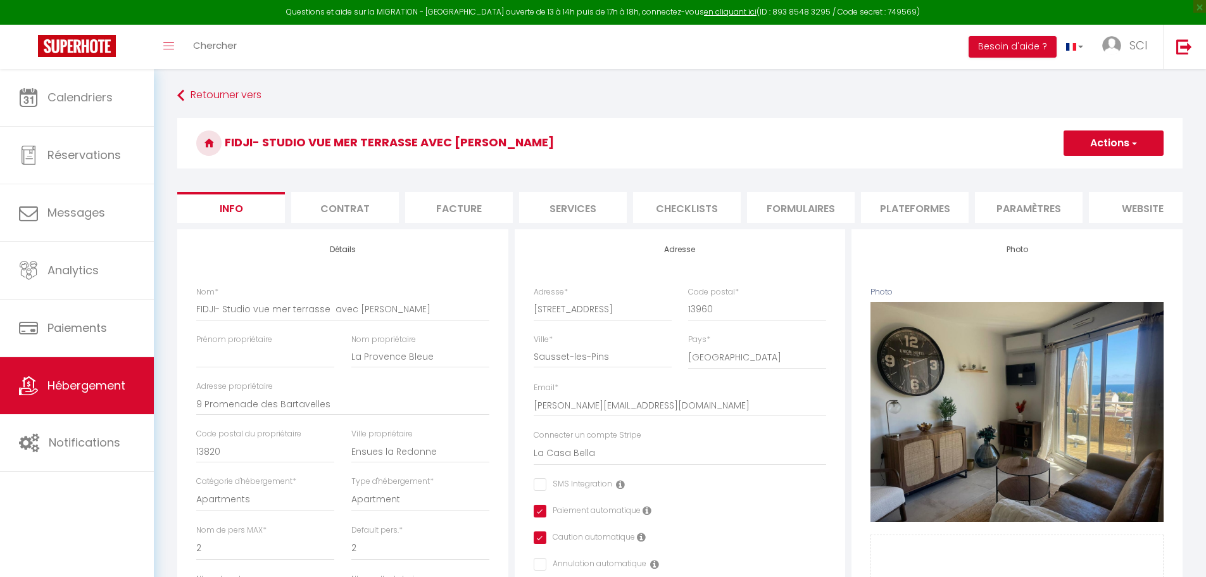
select select "2"
select select "1"
select select "15:00"
select select "20:00"
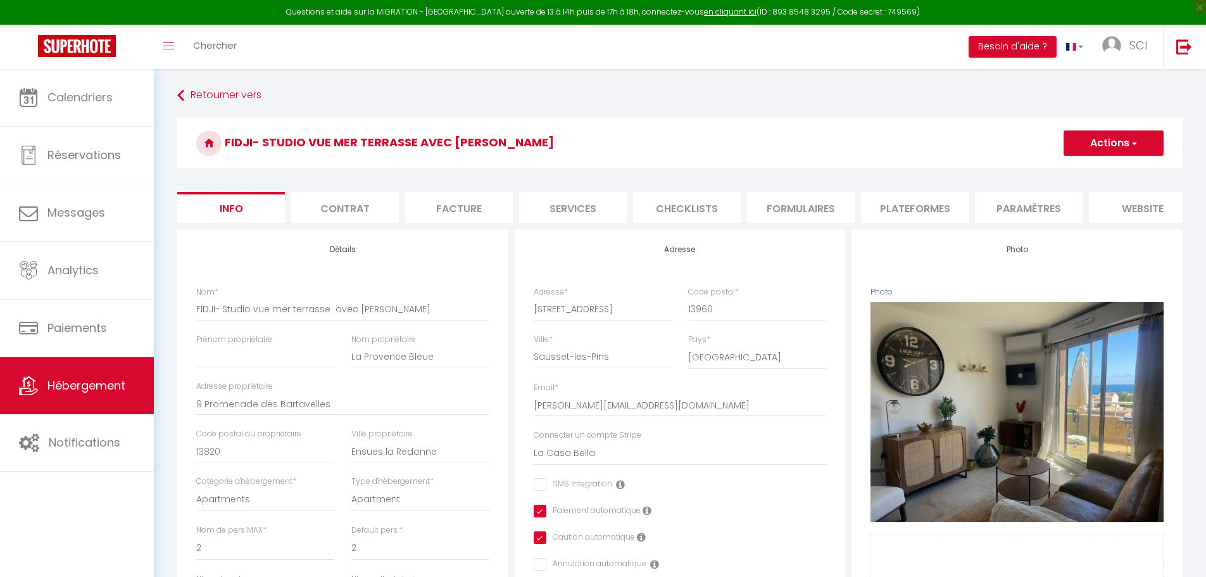
select select "10:00"
select select "30"
select select "120"
select select "15:00"
select select "15575"
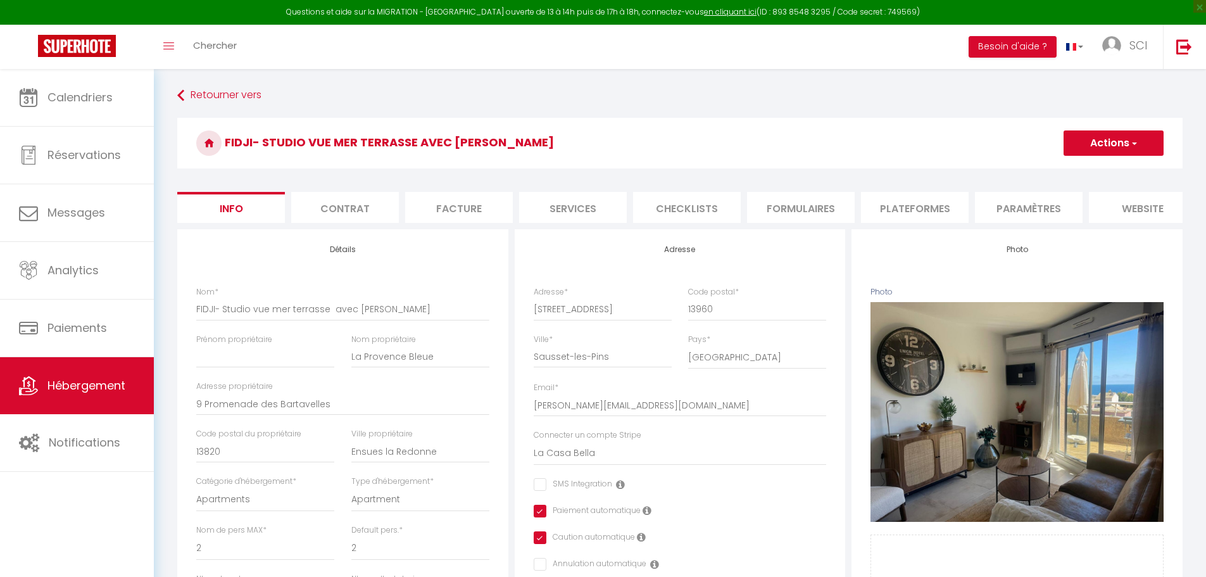
select select "28"
select select "3902"
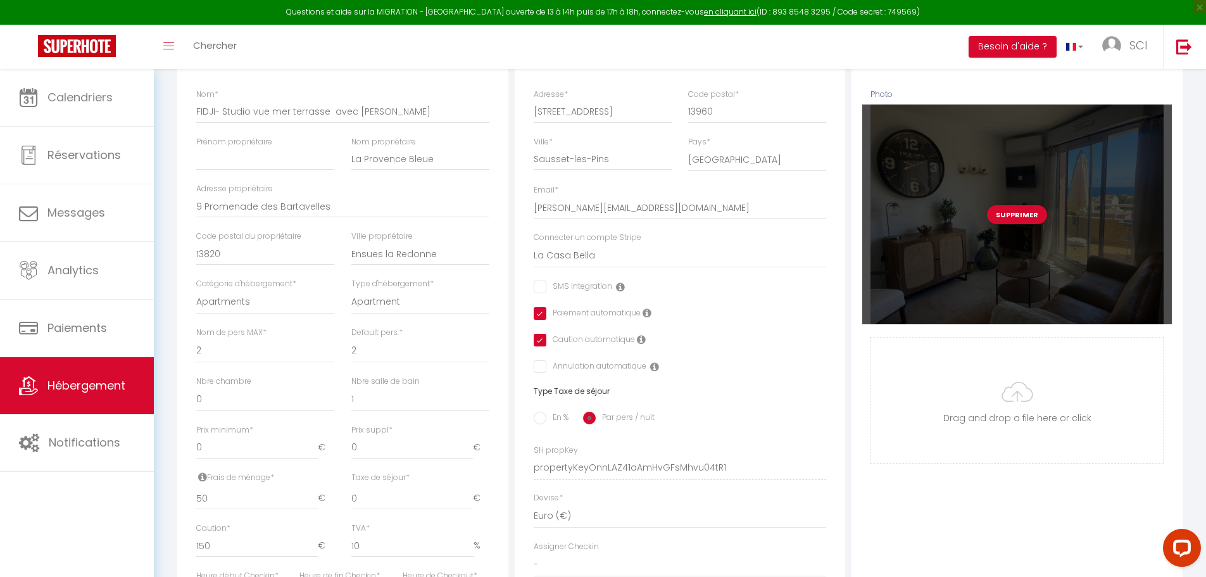
scroll to position [127, 0]
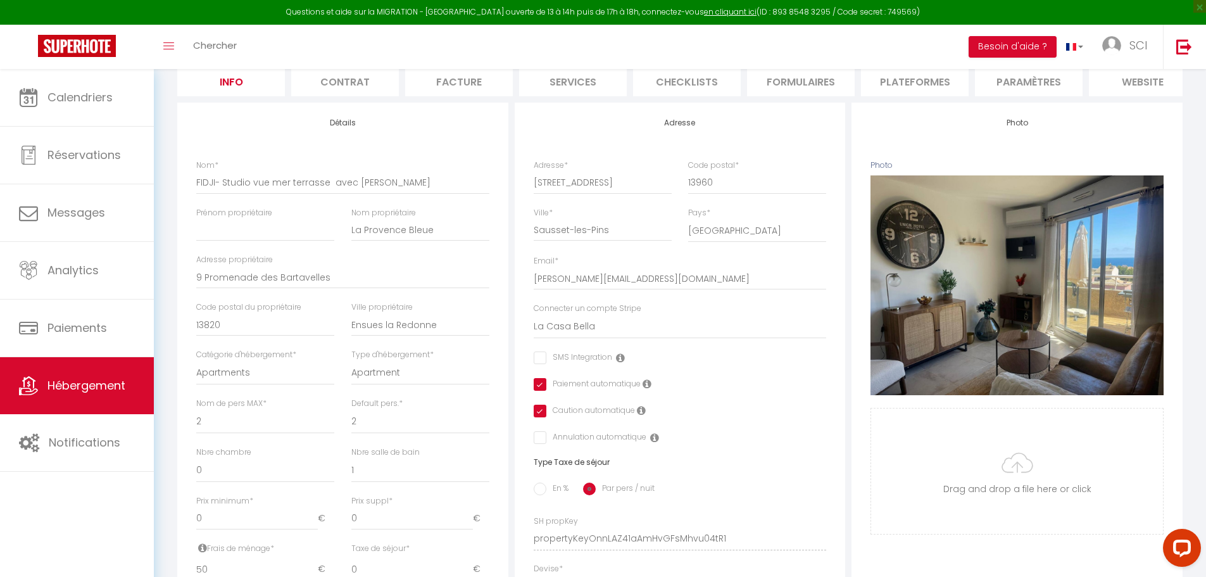
click at [927, 82] on li "Plateformes" at bounding box center [915, 80] width 108 height 31
select select "90"
select select "EUR"
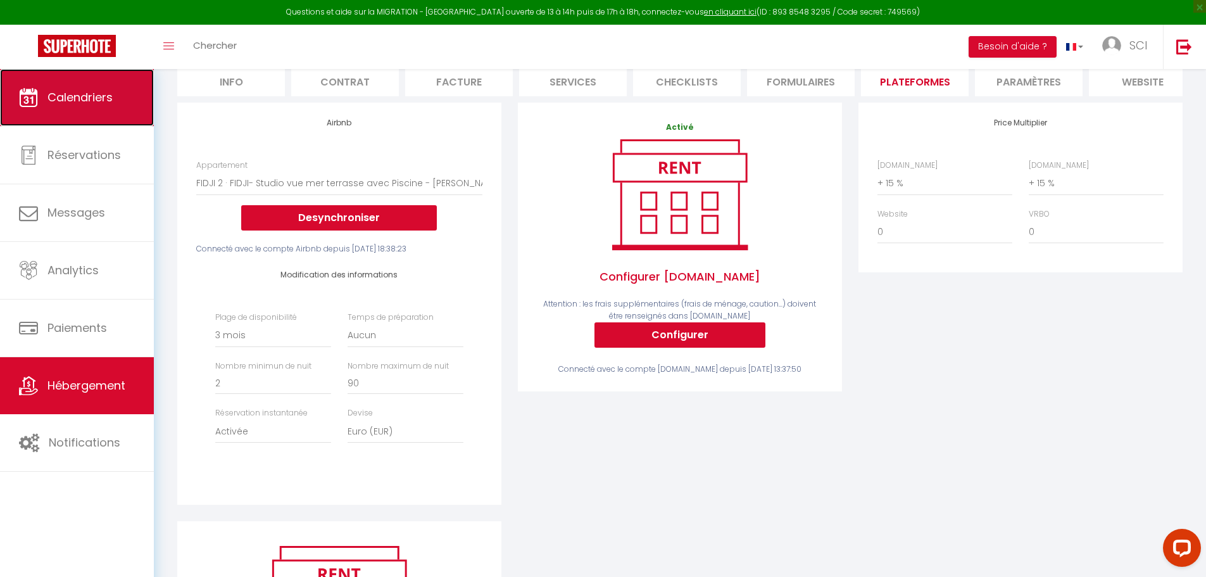
click at [53, 94] on span "Calendriers" at bounding box center [79, 97] width 65 height 16
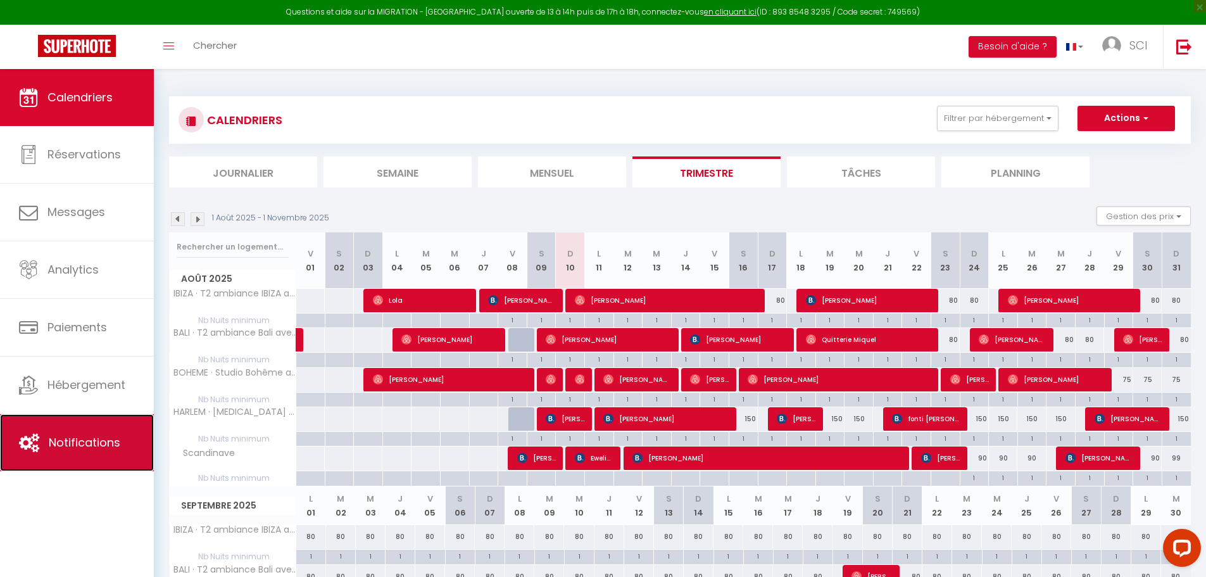
click at [90, 443] on span "Notifications" at bounding box center [85, 442] width 72 height 16
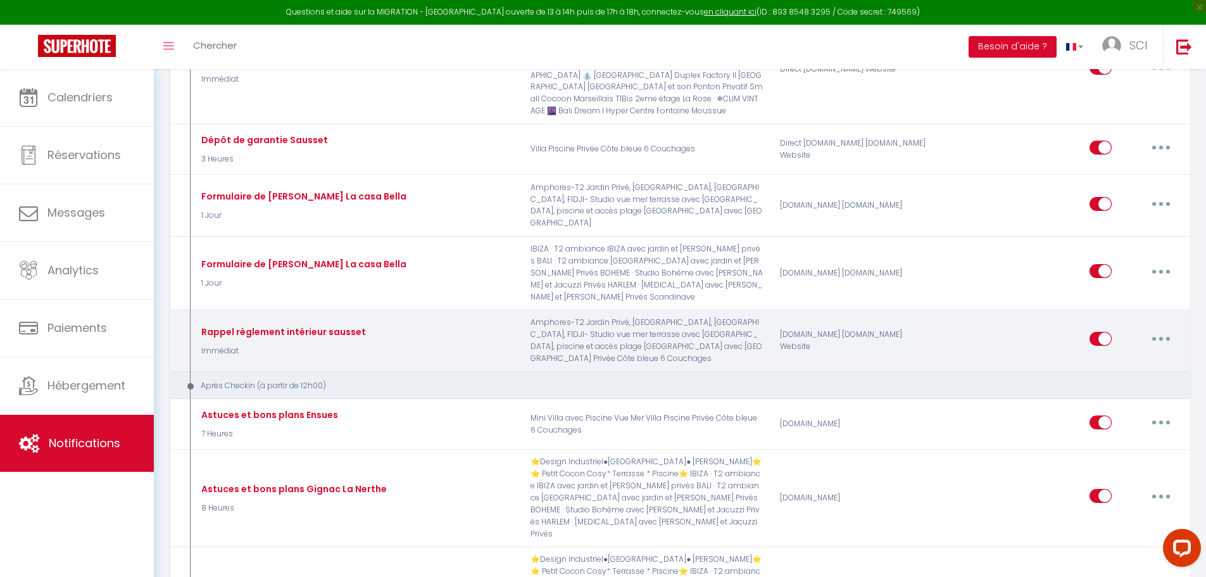
scroll to position [1519, 0]
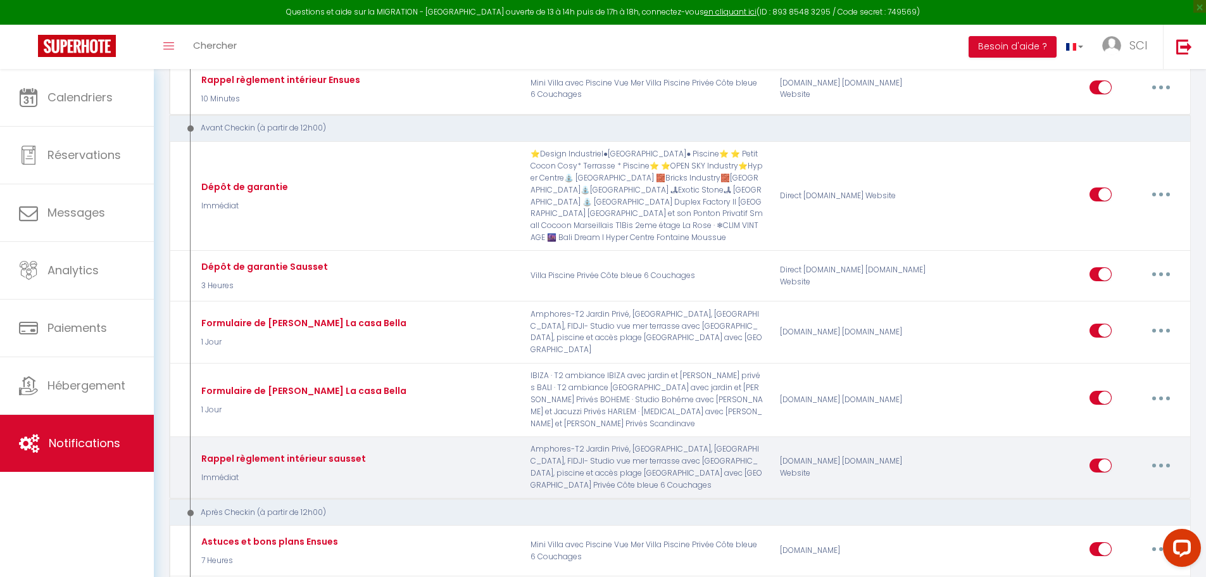
click at [1156, 455] on button "button" at bounding box center [1160, 465] width 35 height 20
click at [1120, 484] on link "Editer" at bounding box center [1128, 495] width 94 height 22
type input "Rappel règlement intérieur sausset"
select select "Immédiat"
select select "if_booking_is_paid"
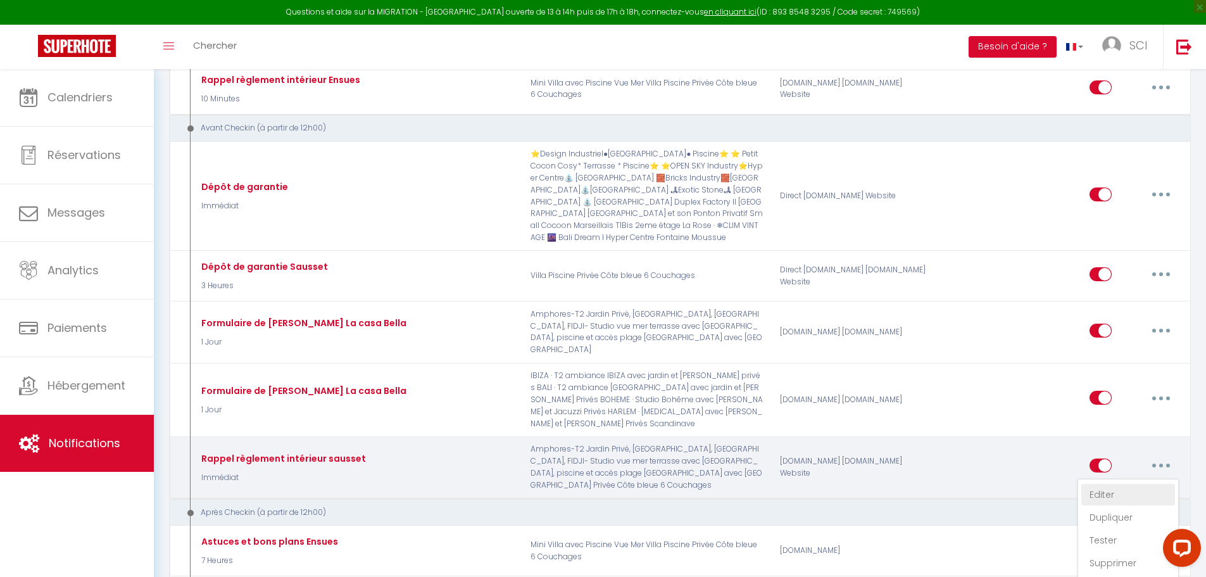
checkbox input "true"
checkbox input "false"
radio input "true"
type input "Contrat de location"
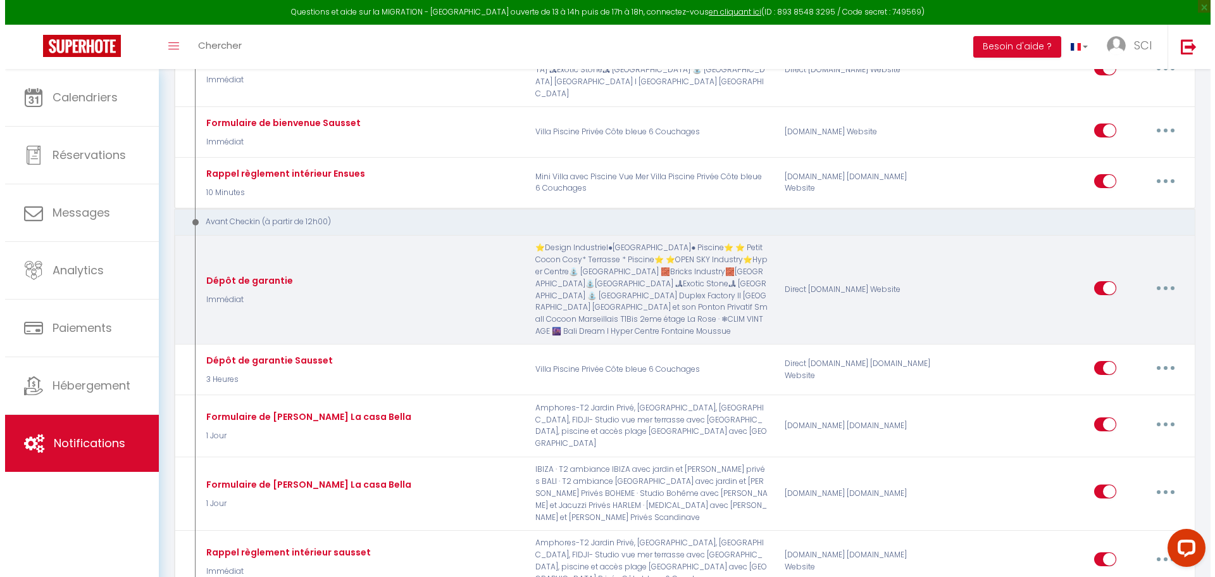
scroll to position [1392, 0]
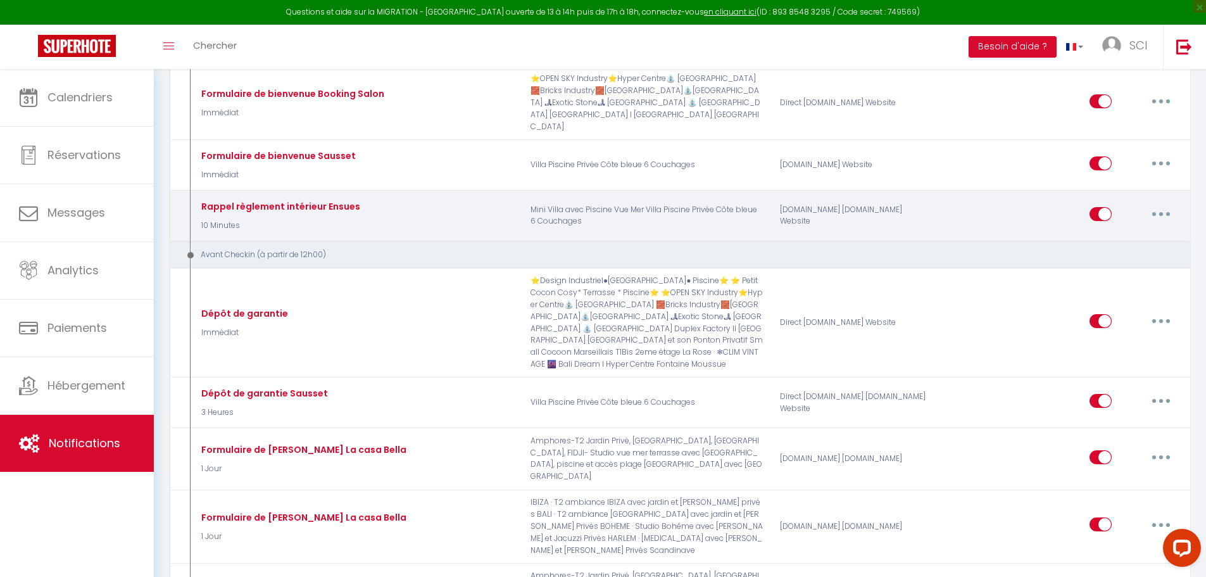
click at [1163, 217] on button "button" at bounding box center [1160, 214] width 35 height 20
click at [1117, 240] on link "Editer" at bounding box center [1128, 243] width 94 height 22
type input "Rappel règlement intérieur Ensues"
select select "1"
select select "10 Minutes"
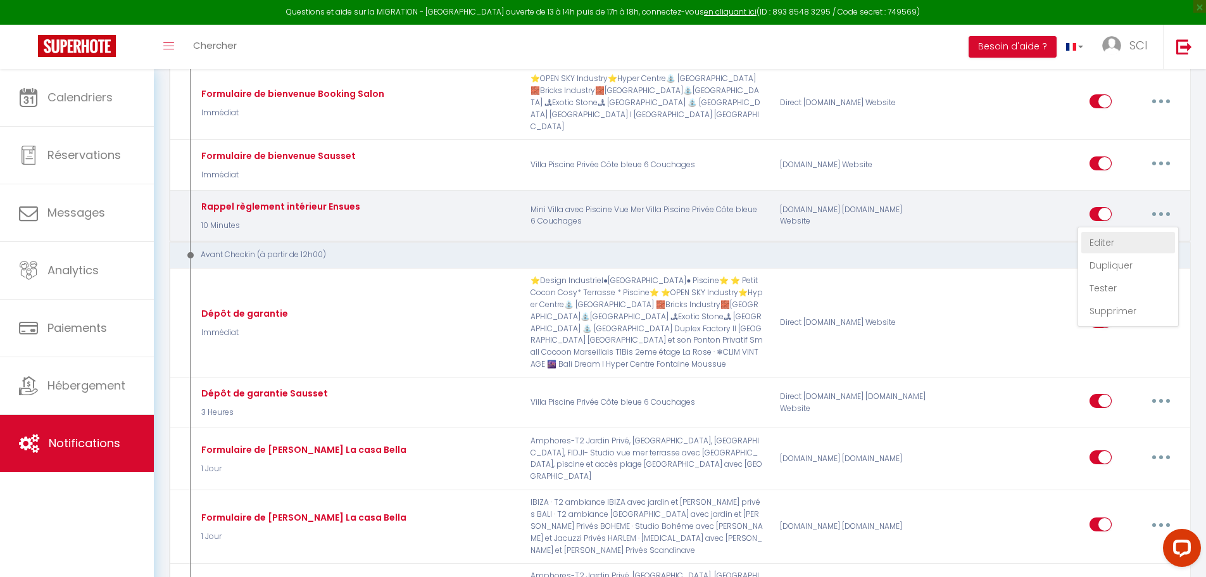
checkbox input "true"
checkbox input "false"
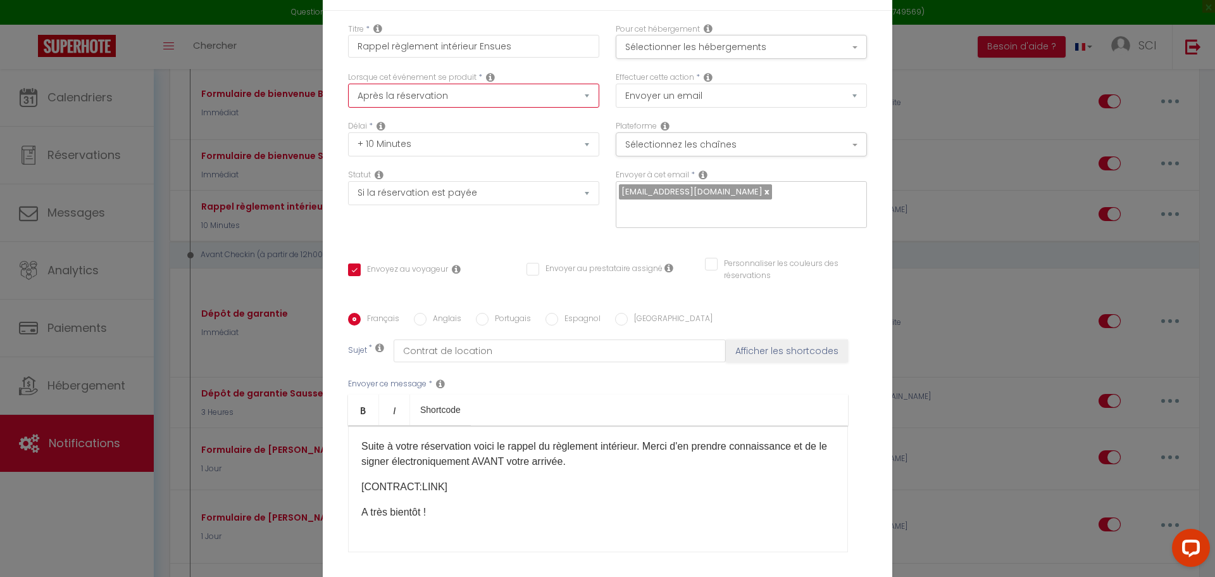
click at [463, 102] on select "Après la réservation Avant Checkin (à partir de 12h00) Après Checkin (à partir …" at bounding box center [473, 96] width 251 height 24
select select "3"
click at [348, 84] on select "Après la réservation Avant Checkin (à partir de 12h00) Après Checkin (à partir …" at bounding box center [473, 96] width 251 height 24
checkbox input "true"
checkbox input "false"
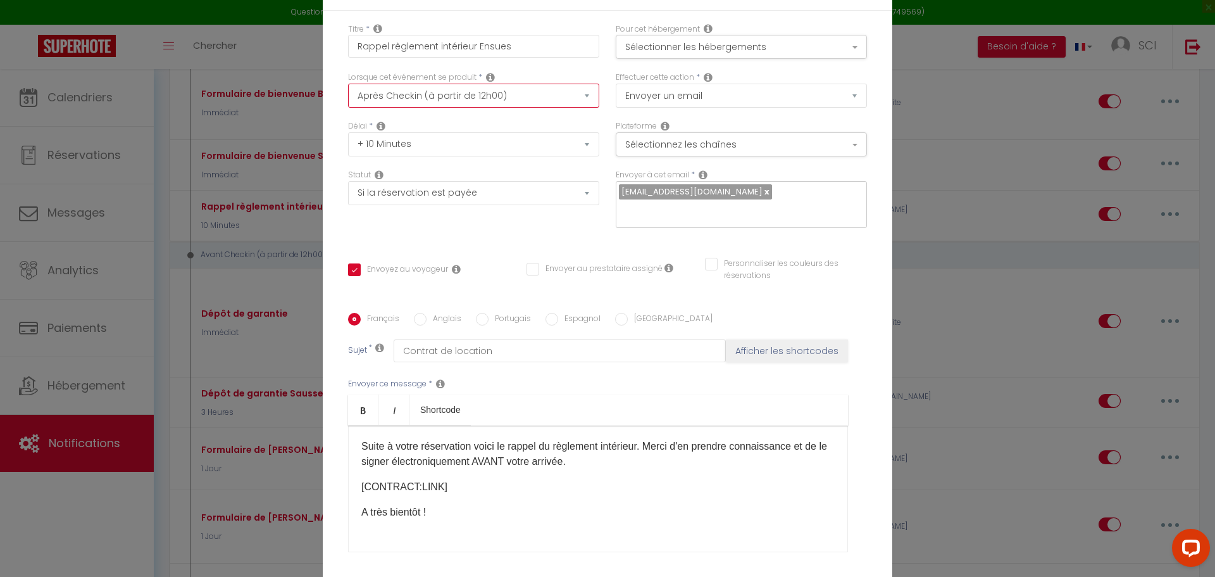
checkbox input "false"
click at [464, 143] on select "Immédiat + 10 Minutes + 1 Heure + 2 Heures + 3 Heures + 4 Heures + 5 Heures + 6…" at bounding box center [473, 144] width 251 height 24
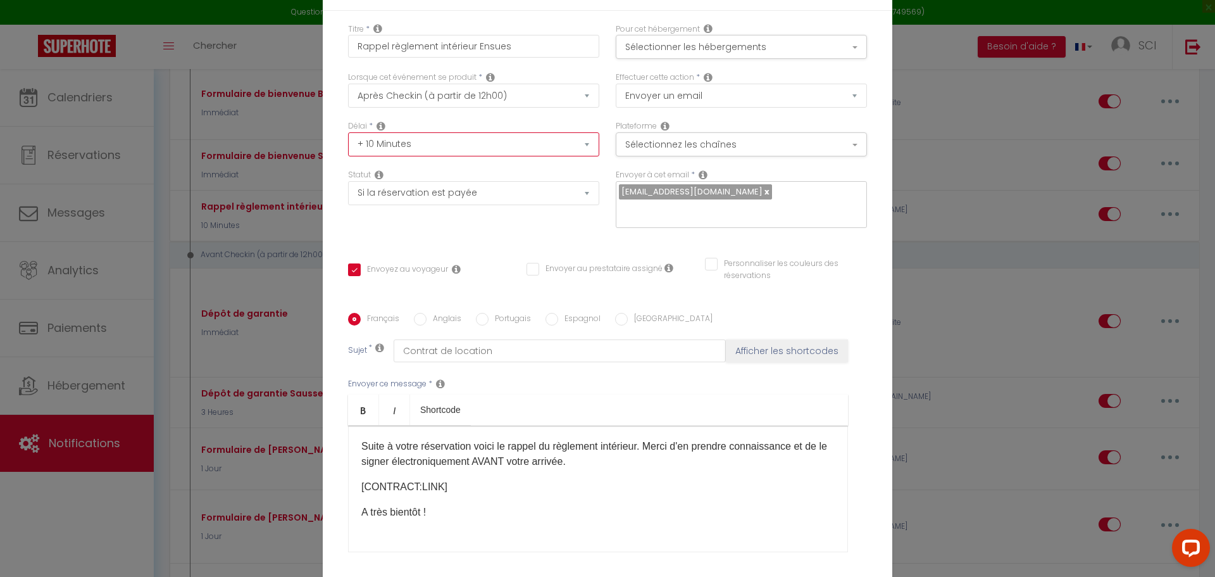
select select "4 Heures"
click at [348, 132] on select "Immédiat + 10 Minutes + 1 Heure + 2 Heures + 3 Heures + 4 Heures + 5 Heures + 6…" at bounding box center [473, 144] width 251 height 24
checkbox input "true"
checkbox input "false"
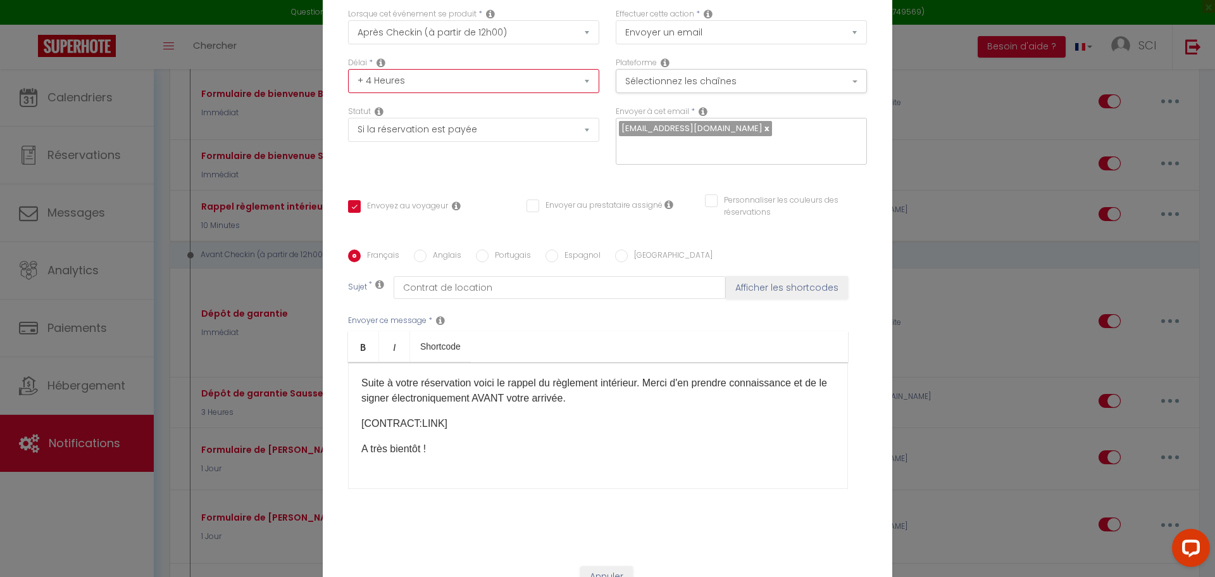
scroll to position [109, 0]
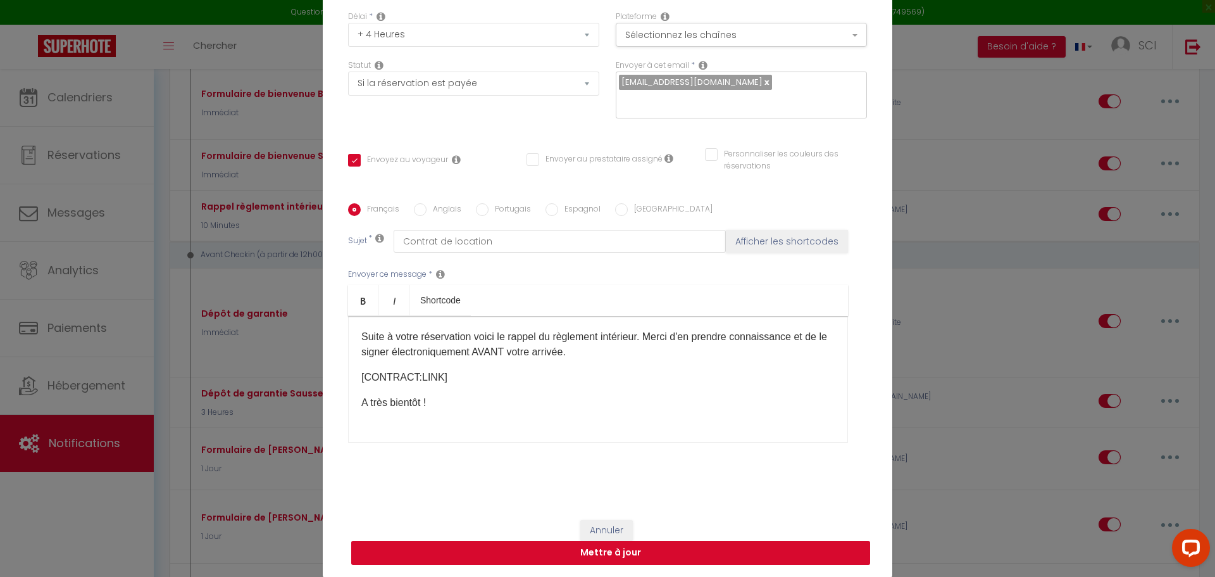
click at [615, 552] on button "Mettre à jour" at bounding box center [610, 552] width 519 height 24
checkbox input "true"
checkbox input "false"
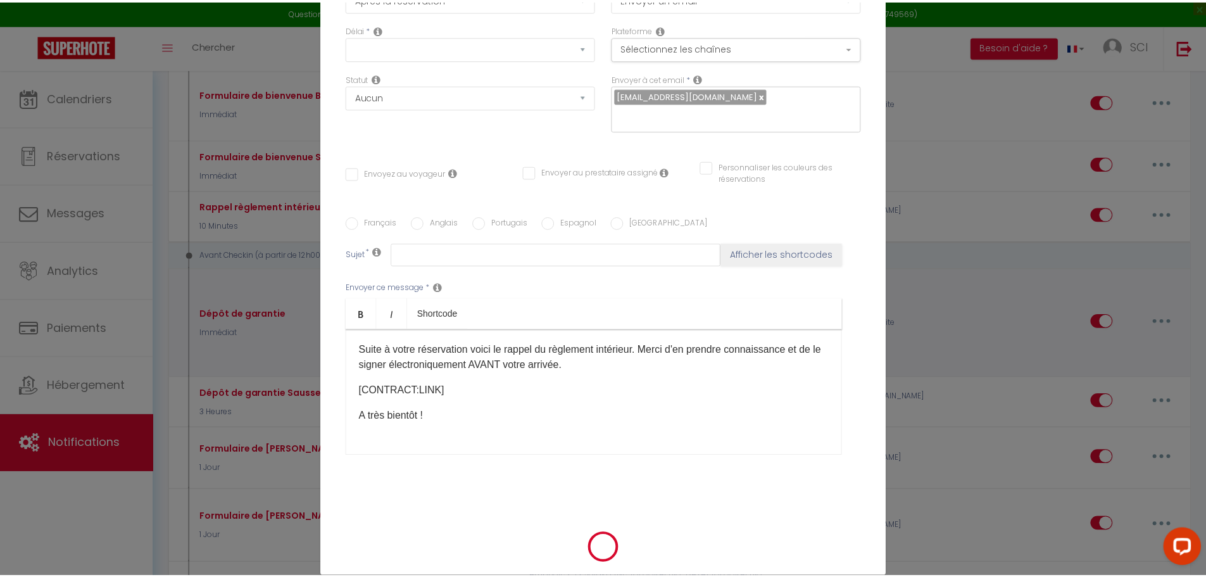
scroll to position [0, 0]
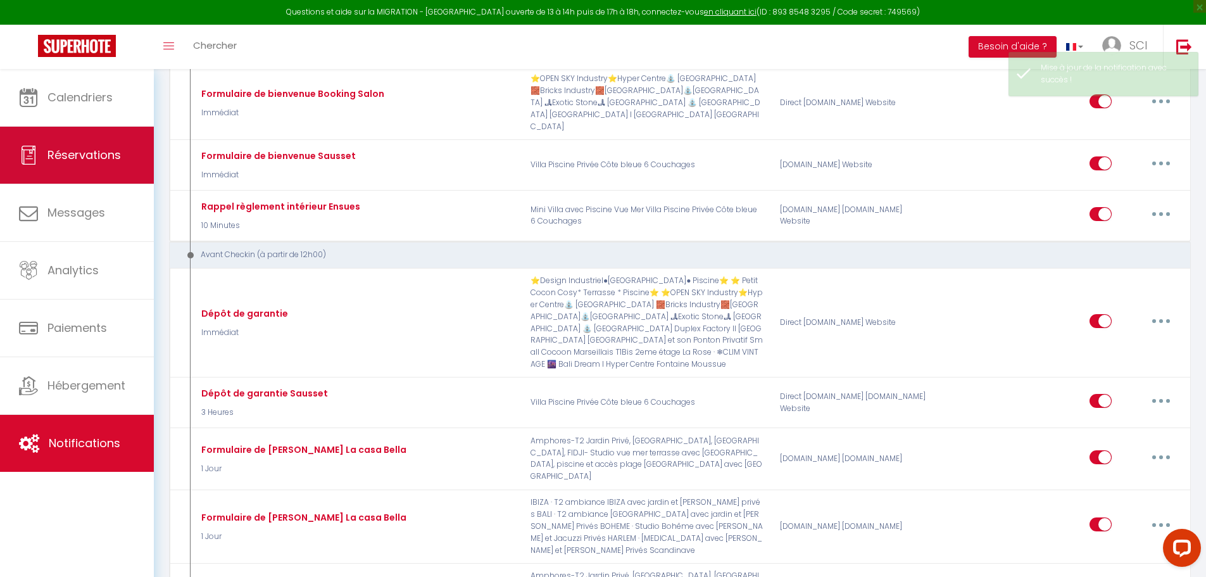
checkbox input "true"
checkbox input "false"
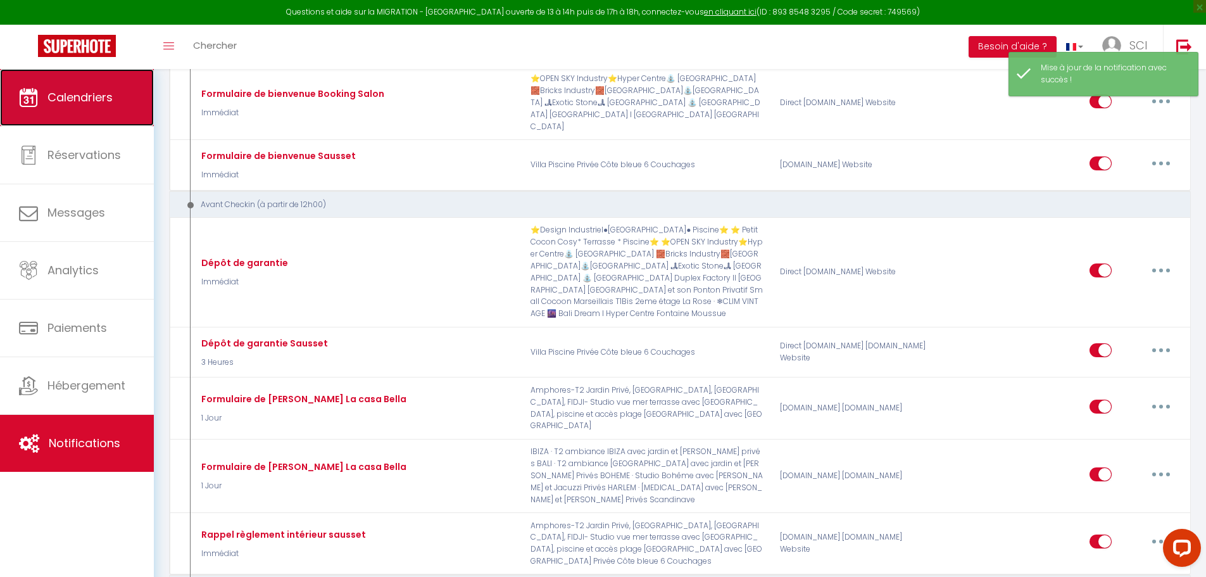
click at [95, 116] on link "Calendriers" at bounding box center [77, 97] width 154 height 57
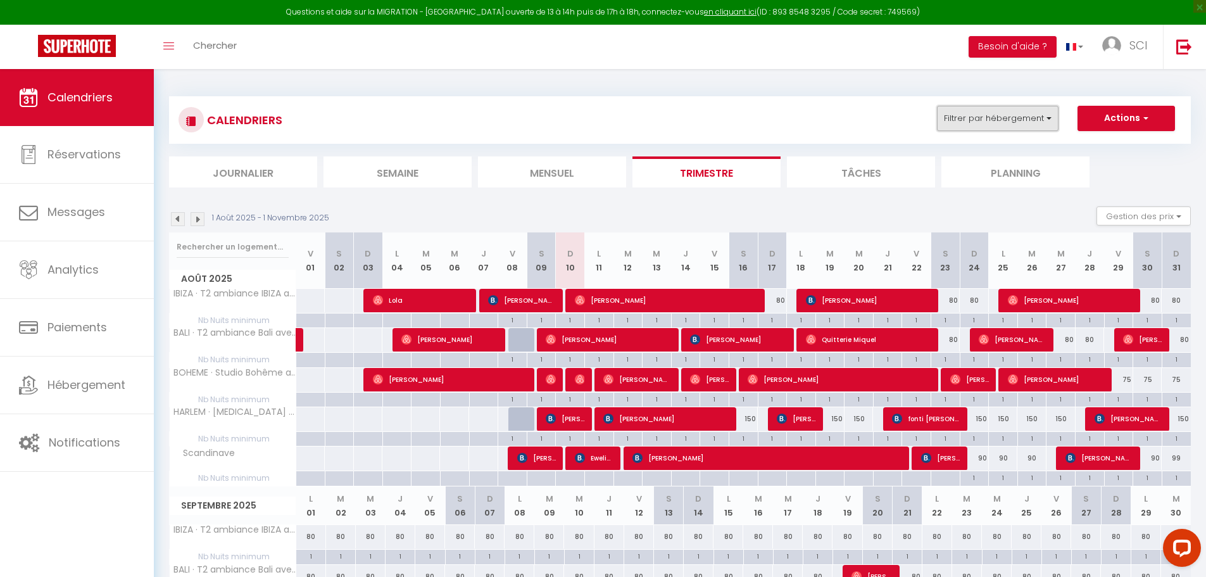
click at [997, 122] on button "Filtrer par hébergement" at bounding box center [998, 118] width 122 height 25
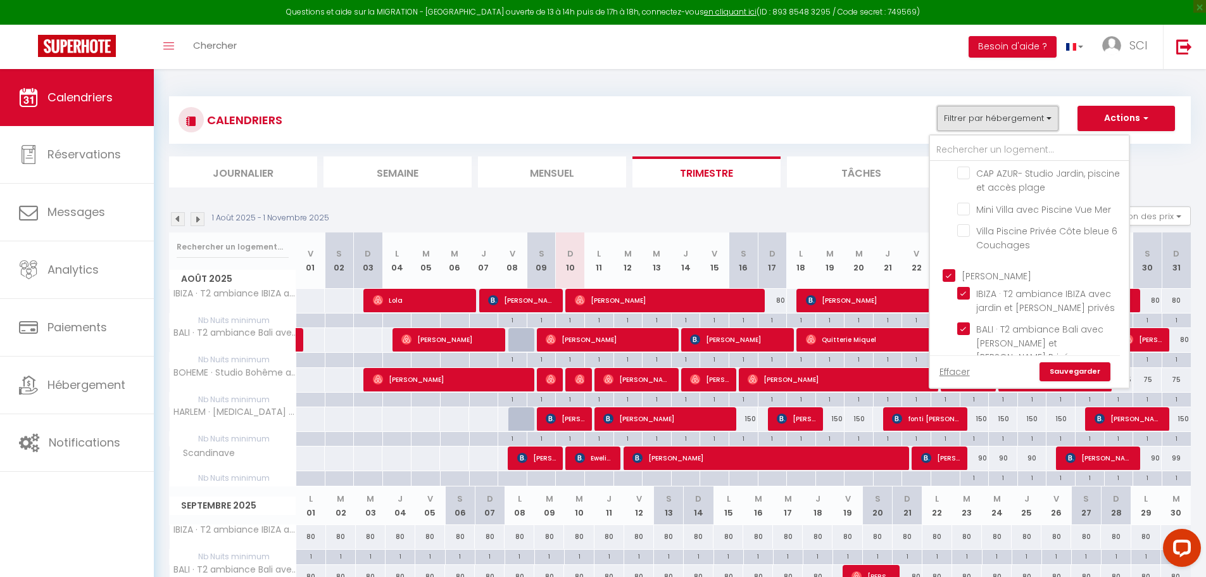
scroll to position [570, 0]
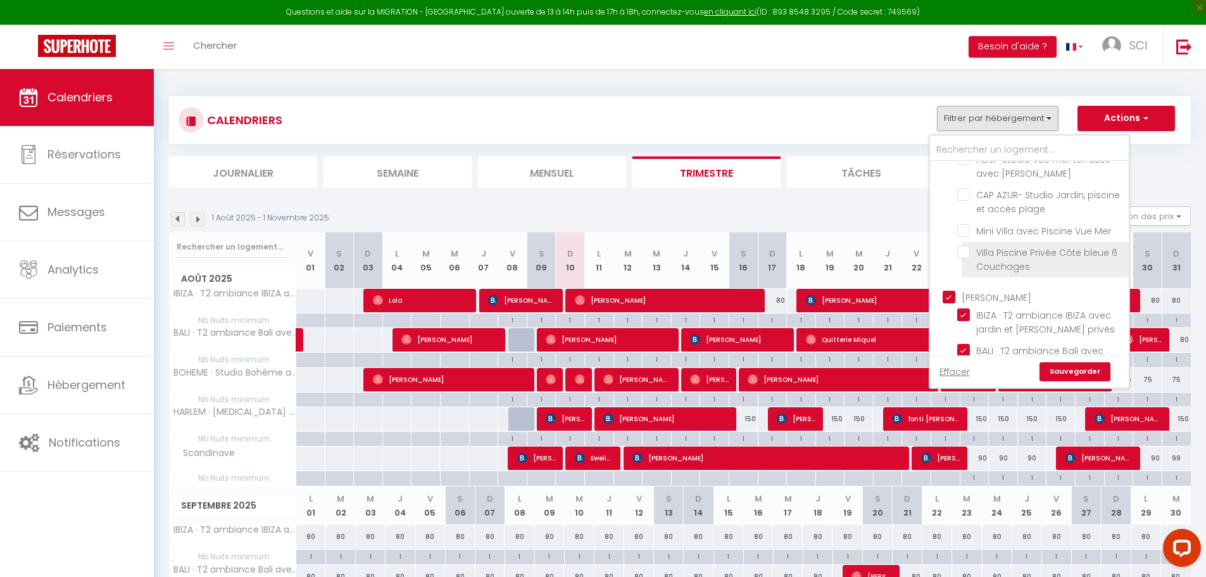
click at [962, 246] on input "Villa Piscine Privée Côte bleue 6 Couchages" at bounding box center [1040, 252] width 167 height 13
checkbox input "true"
checkbox input "false"
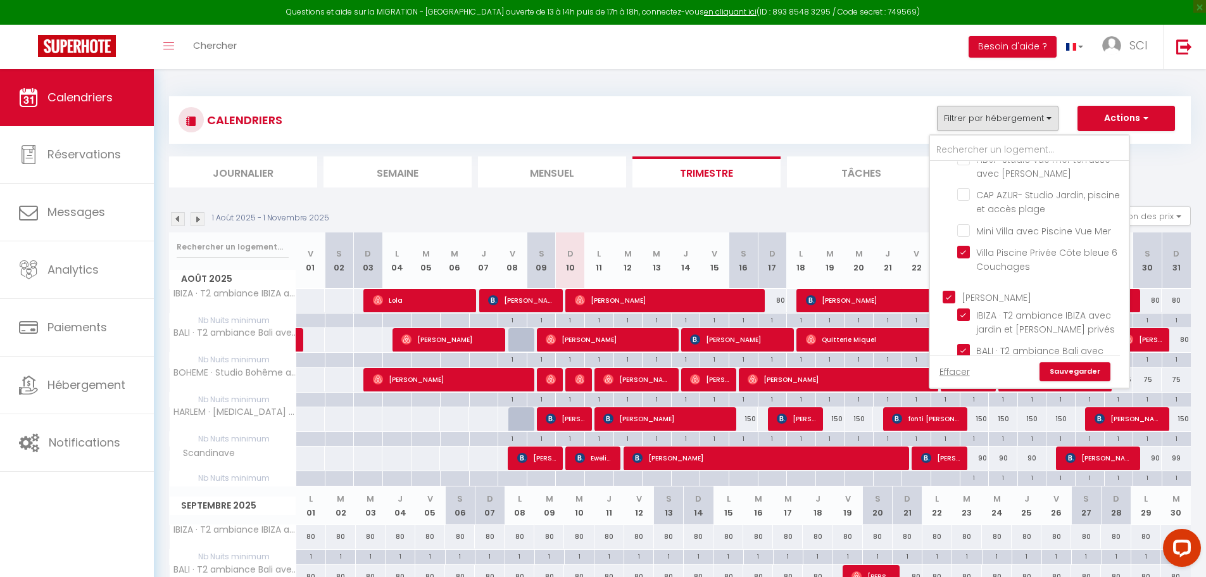
checkbox input "false"
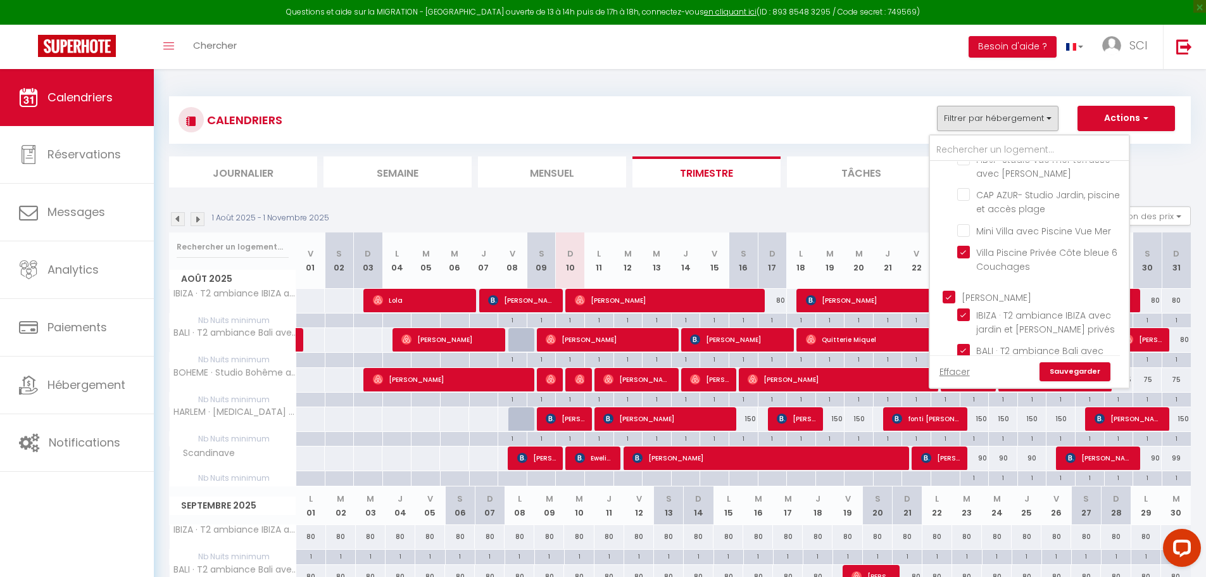
checkbox input "false"
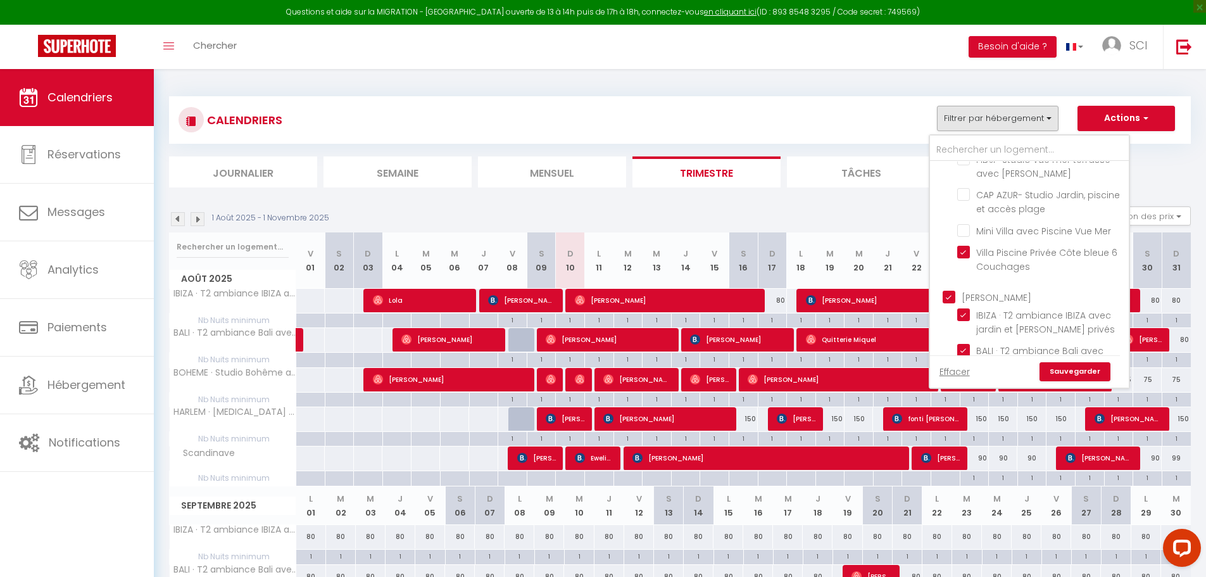
checkbox input "false"
click at [950, 290] on input "[PERSON_NAME]" at bounding box center [1041, 296] width 199 height 13
checkbox input "false"
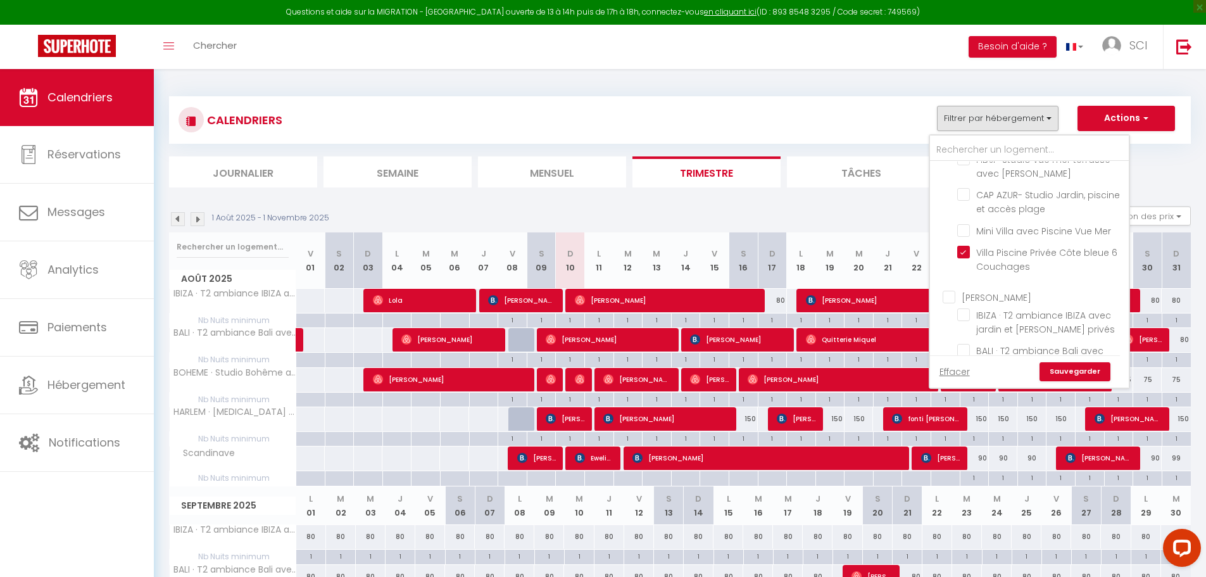
checkbox input "false"
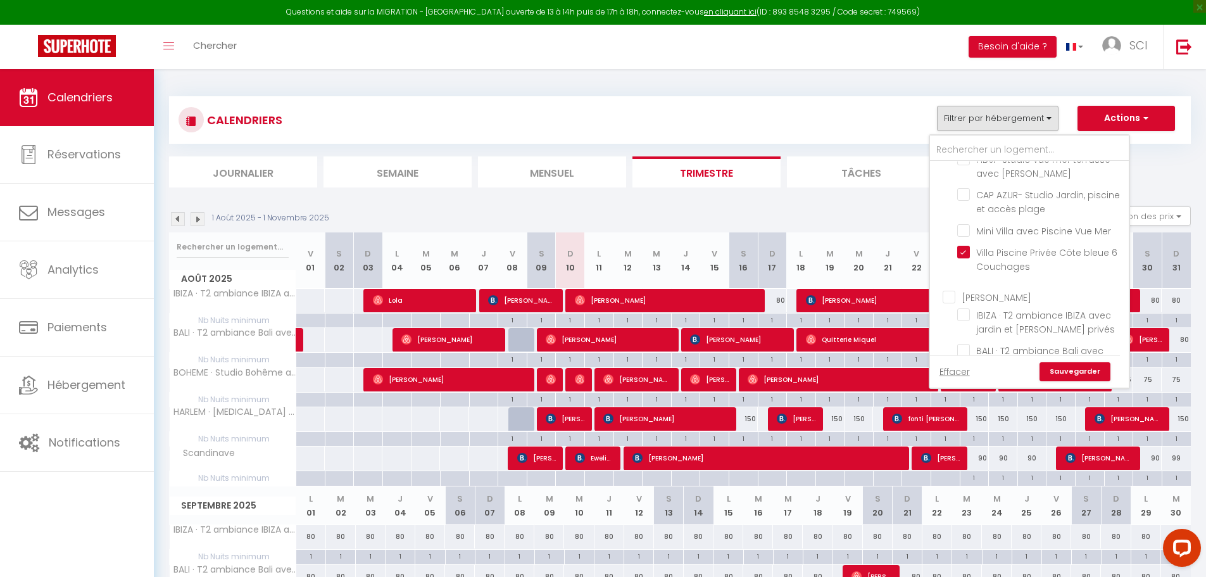
checkbox input "false"
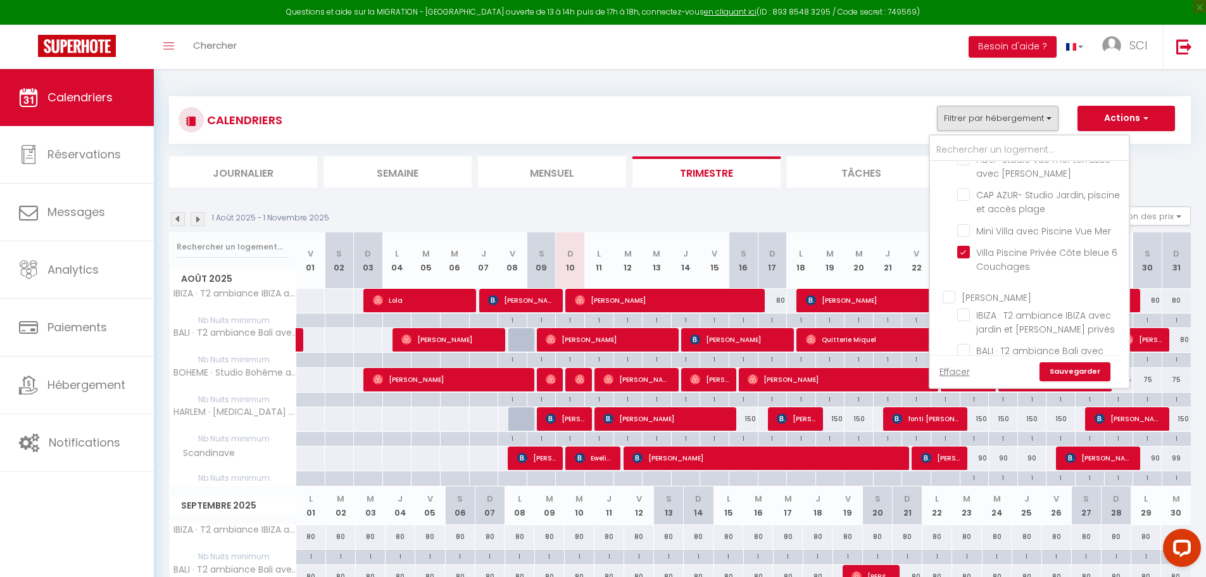
checkbox input "false"
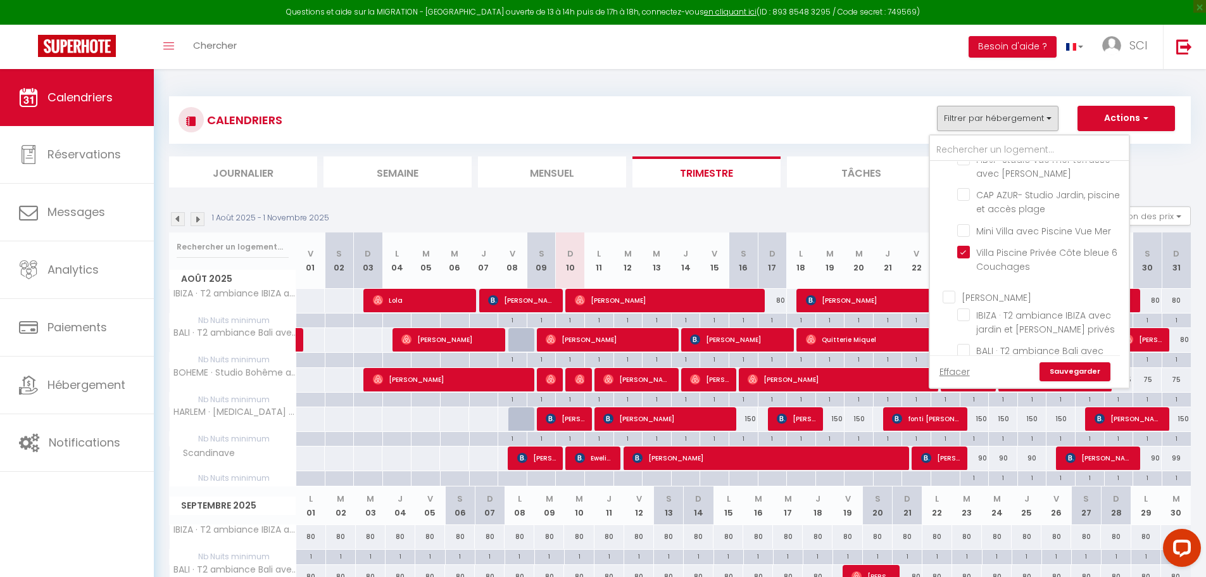
checkbox input "false"
click at [1070, 370] on link "Sauvegarder" at bounding box center [1074, 371] width 71 height 19
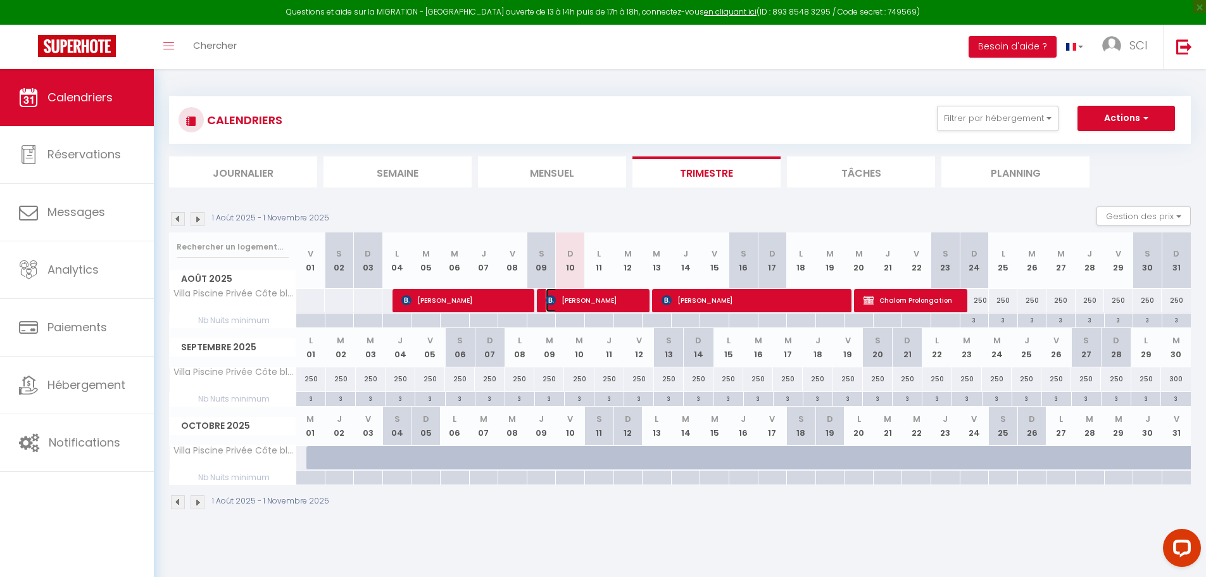
click at [618, 306] on span "[PERSON_NAME]" at bounding box center [594, 300] width 97 height 24
select select "OK"
select select "0"
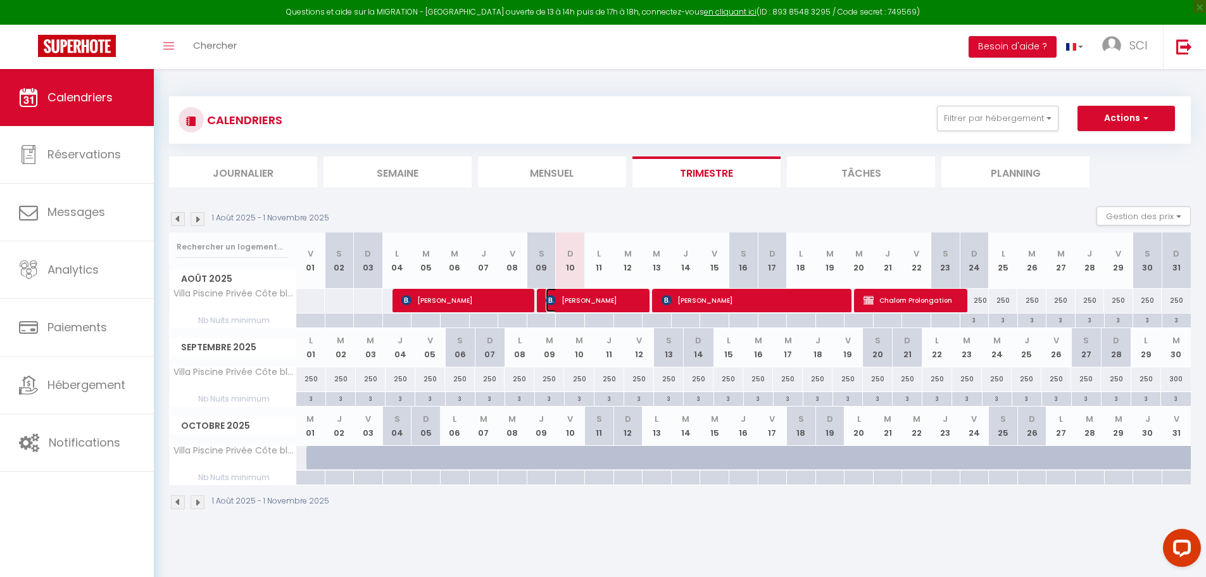
select select "1"
select select
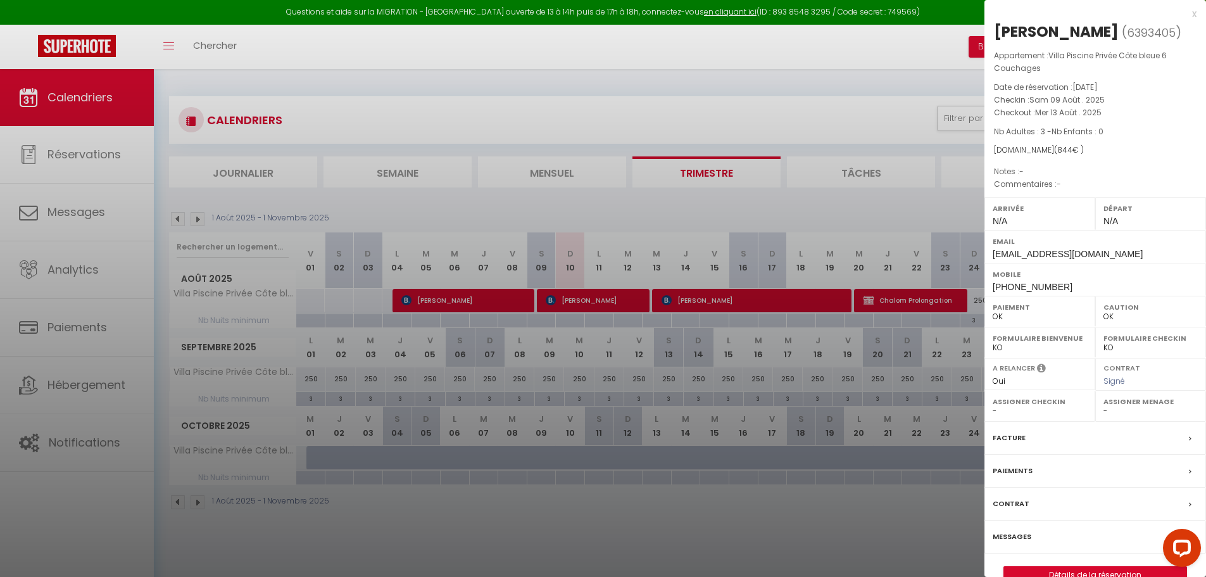
click at [1002, 537] on label "Messages" at bounding box center [1011, 536] width 39 height 13
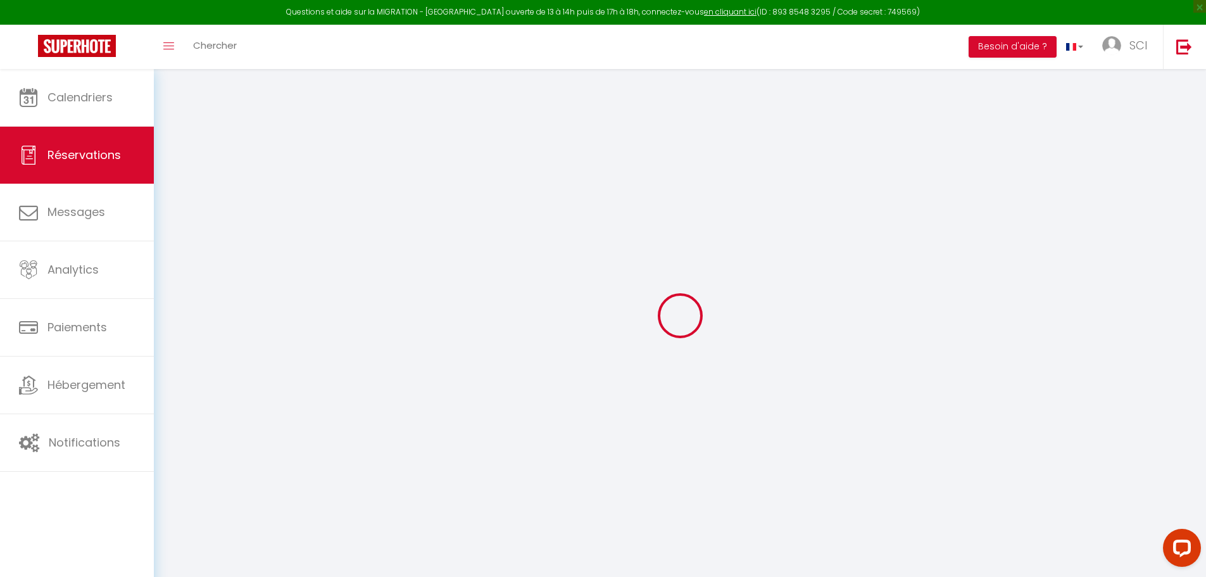
select select
checkbox input "false"
select select
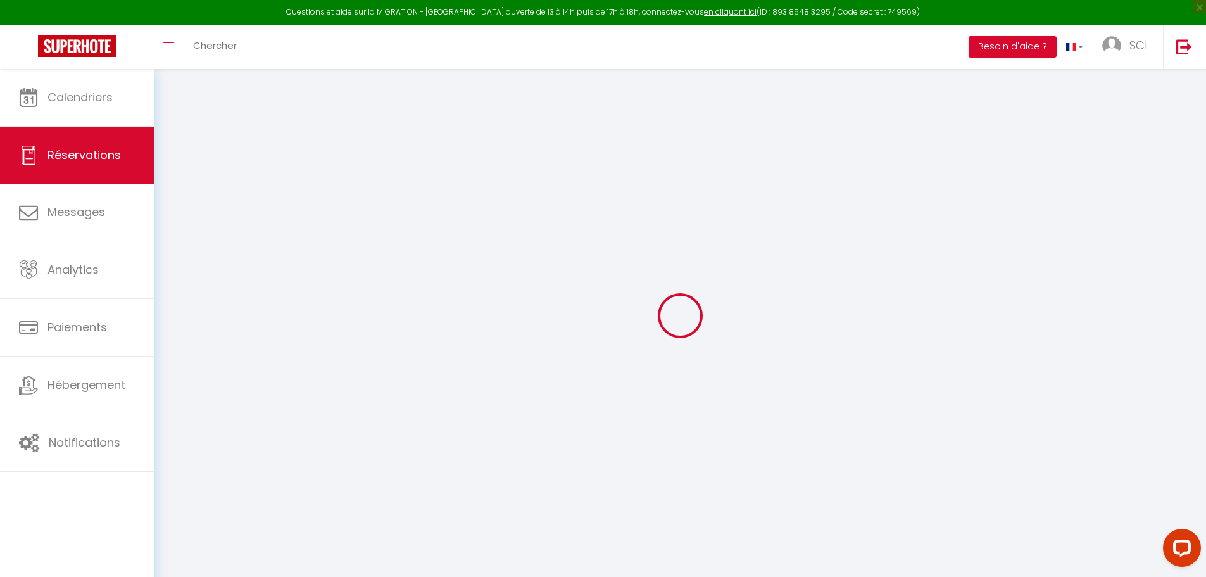
checkbox input "false"
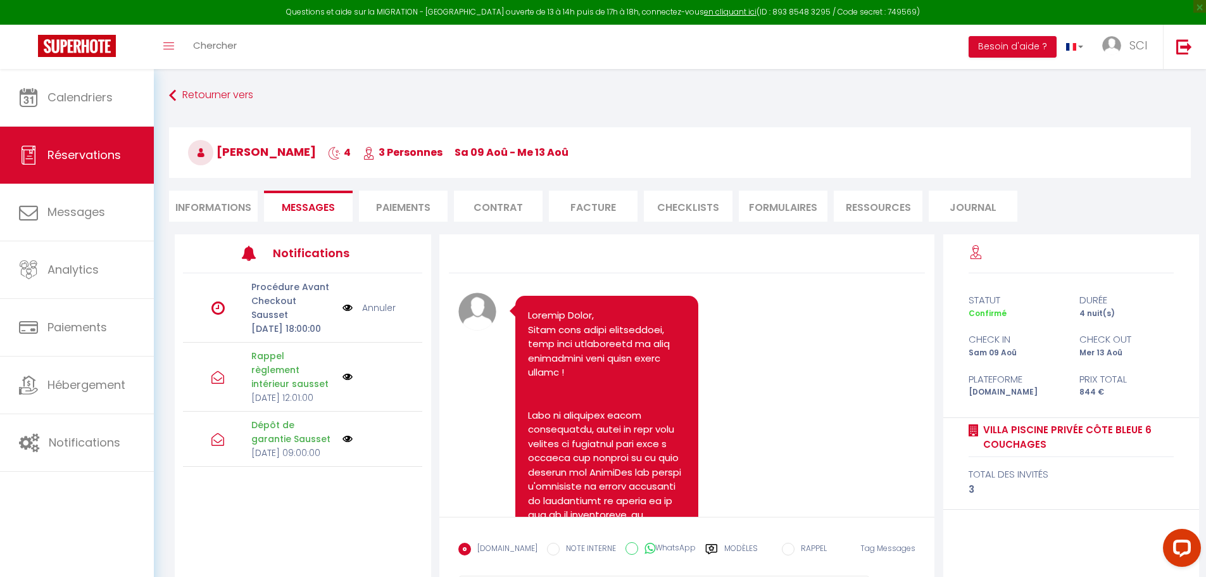
scroll to position [1978, 0]
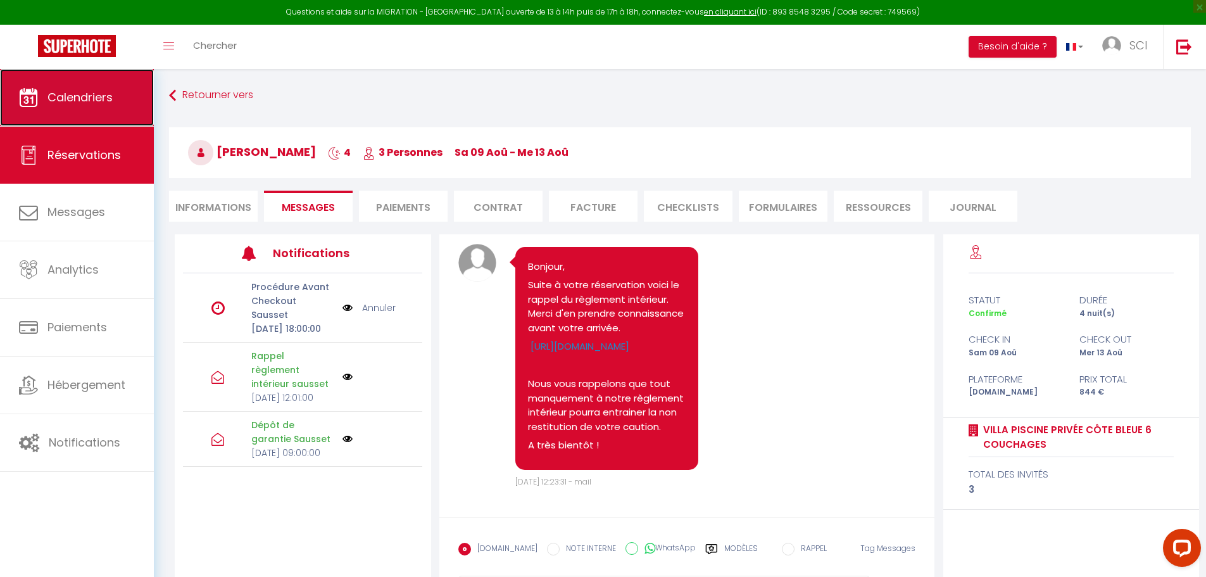
click at [75, 113] on link "Calendriers" at bounding box center [77, 97] width 154 height 57
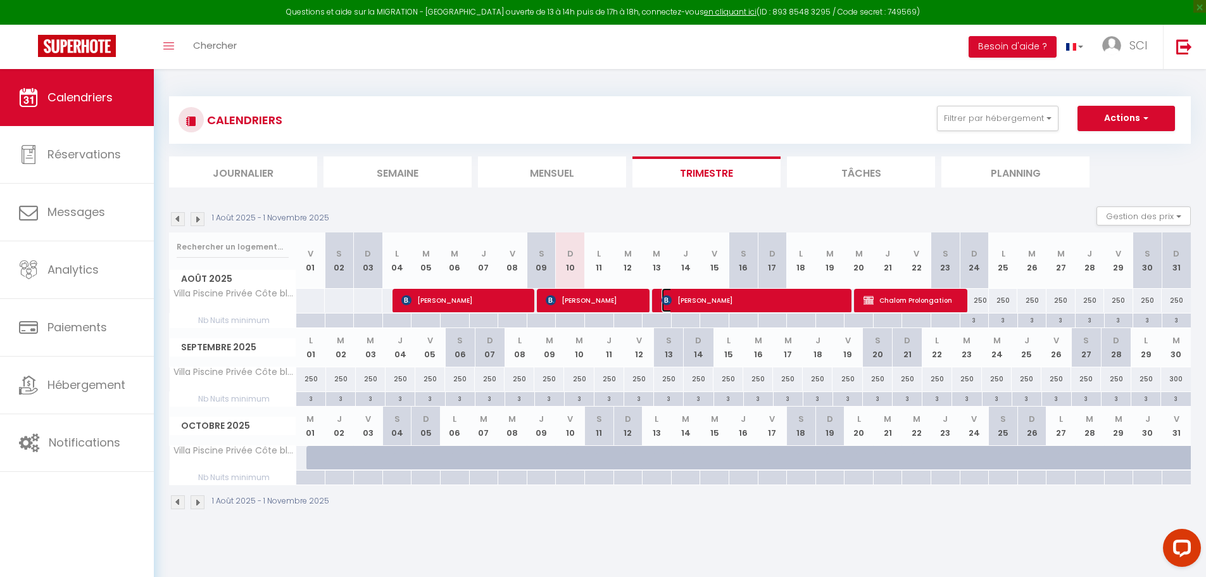
click at [778, 299] on span "[PERSON_NAME]" at bounding box center [753, 300] width 184 height 24
select select "OK"
select select "KO"
select select "0"
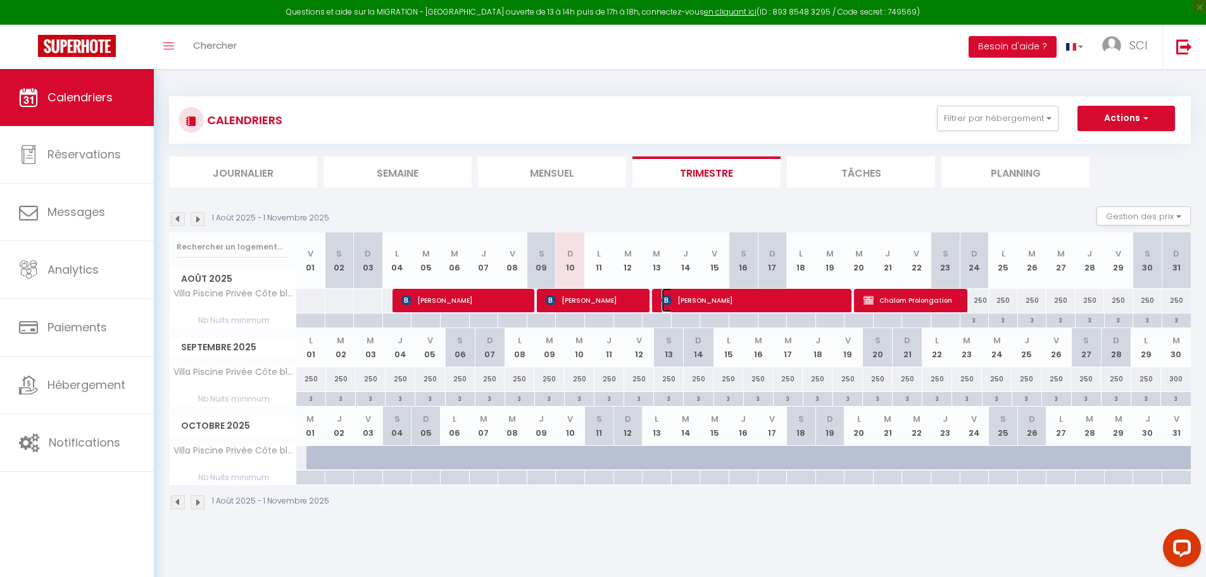
select select "1"
select select
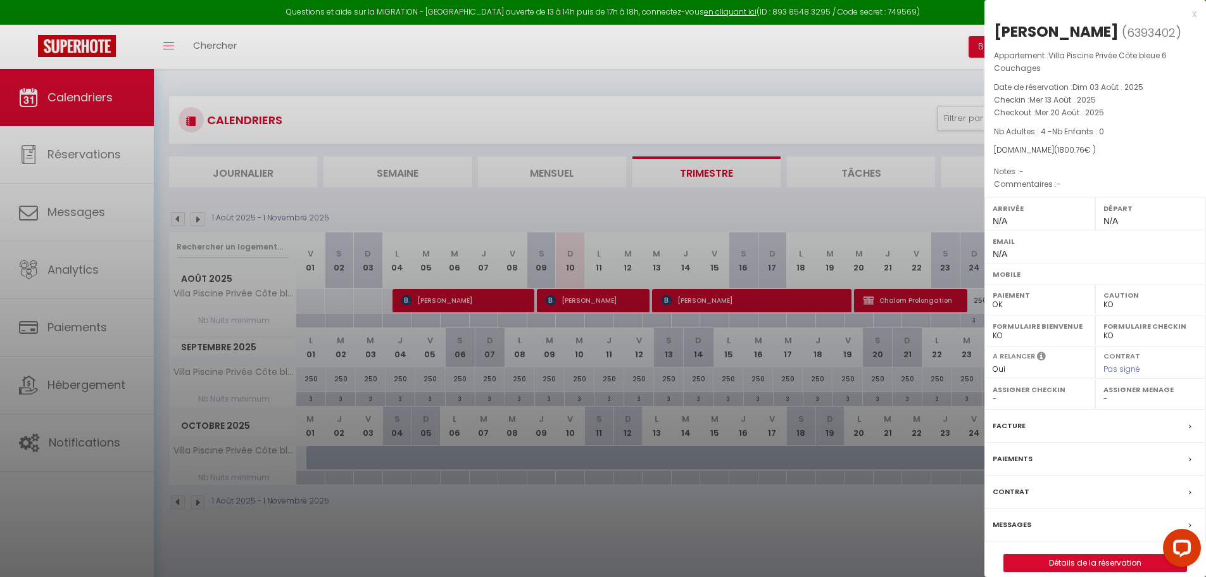
click at [1013, 528] on label "Messages" at bounding box center [1011, 524] width 39 height 13
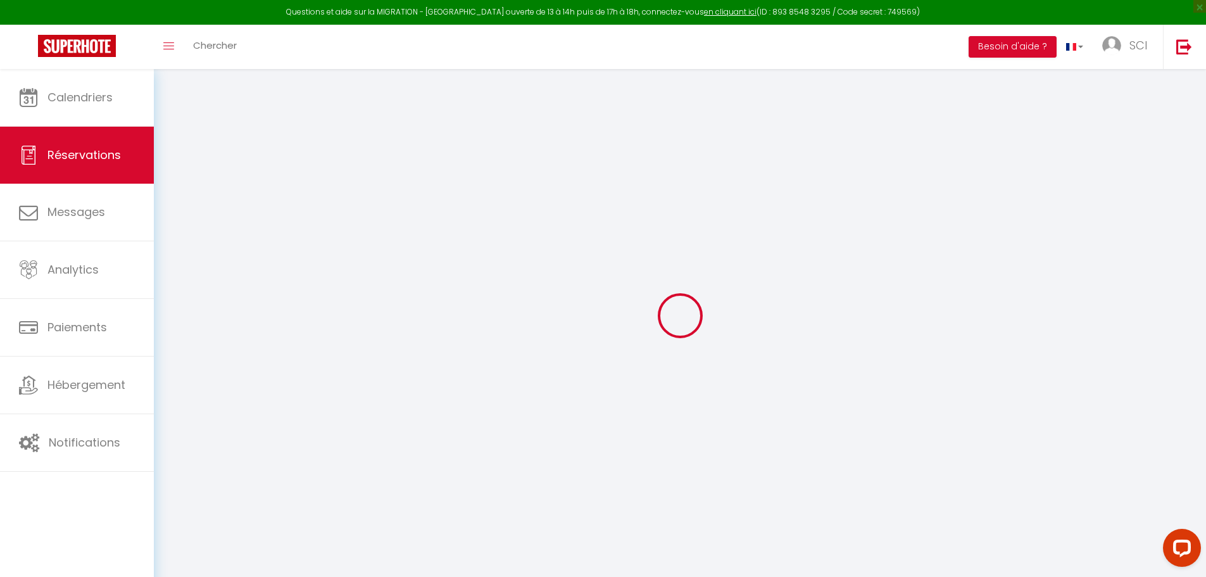
select select
checkbox input "false"
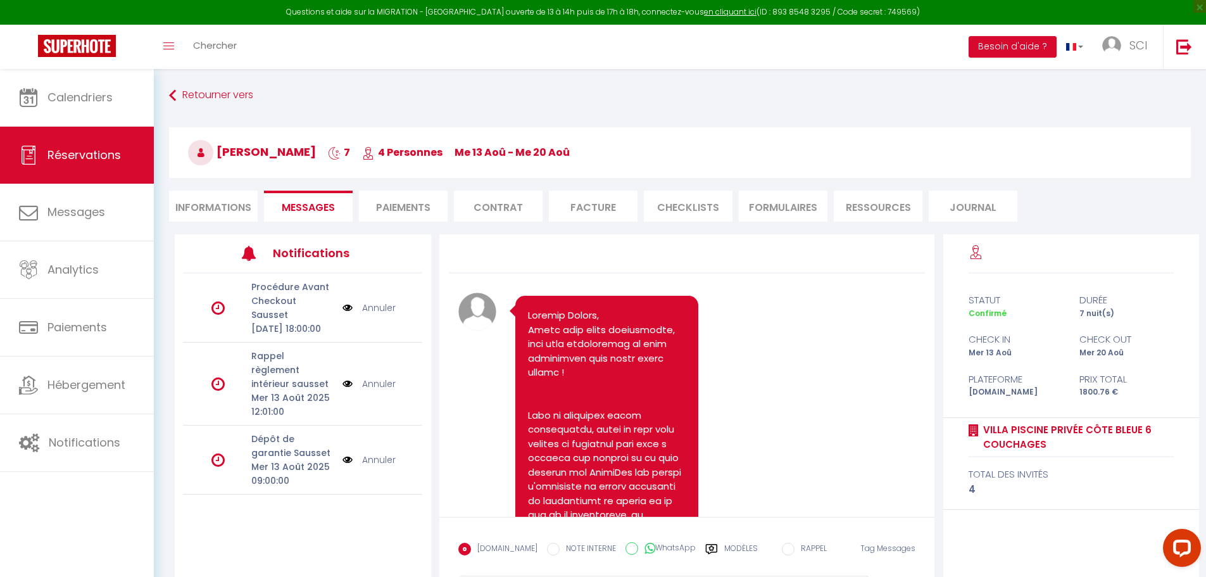
click at [344, 453] on img at bounding box center [347, 460] width 10 height 14
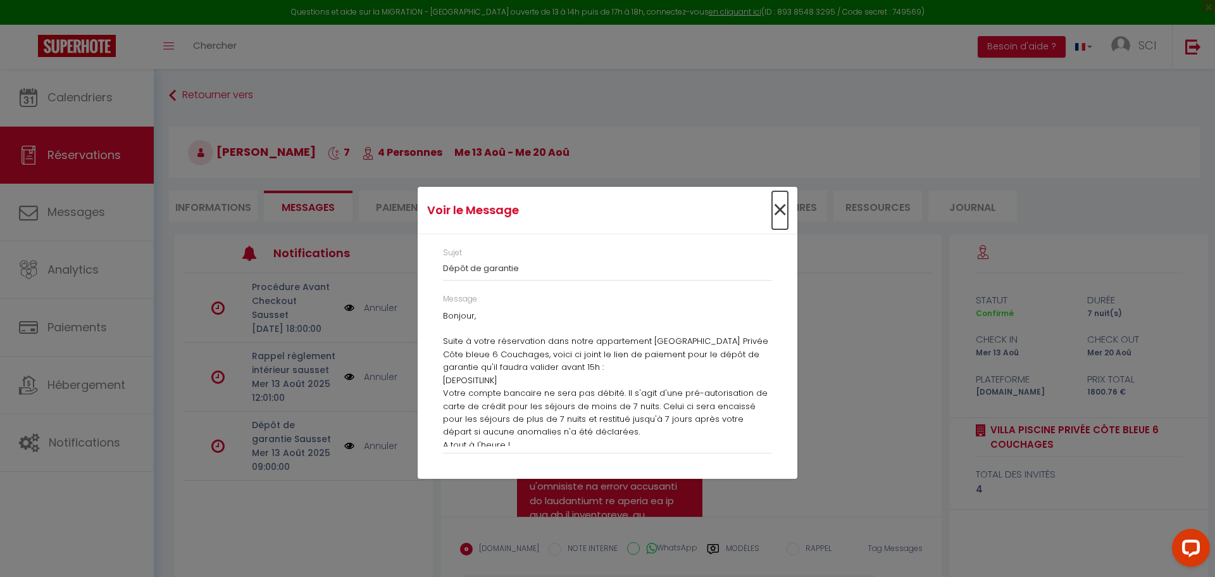
click at [782, 211] on span "×" at bounding box center [780, 210] width 16 height 38
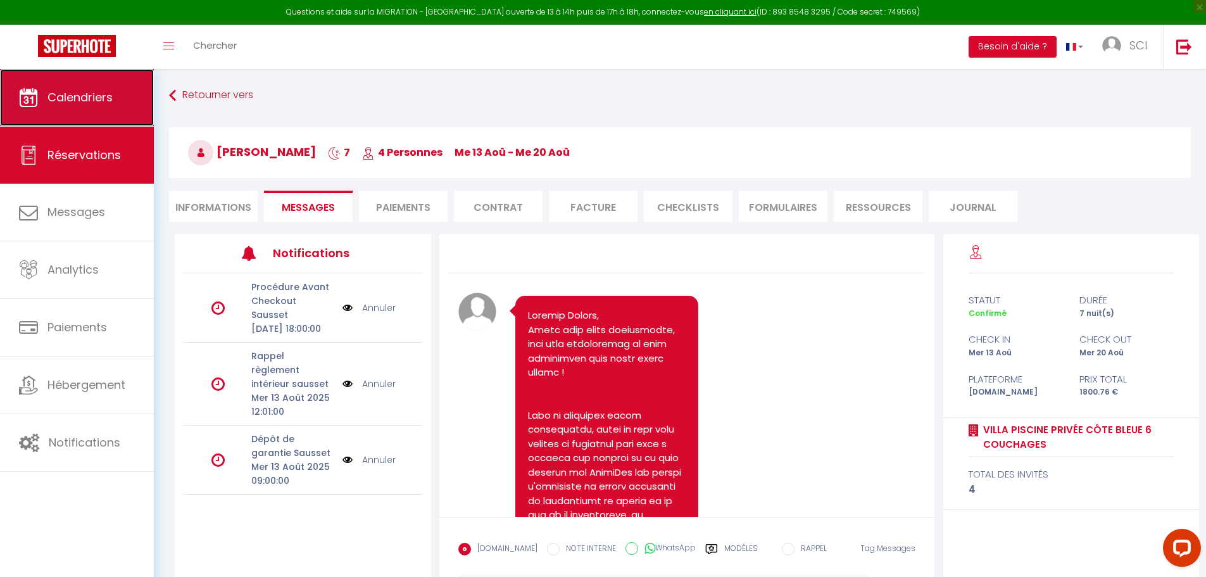
click at [97, 115] on link "Calendriers" at bounding box center [77, 97] width 154 height 57
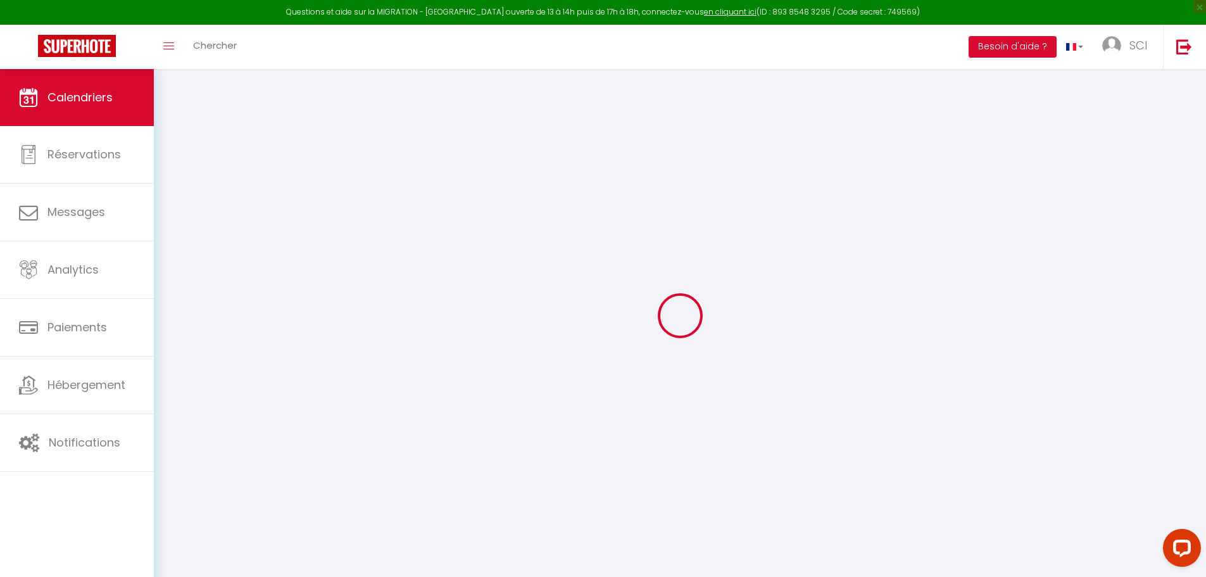
select select
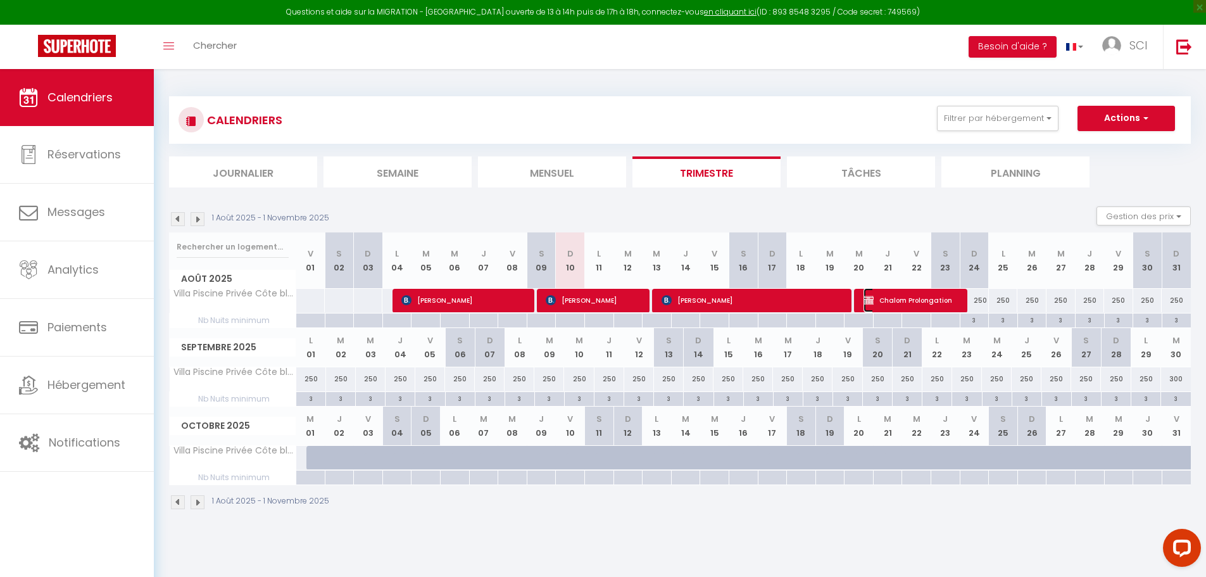
click at [916, 302] on span "Chalom Prolongation" at bounding box center [911, 300] width 97 height 24
select select "OK"
select select "KO"
select select "0"
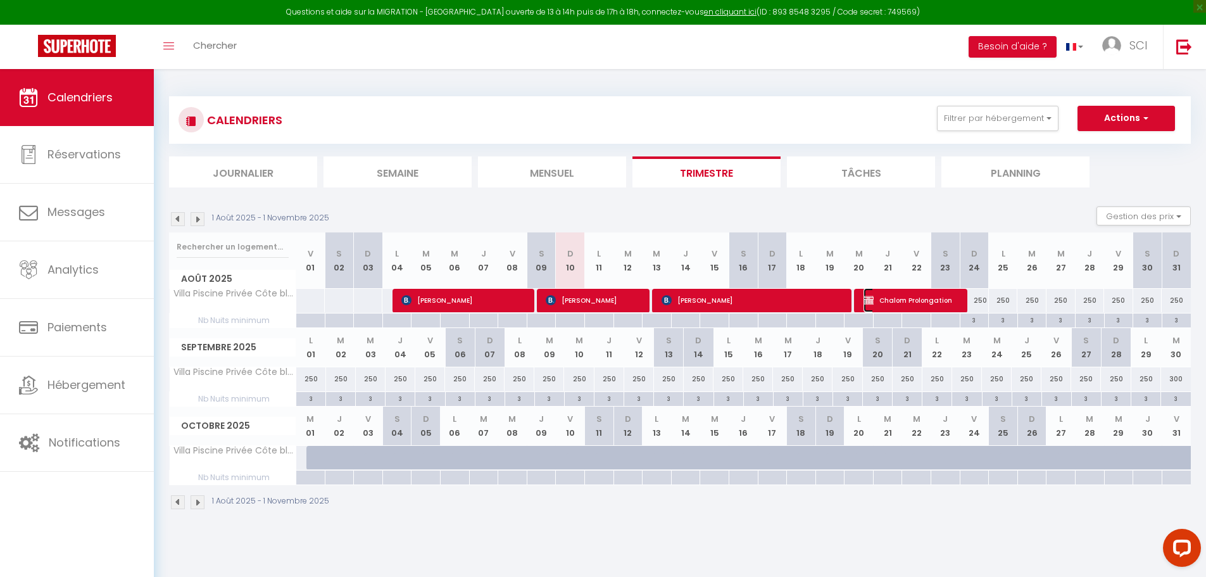
select select "1"
select select
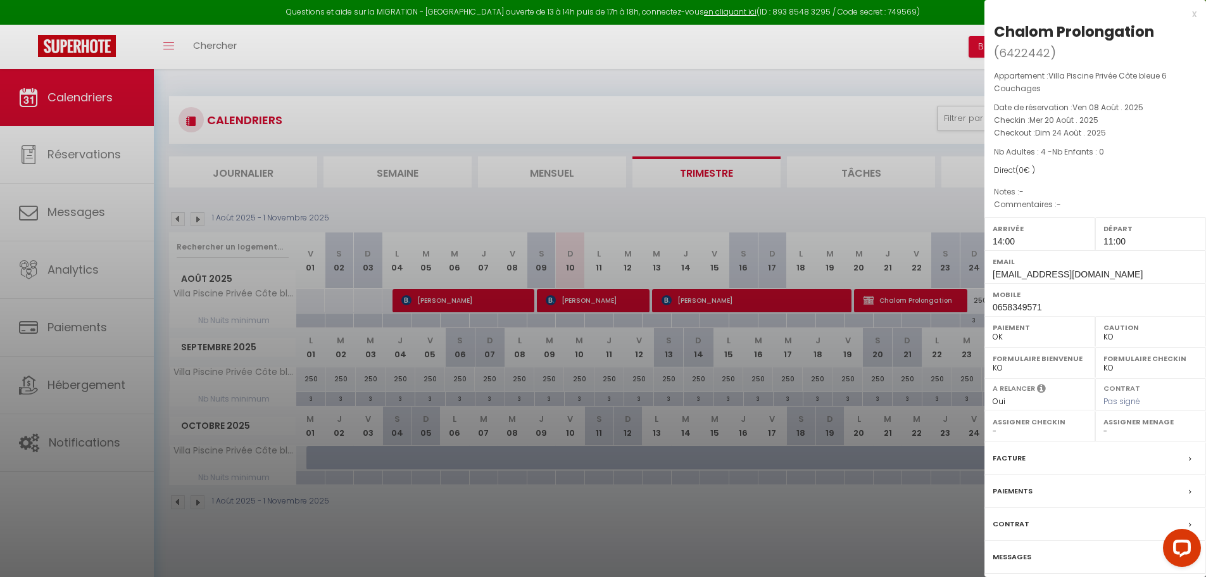
click at [916, 302] on div at bounding box center [603, 288] width 1206 height 577
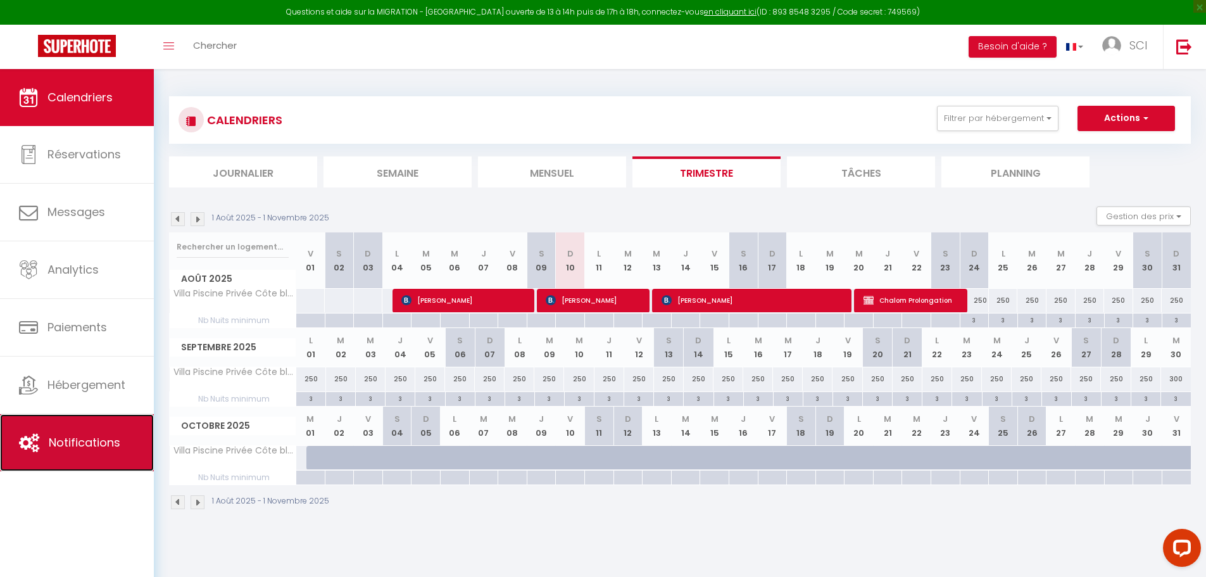
click at [68, 435] on span "Notifications" at bounding box center [85, 442] width 72 height 16
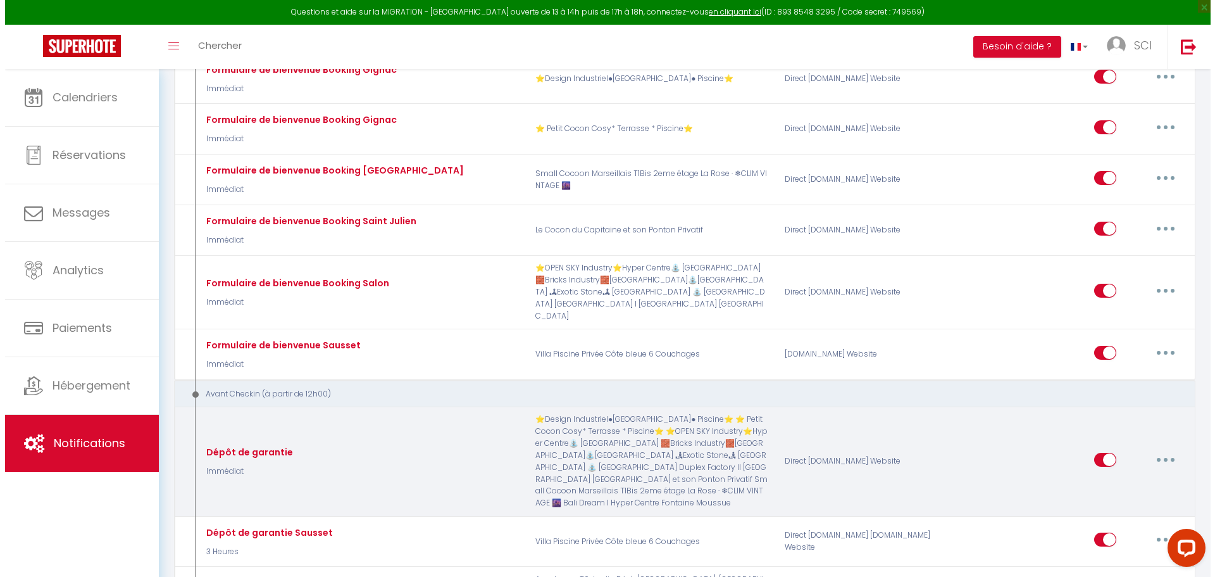
scroll to position [1519, 0]
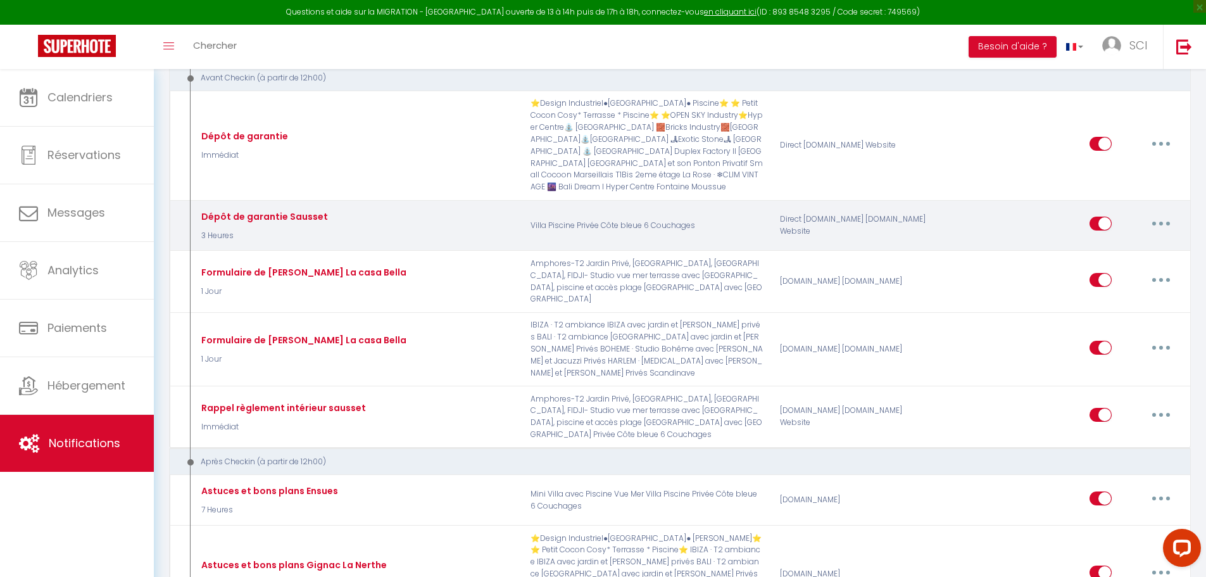
click at [1156, 234] on button "button" at bounding box center [1160, 223] width 35 height 20
click at [1139, 263] on link "Editer" at bounding box center [1128, 253] width 94 height 22
type input "Dépôt de garantie Sausset"
select select "3 Heures"
select select "if_booking_is_paid"
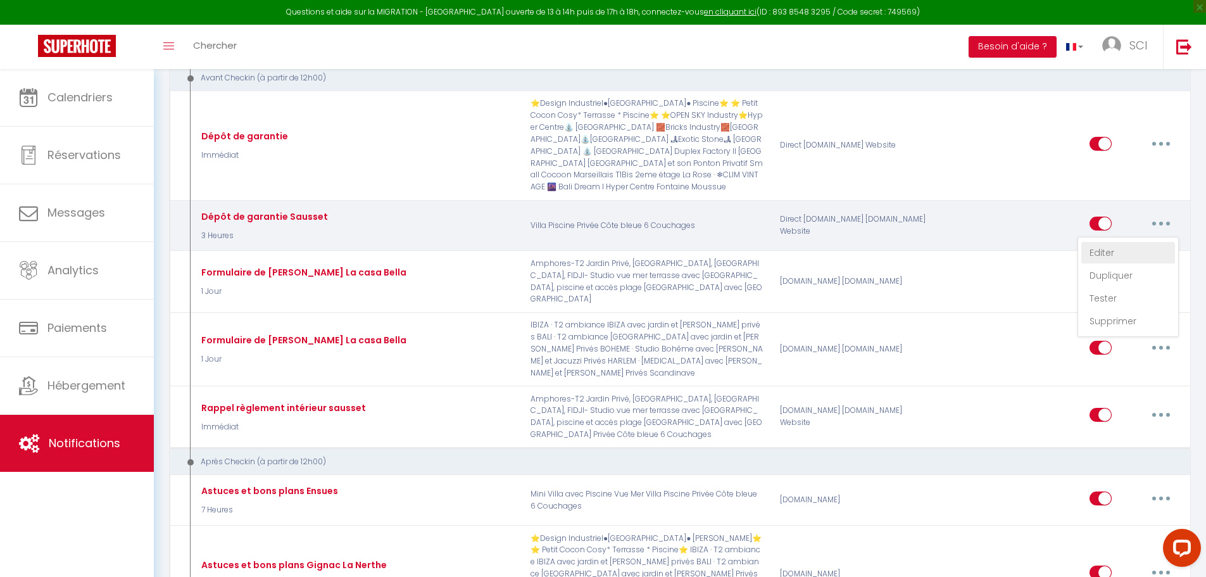
checkbox input "true"
checkbox input "false"
radio input "true"
type input "Dépôt de garantie"
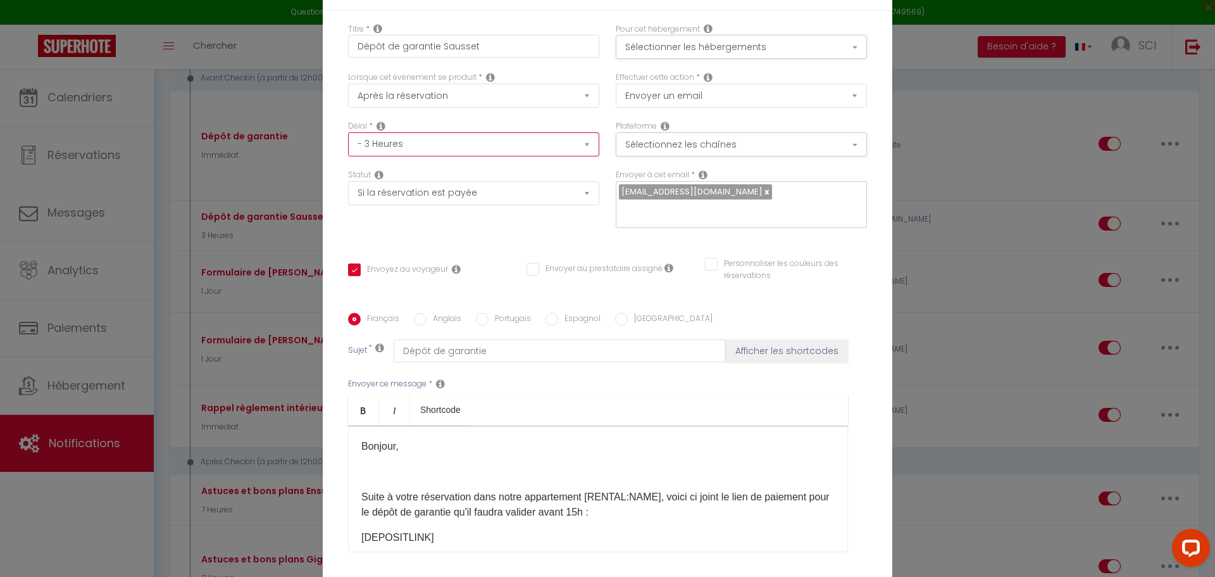
click at [476, 146] on select "Immédiat - 10 Minutes - 1 Heure - 2 Heures - 3 Heures - 4 Heures - 5 Heures - 6…" at bounding box center [473, 144] width 251 height 24
select select "5 Heures"
click at [348, 132] on select "Immédiat - 10 Minutes - 1 Heure - 2 Heures - 3 Heures - 4 Heures - 5 Heures - 6…" at bounding box center [473, 144] width 251 height 24
checkbox input "true"
checkbox input "false"
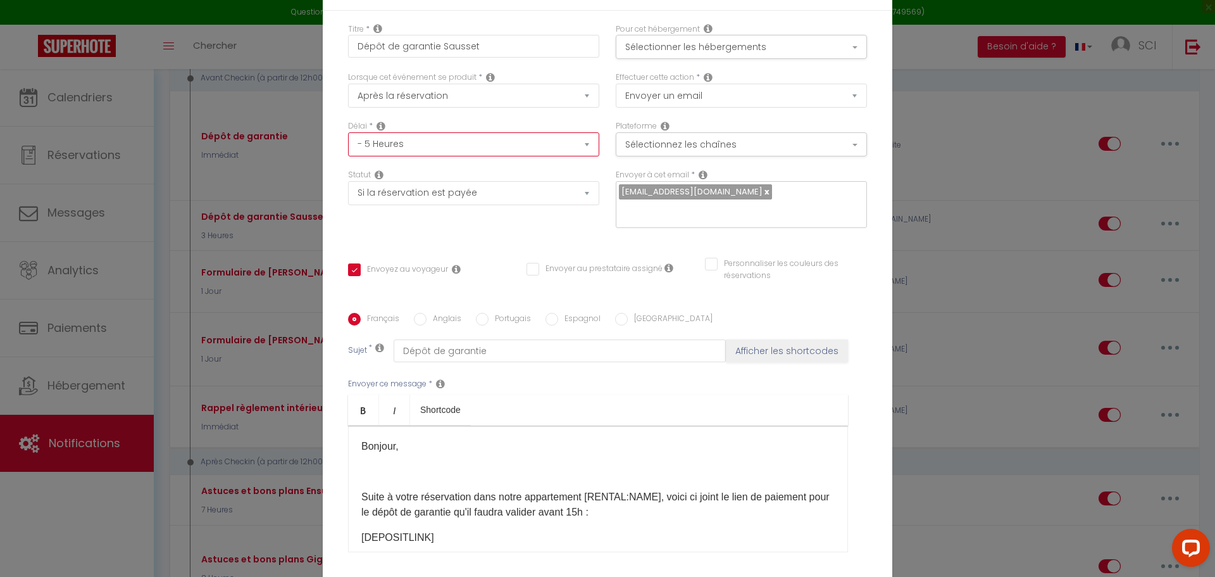
checkbox input "false"
click at [463, 151] on select "Immédiat - 10 Minutes - 1 Heure - 2 Heures - 3 Heures - 4 Heures - 5 Heures - 6…" at bounding box center [473, 144] width 251 height 24
drag, startPoint x: 463, startPoint y: 151, endPoint x: 478, endPoint y: 177, distance: 29.8
click at [463, 151] on select "Immédiat - 10 Minutes - 1 Heure - 2 Heures - 3 Heures - 4 Heures - 5 Heures - 6…" at bounding box center [473, 144] width 251 height 24
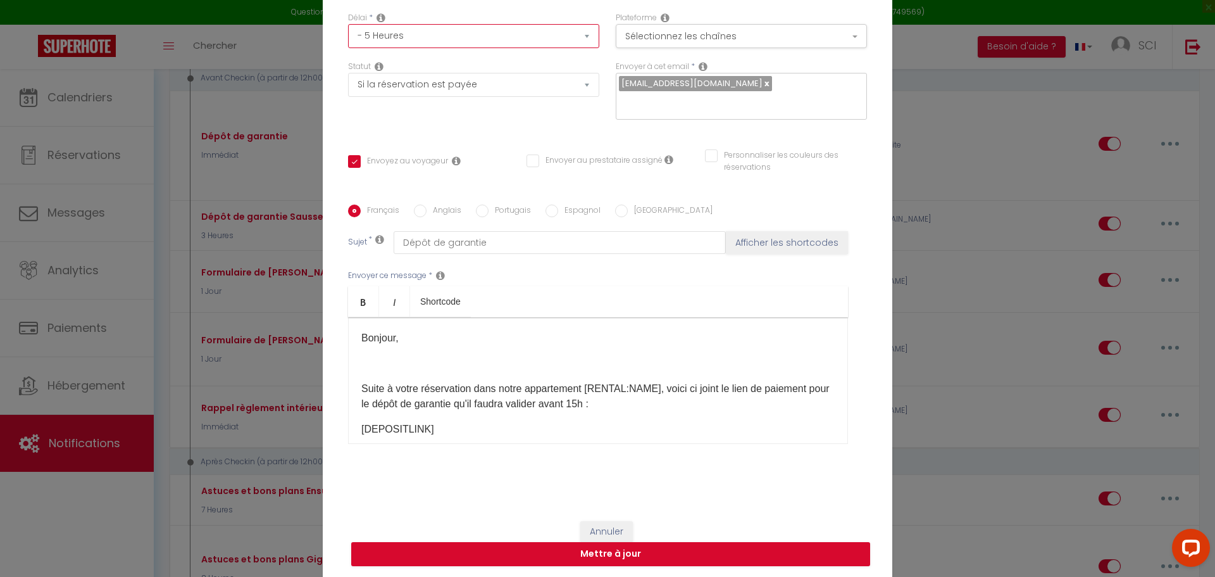
scroll to position [109, 0]
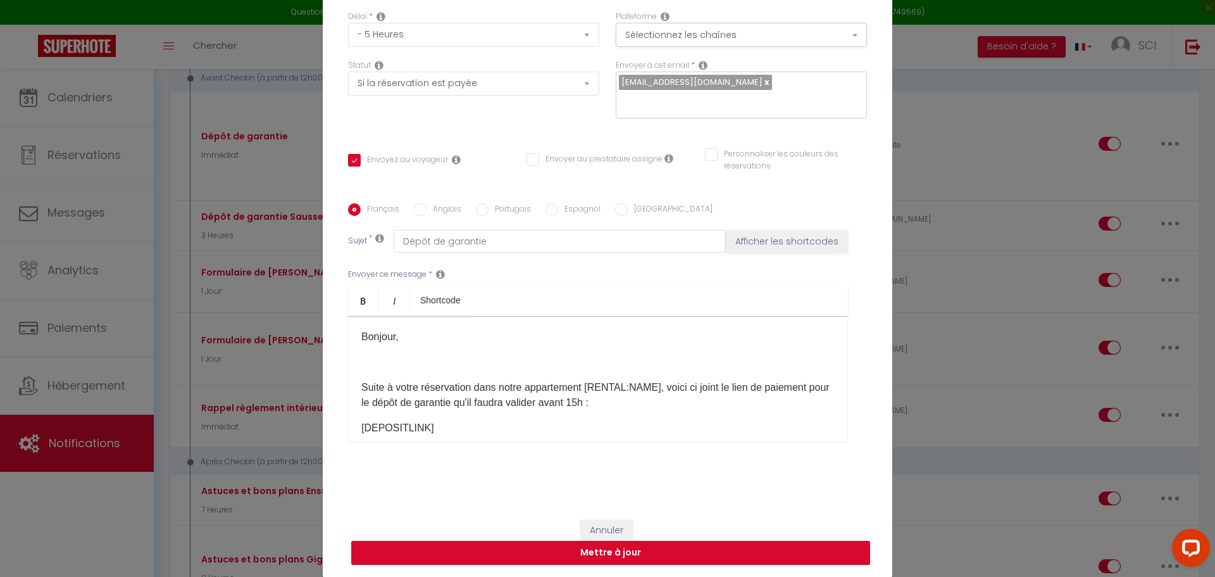
click at [636, 549] on button "Mettre à jour" at bounding box center [610, 552] width 519 height 24
checkbox input "true"
checkbox input "false"
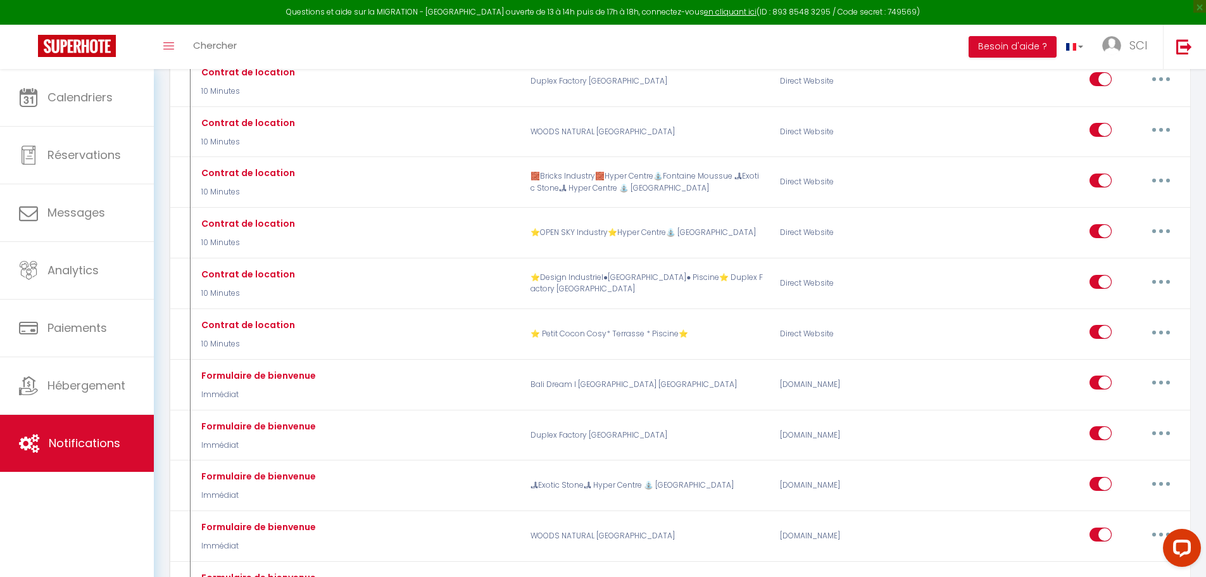
scroll to position [0, 0]
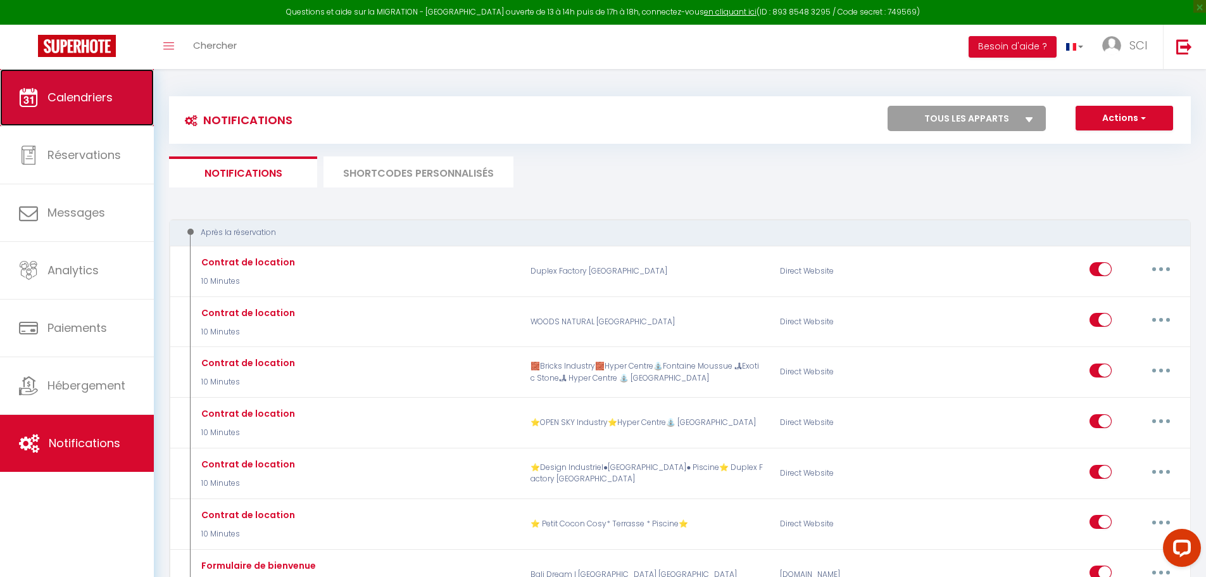
click at [111, 116] on link "Calendriers" at bounding box center [77, 97] width 154 height 57
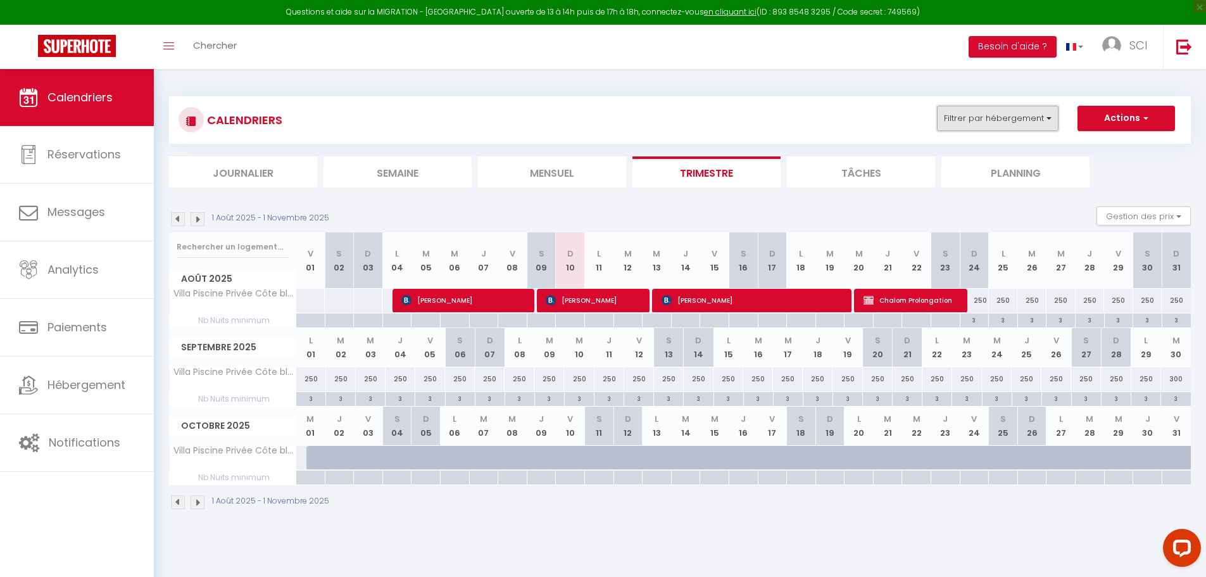
click at [1002, 118] on button "Filtrer par hébergement" at bounding box center [998, 118] width 122 height 25
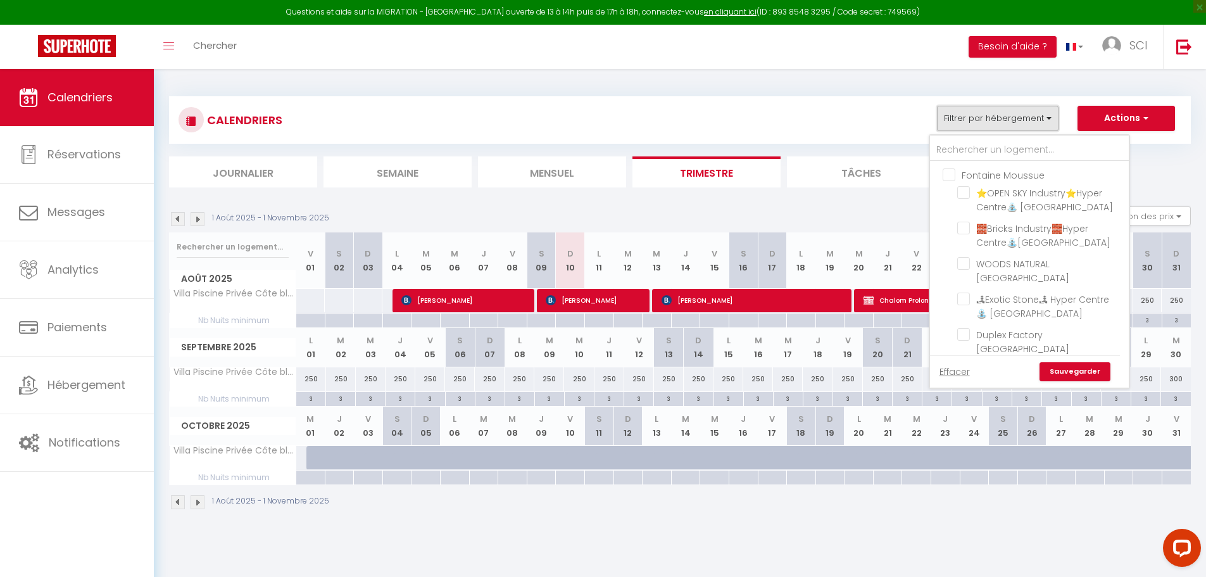
click at [1002, 118] on button "Filtrer par hébergement" at bounding box center [998, 118] width 122 height 25
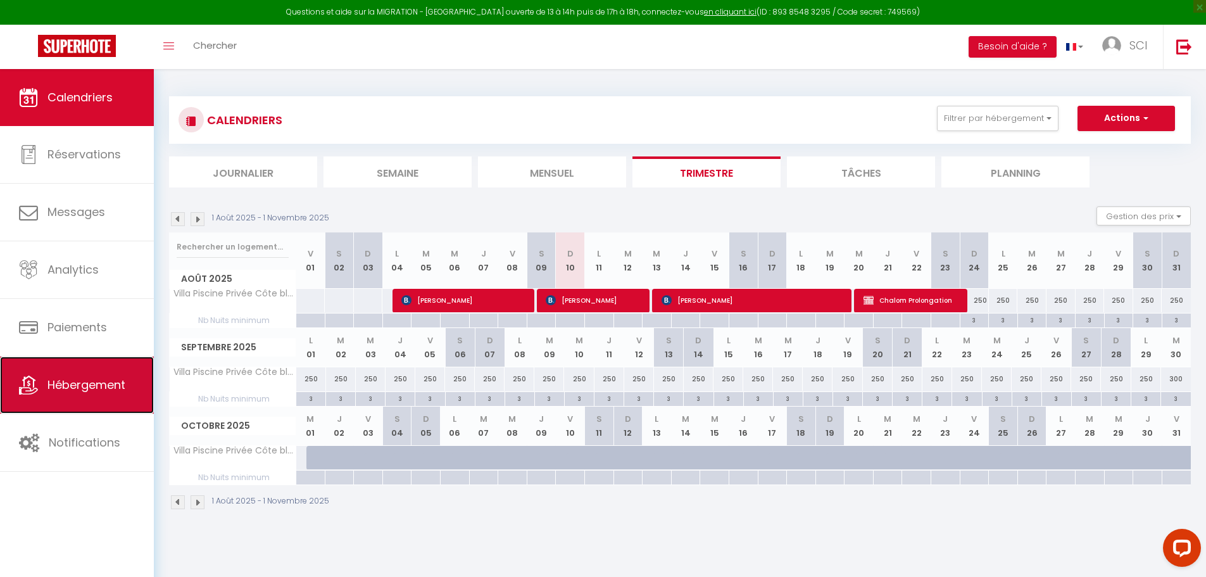
click at [90, 393] on link "Hébergement" at bounding box center [77, 384] width 154 height 57
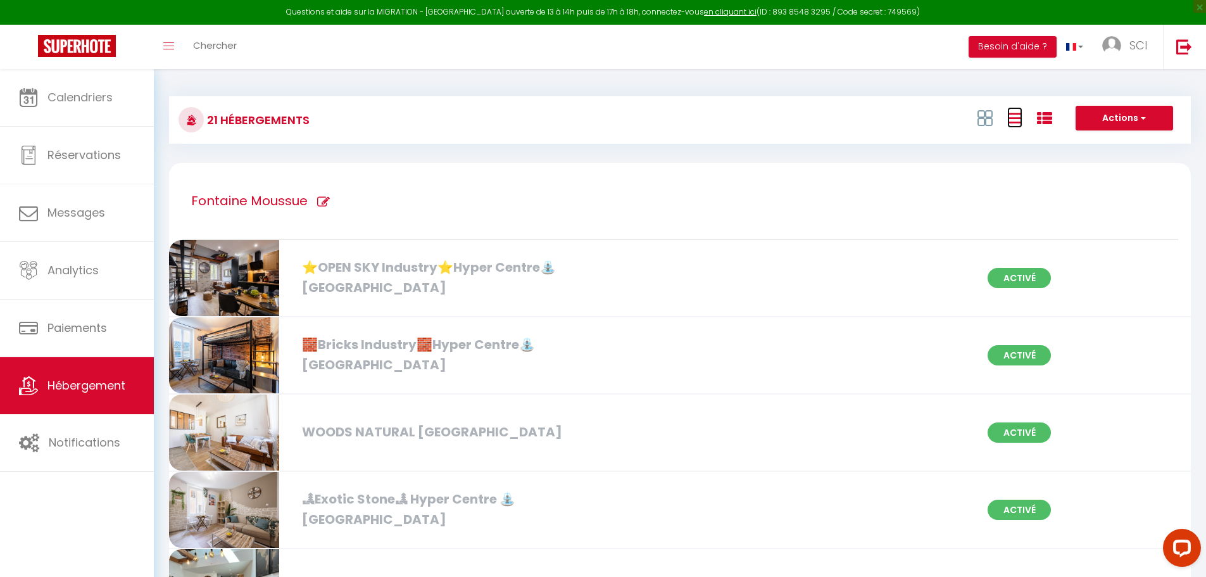
click at [1010, 120] on icon at bounding box center [1014, 118] width 15 height 16
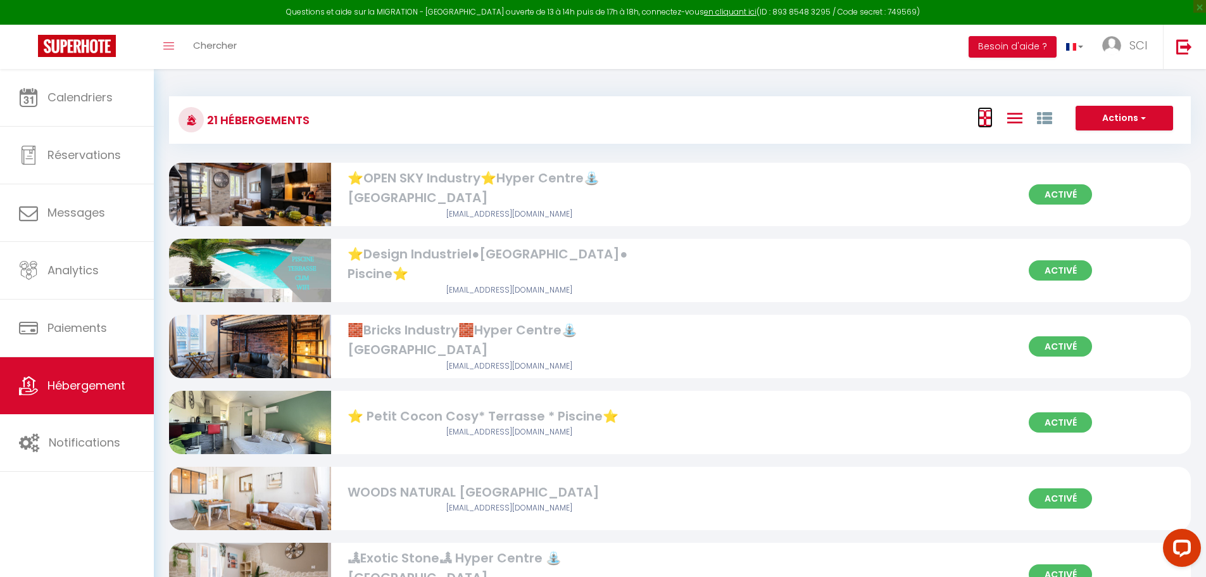
click at [977, 118] on icon at bounding box center [984, 118] width 15 height 16
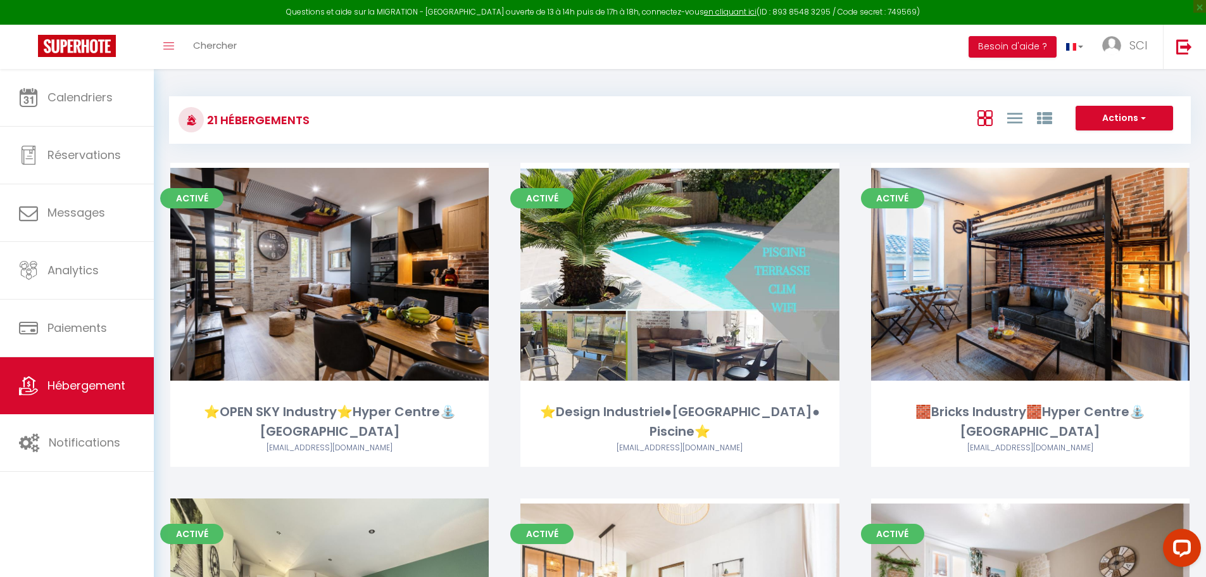
click at [1058, 116] on div at bounding box center [1014, 118] width 87 height 24
click at [1046, 117] on icon at bounding box center [1044, 118] width 15 height 15
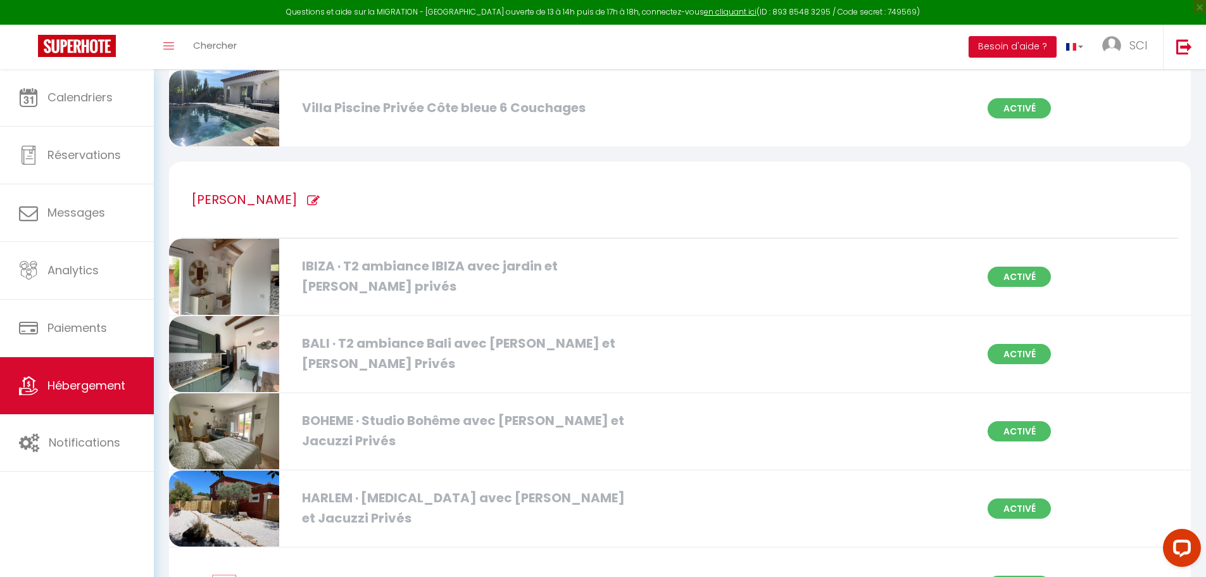
scroll to position [1646, 0]
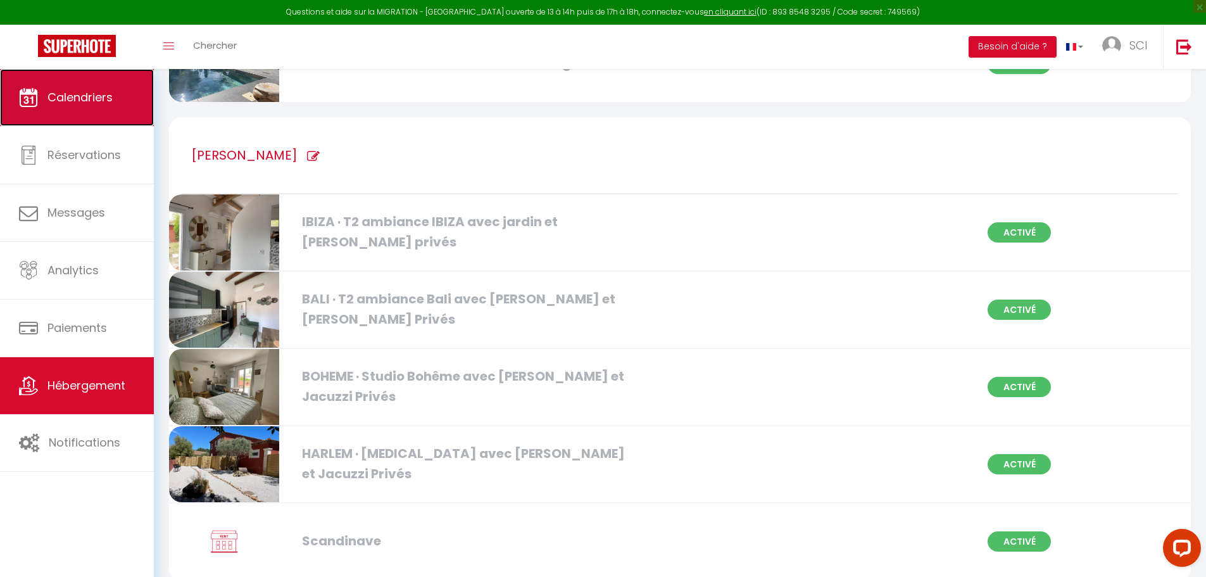
click at [74, 87] on link "Calendriers" at bounding box center [77, 97] width 154 height 57
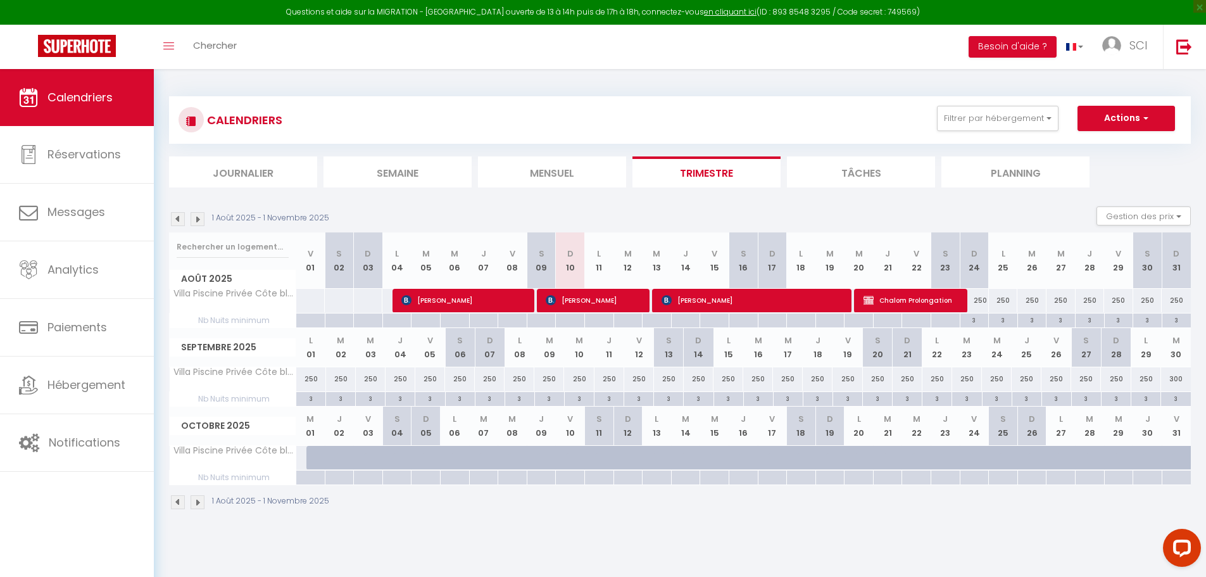
click at [234, 171] on li "Journalier" at bounding box center [243, 171] width 148 height 31
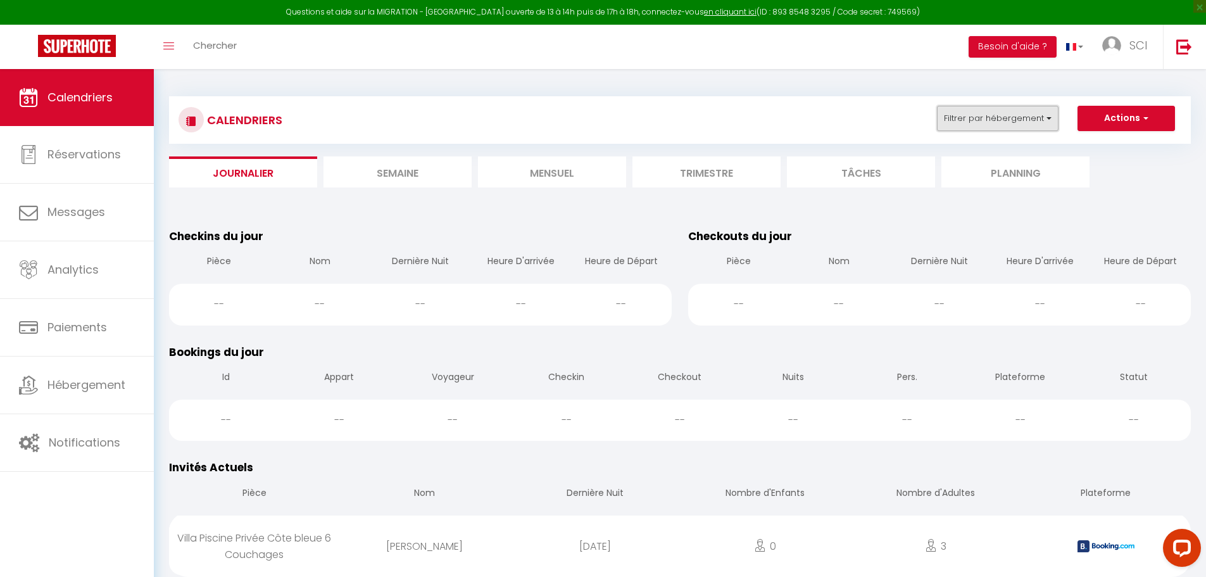
click at [1017, 121] on button "Filtrer par hébergement" at bounding box center [998, 118] width 122 height 25
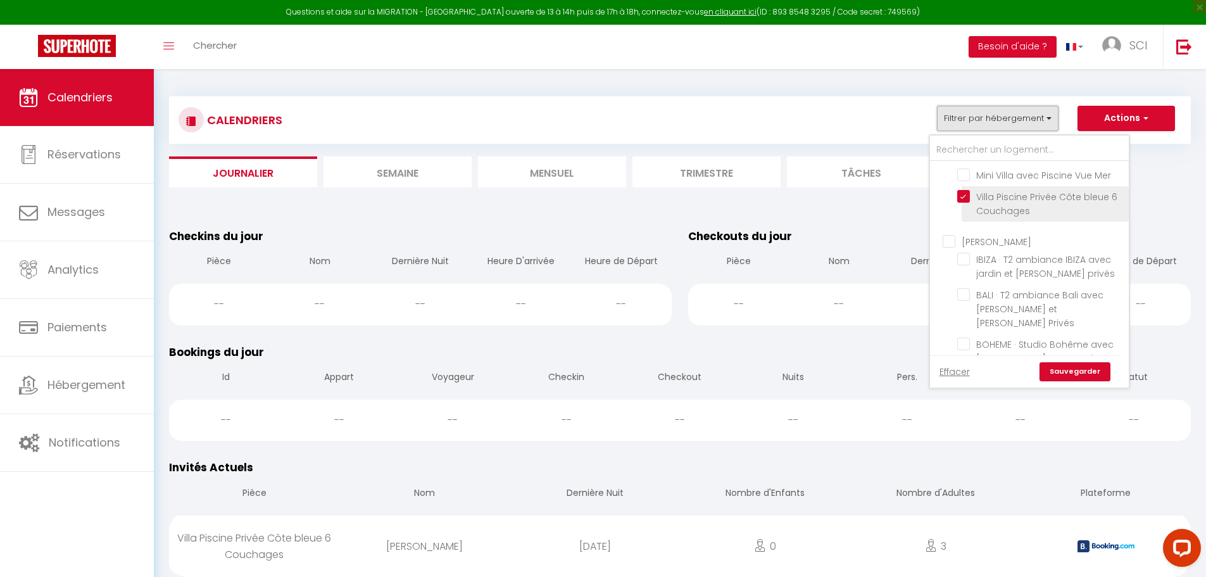
scroll to position [597, 0]
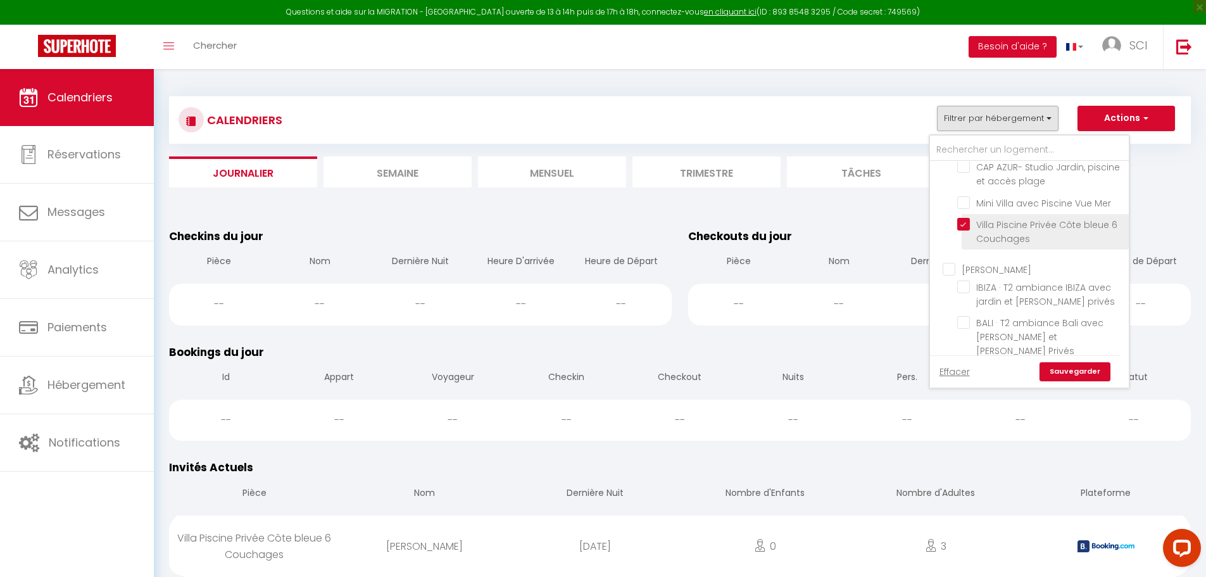
click at [964, 218] on input "Villa Piscine Privée Côte bleue 6 Couchages" at bounding box center [1040, 224] width 167 height 13
checkbox input "false"
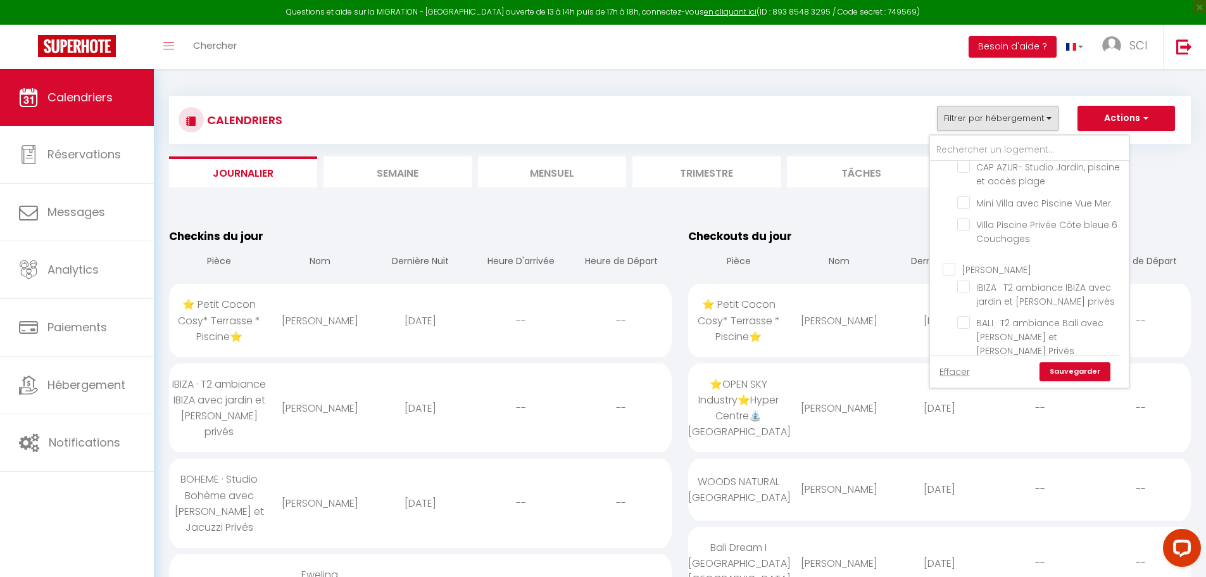
click at [1059, 375] on link "Sauvegarder" at bounding box center [1074, 371] width 71 height 19
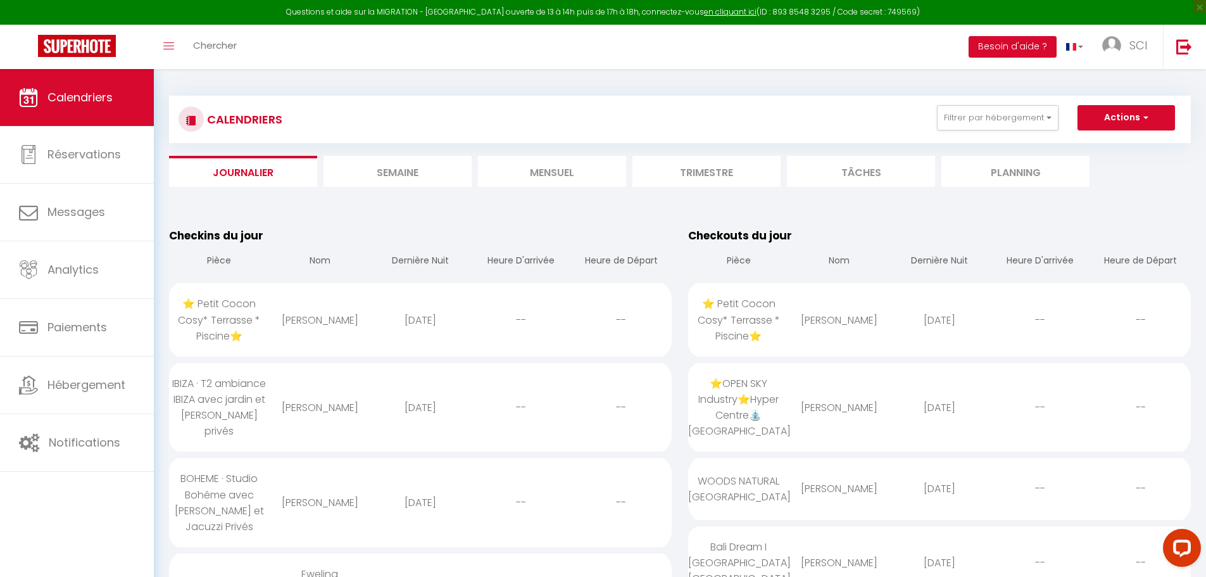
scroll to position [127, 0]
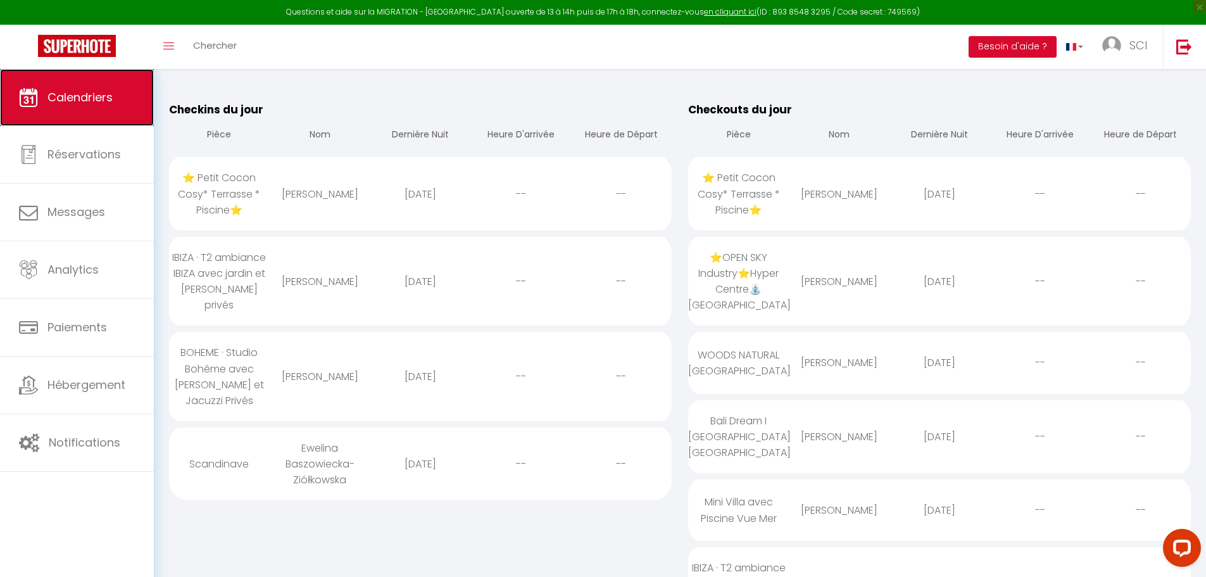
click at [69, 96] on span "Calendriers" at bounding box center [79, 97] width 65 height 16
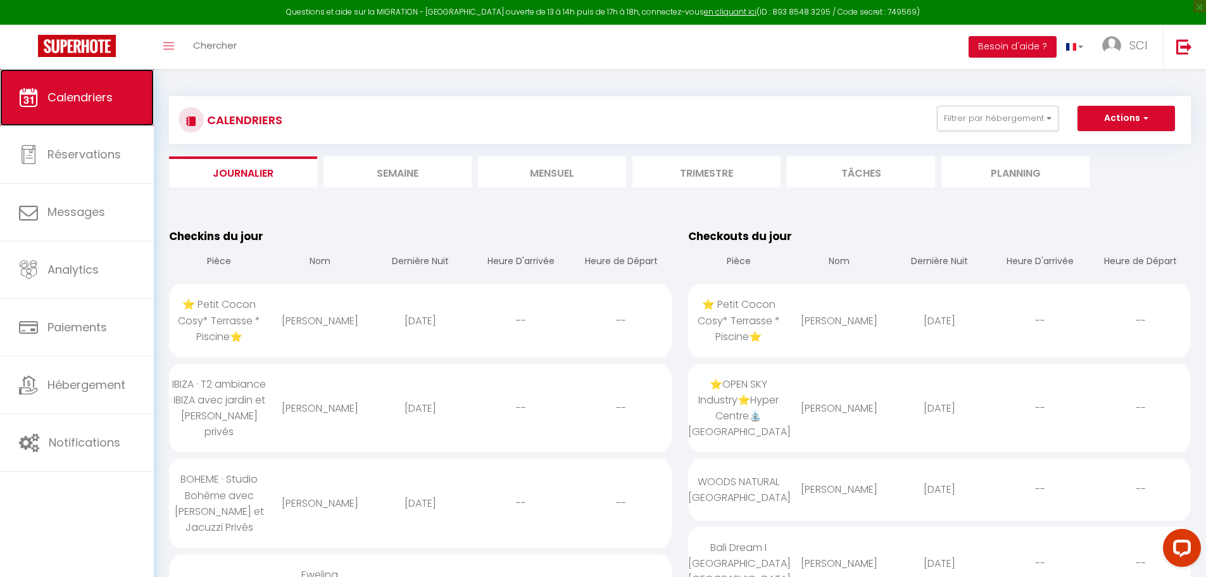
click at [87, 100] on span "Calendriers" at bounding box center [79, 97] width 65 height 16
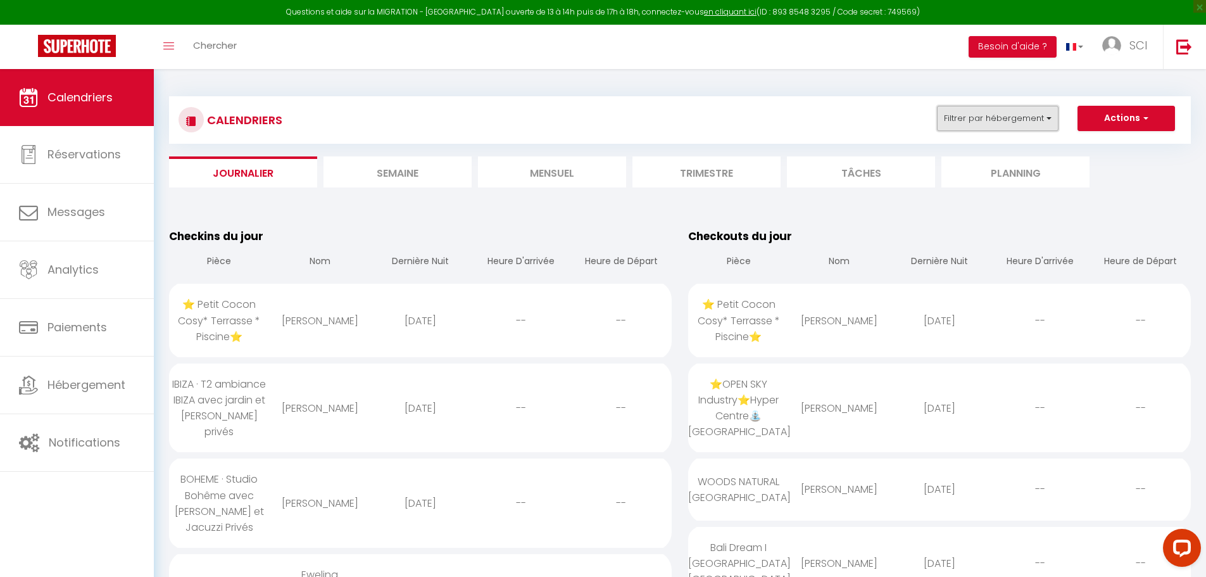
click at [963, 116] on button "Filtrer par hébergement" at bounding box center [998, 118] width 122 height 25
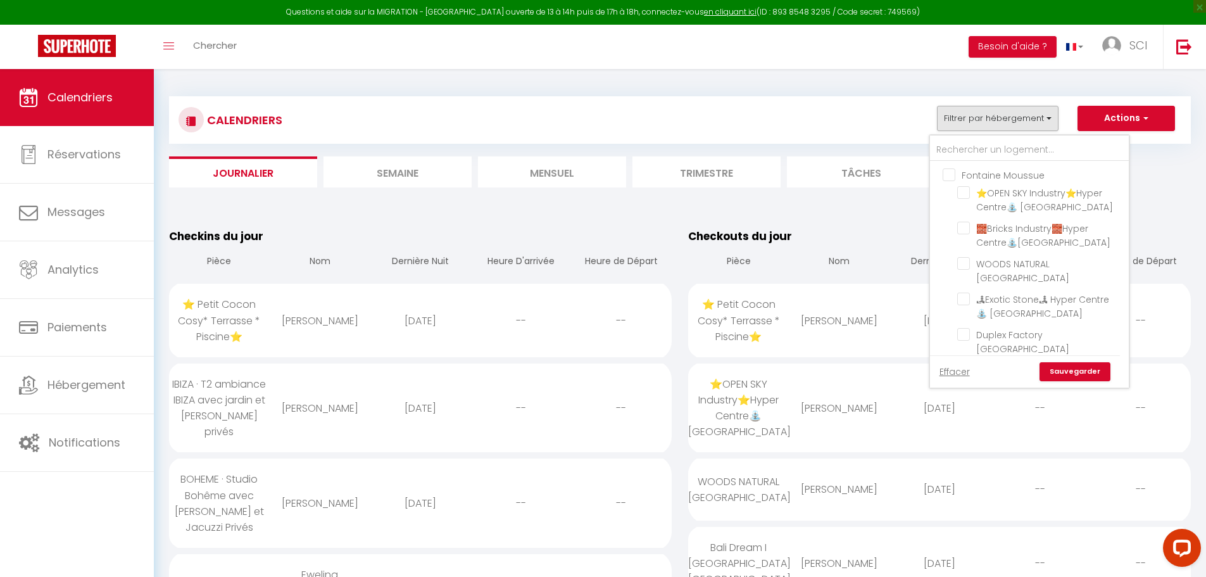
click at [567, 174] on li "Mensuel" at bounding box center [552, 171] width 148 height 31
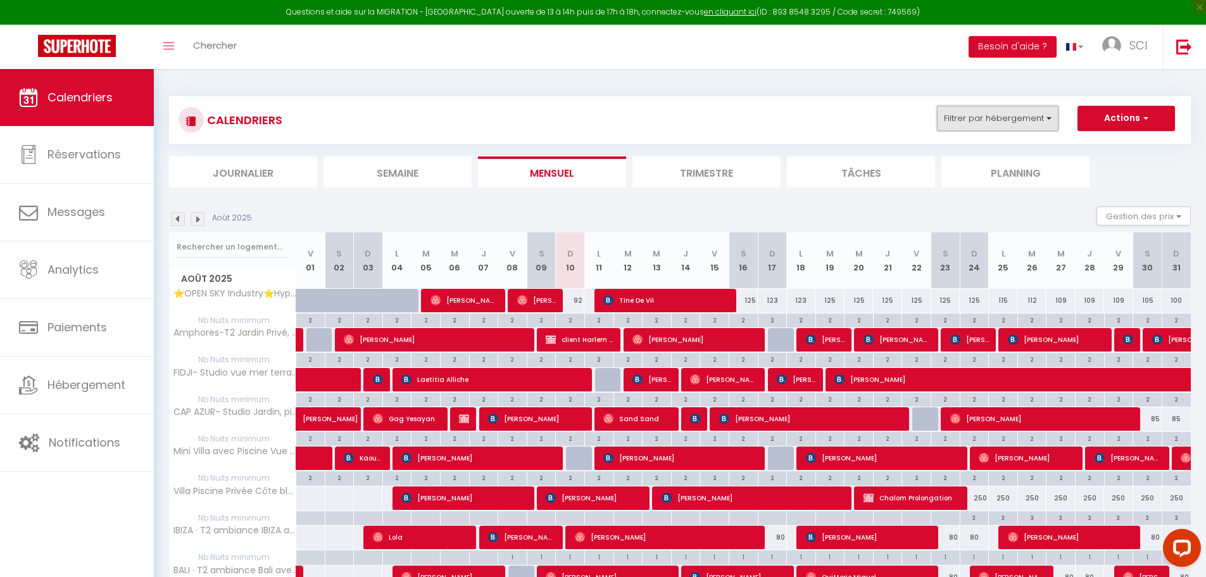
click at [961, 125] on button "Filtrer par hébergement" at bounding box center [998, 118] width 122 height 25
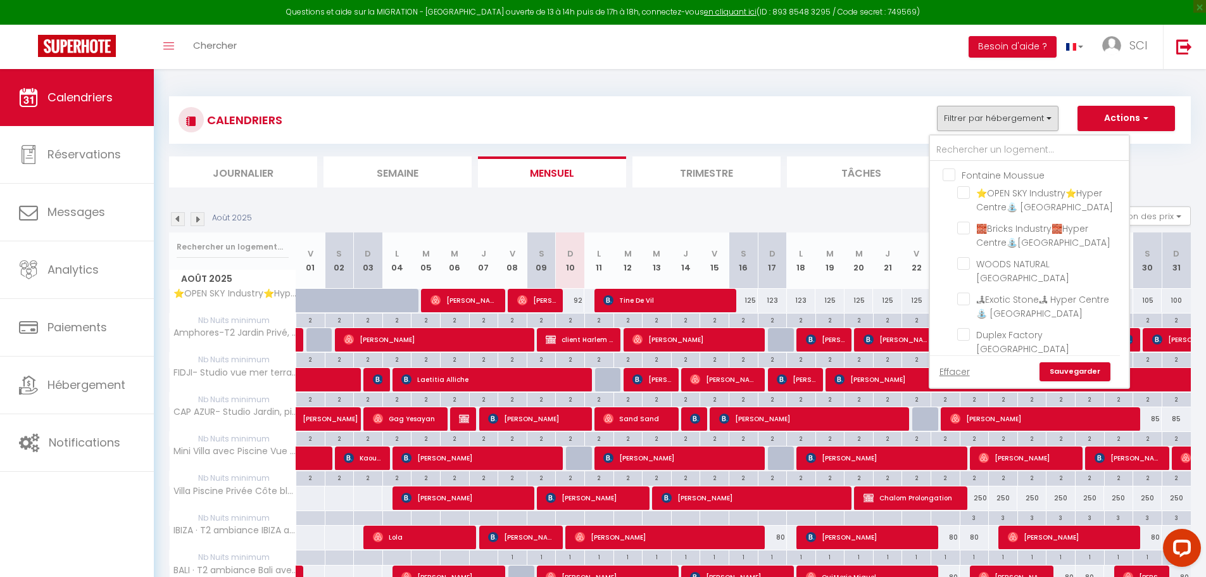
click at [949, 176] on input "Fontaine Moussue" at bounding box center [1041, 174] width 199 height 13
checkbox input "true"
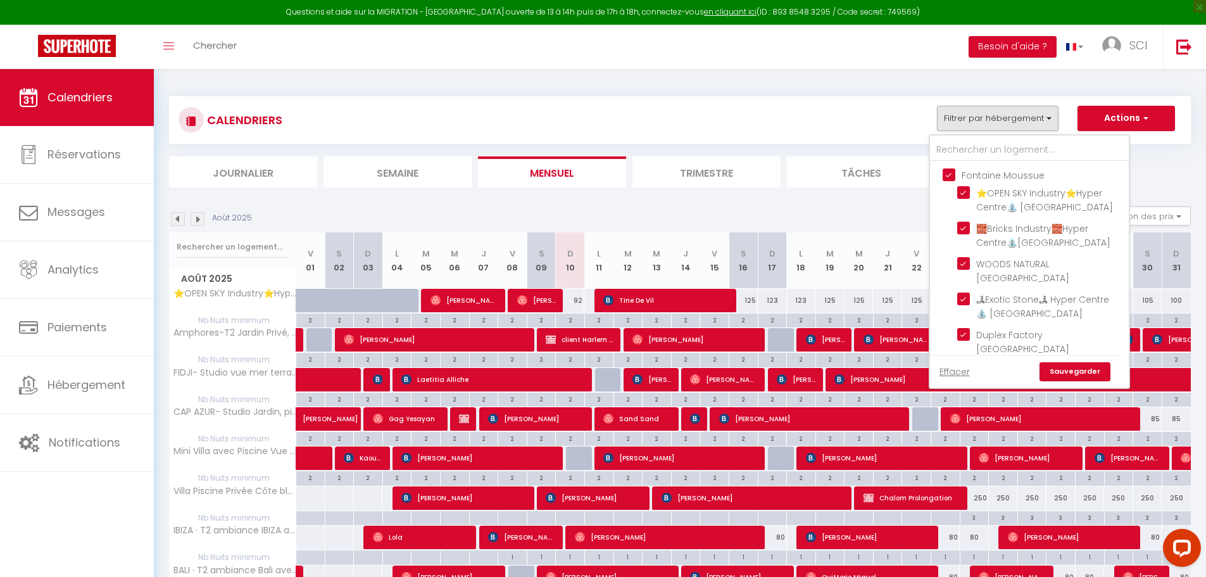
checkbox input "true"
checkbox input "false"
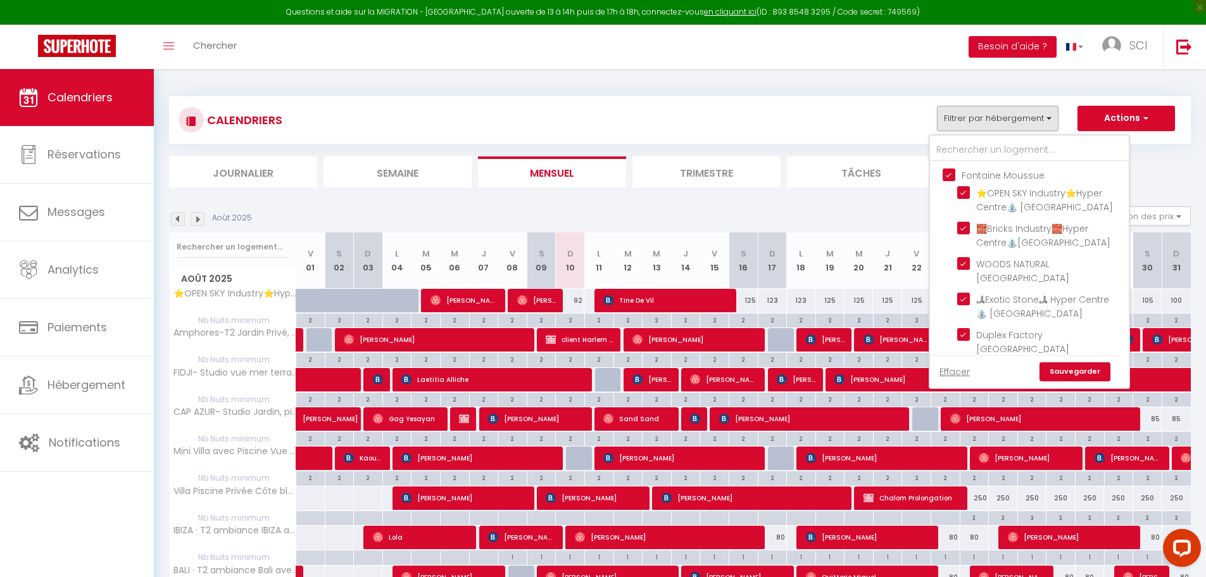
checkbox input "false"
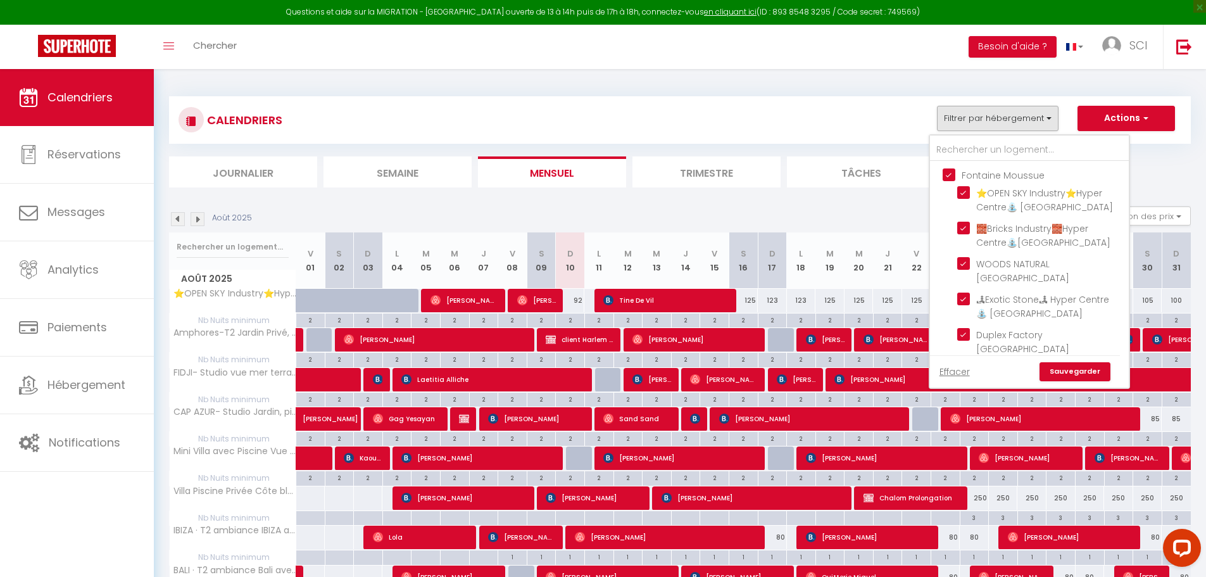
checkbox input "false"
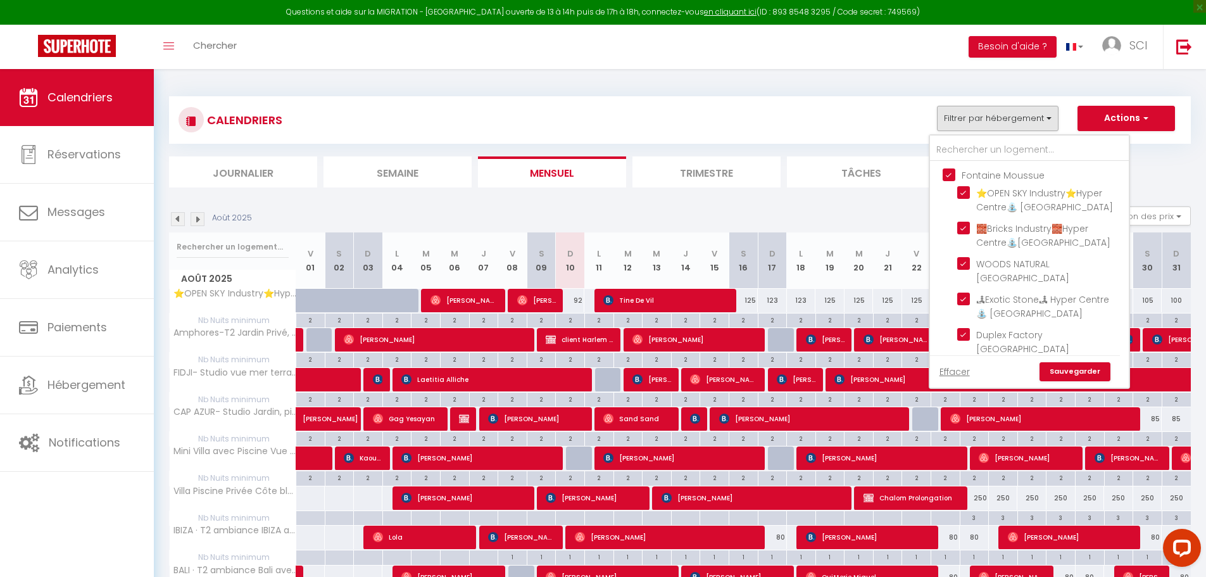
checkbox input "false"
click at [1069, 373] on link "Sauvegarder" at bounding box center [1074, 371] width 71 height 19
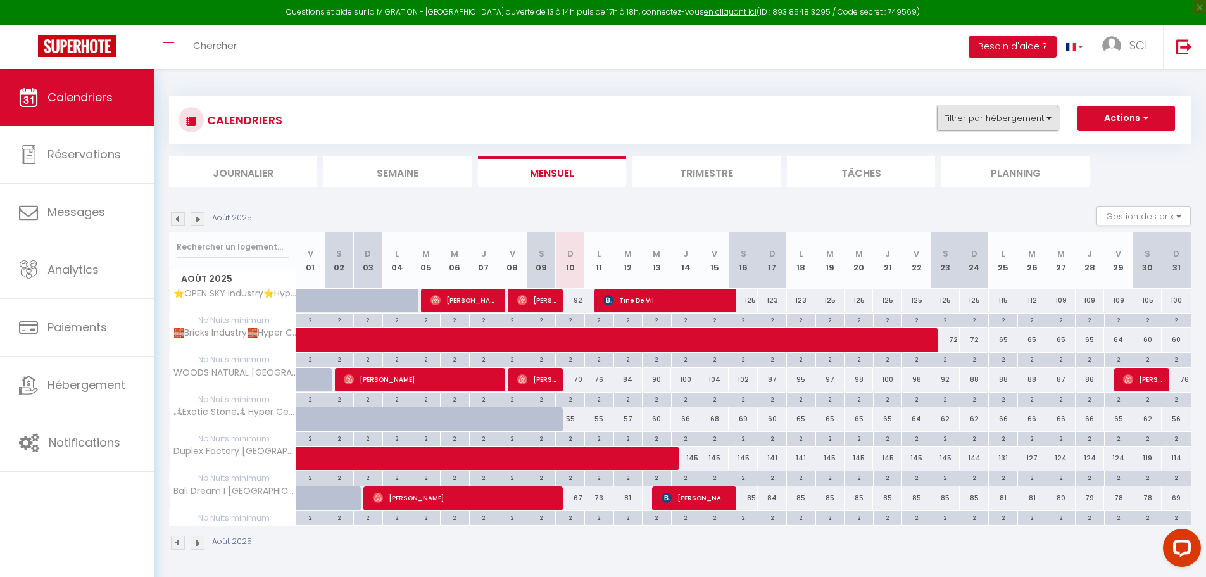
click at [970, 113] on button "Filtrer par hébergement" at bounding box center [998, 118] width 122 height 25
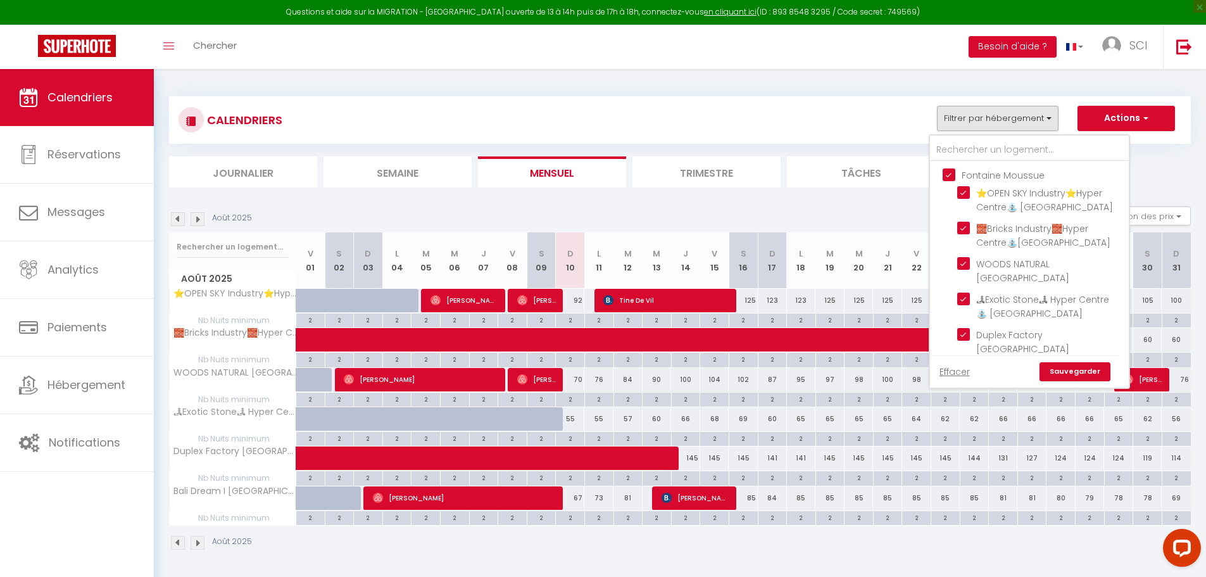
click at [946, 177] on input "Fontaine Moussue" at bounding box center [1041, 174] width 199 height 13
checkbox input "false"
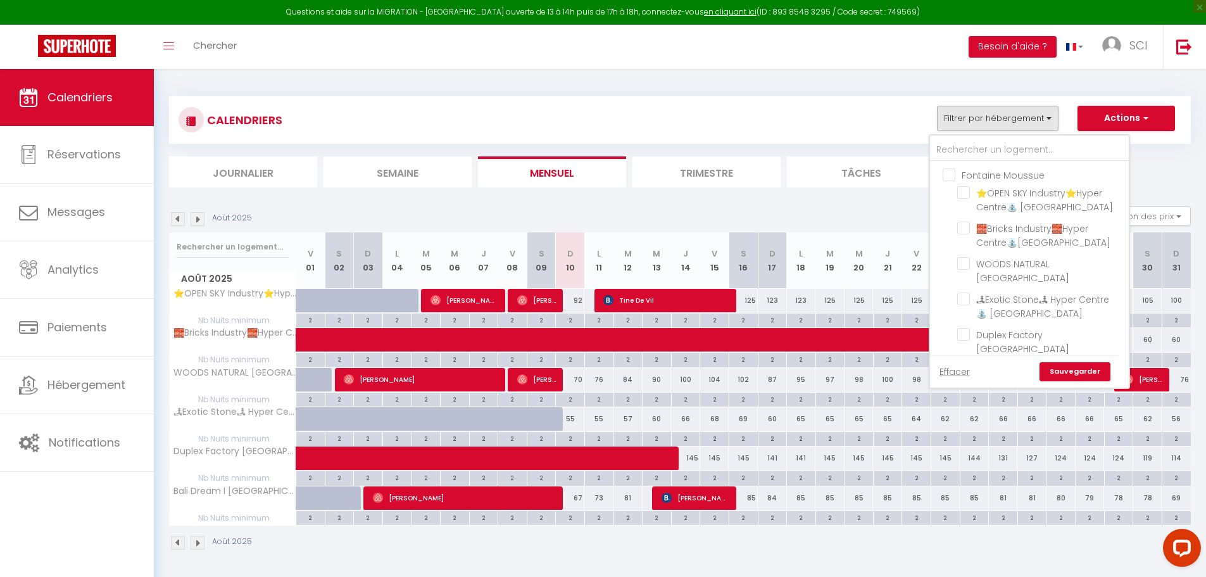
checkbox input "false"
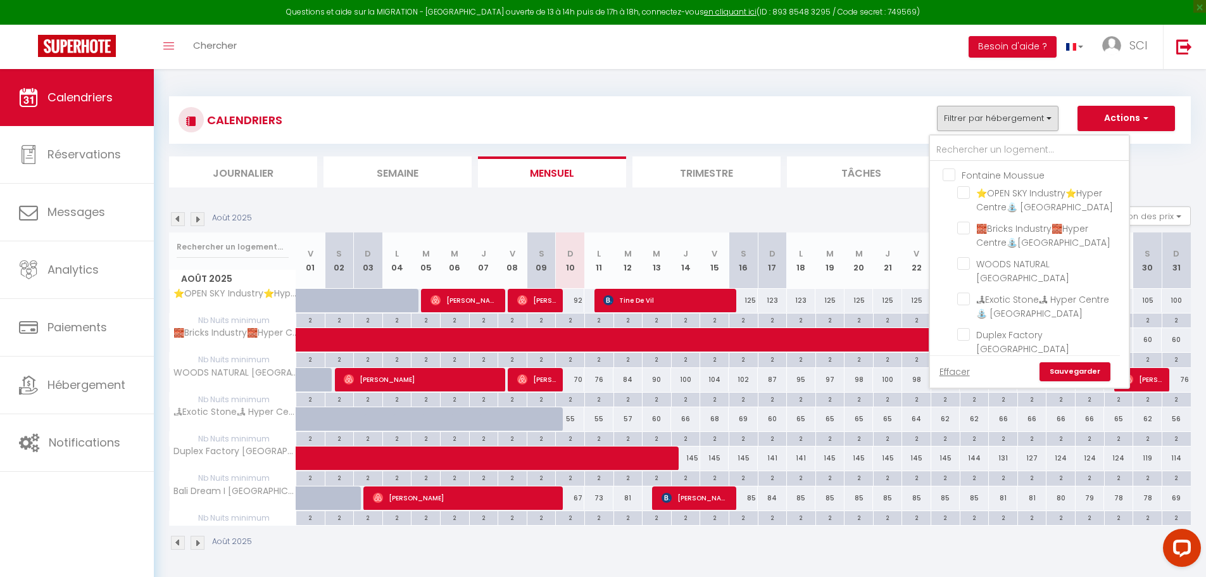
checkbox input "false"
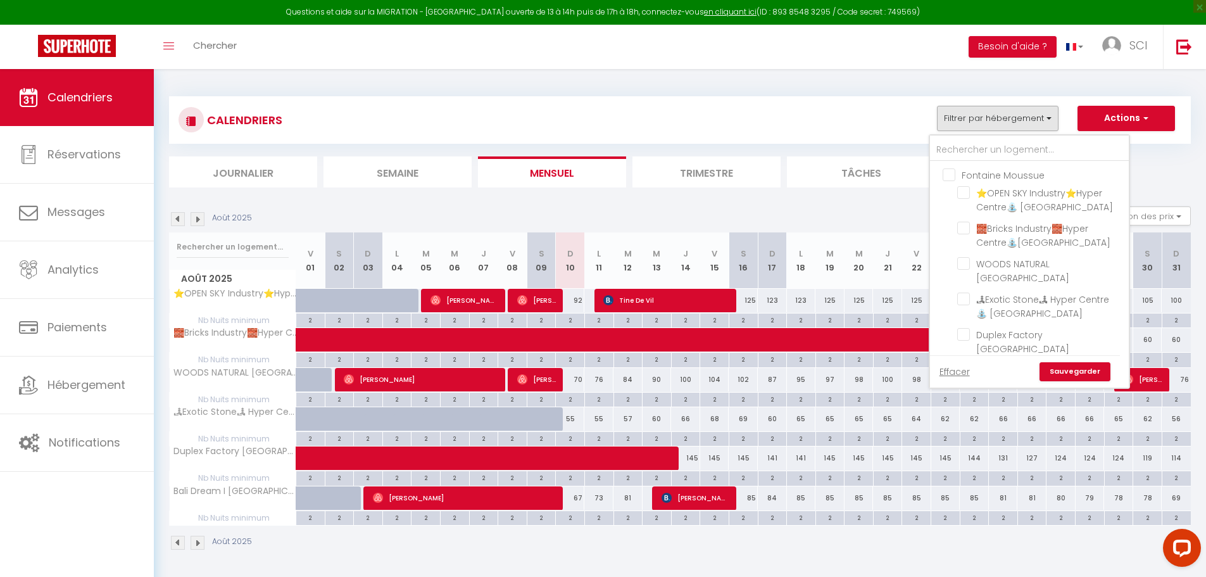
checkbox input "false"
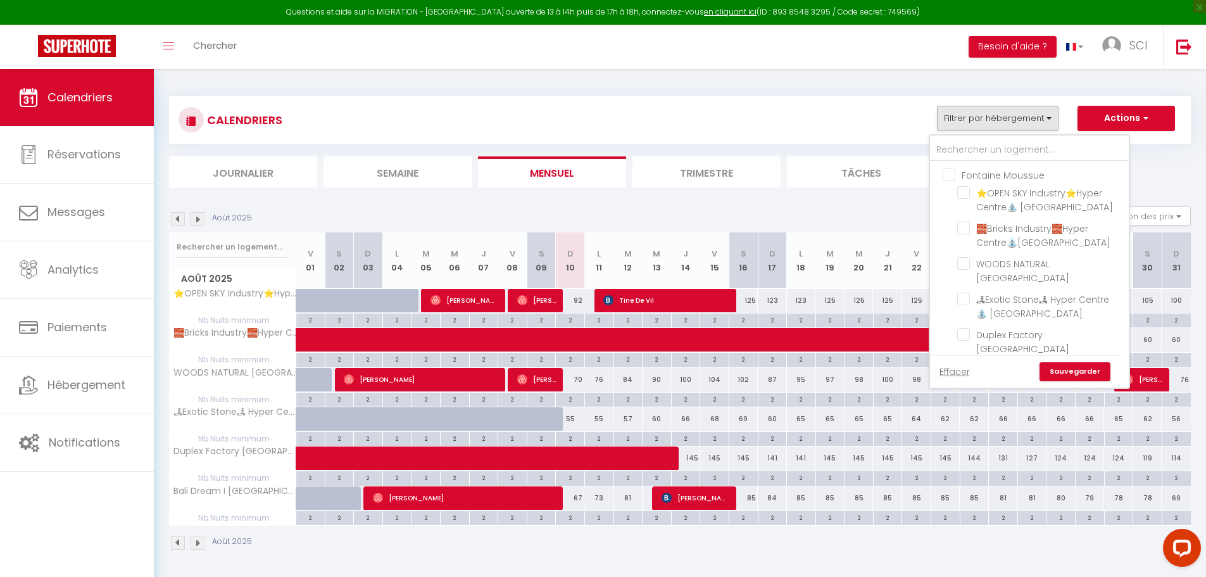
checkbox input "false"
click at [946, 168] on input "Gignac" at bounding box center [1041, 174] width 199 height 13
checkbox input "true"
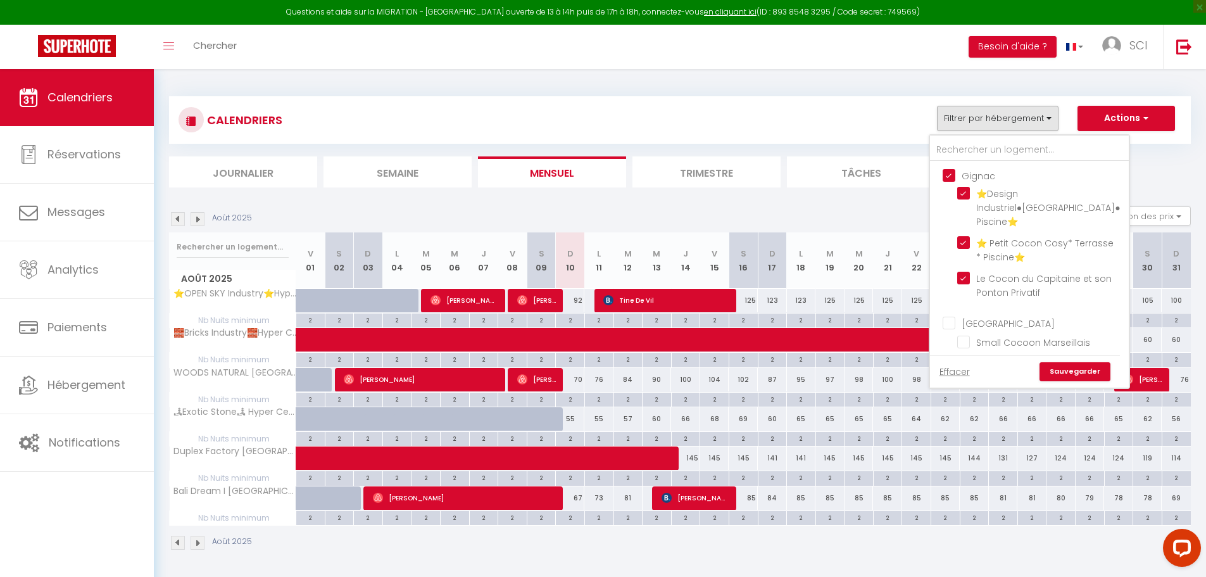
checkbox input "true"
checkbox input "false"
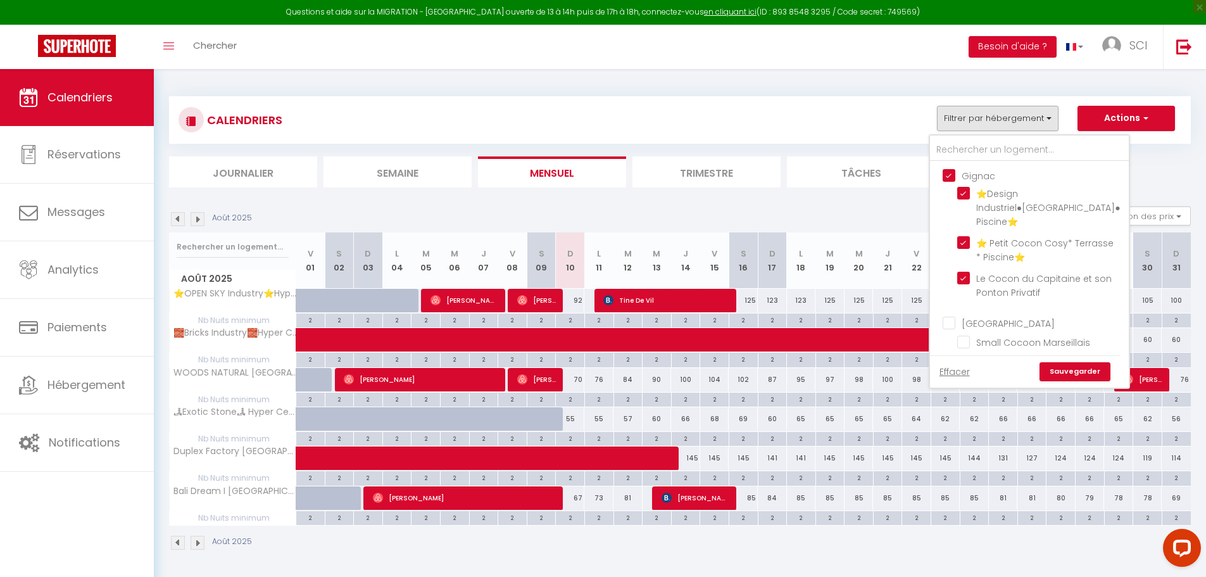
checkbox input "false"
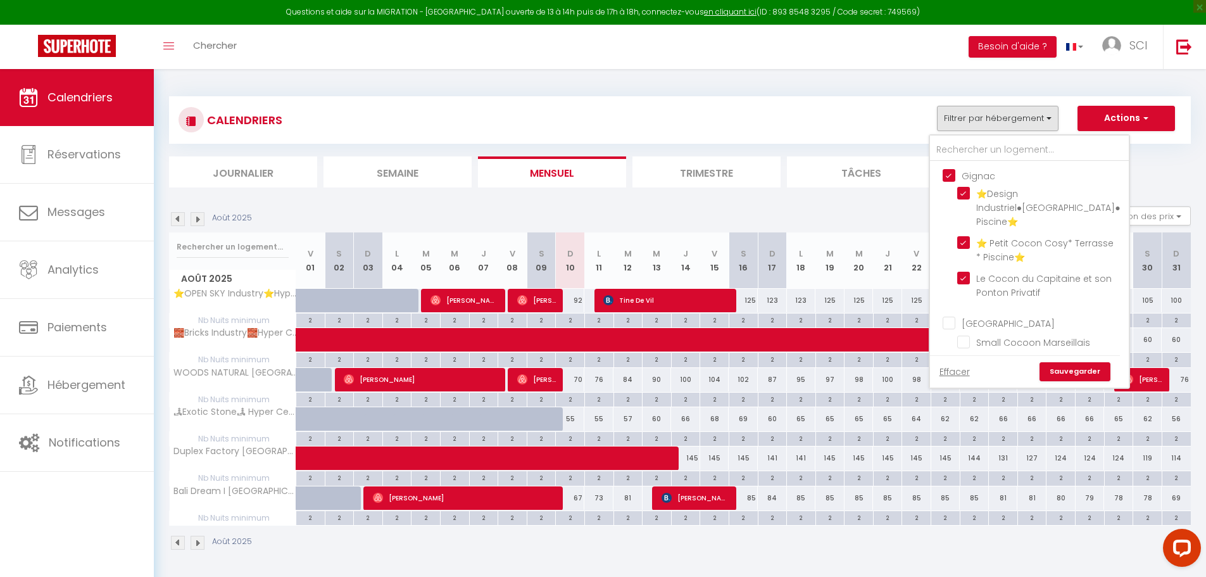
checkbox input "false"
click at [1073, 372] on link "Sauvegarder" at bounding box center [1074, 371] width 71 height 19
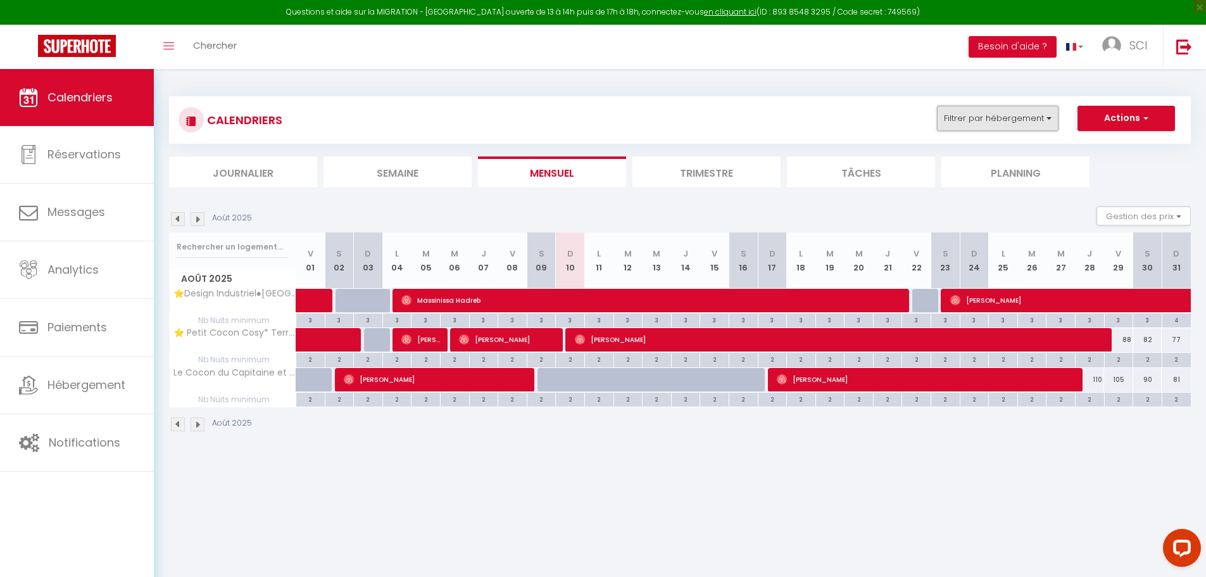
click at [1001, 116] on button "Filtrer par hébergement" at bounding box center [998, 118] width 122 height 25
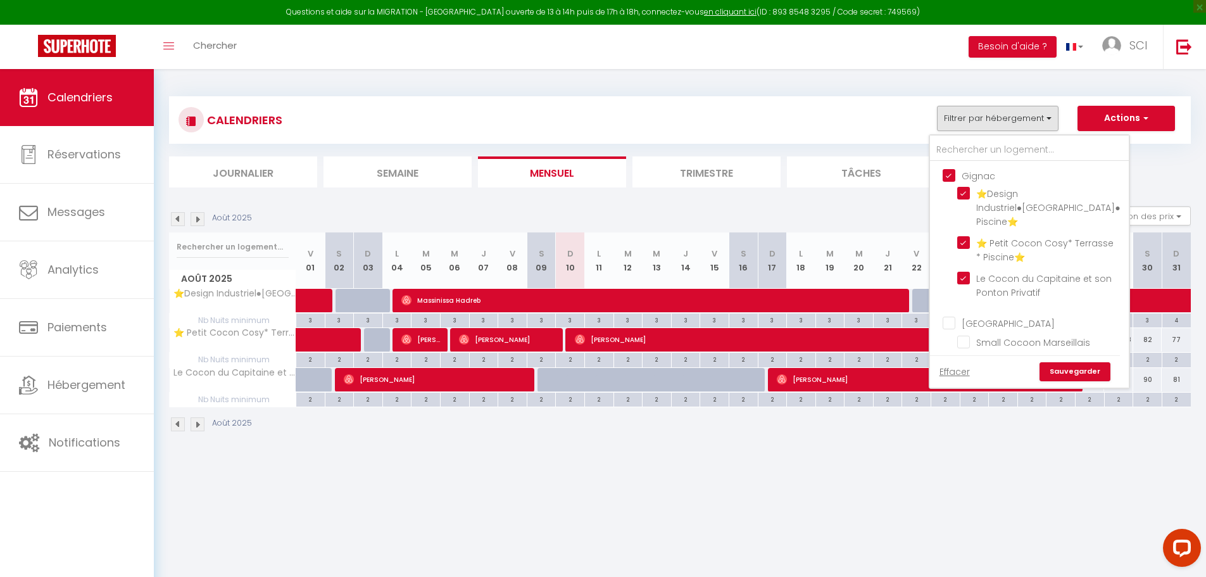
click at [950, 168] on input "Gignac" at bounding box center [1041, 174] width 199 height 13
checkbox input "false"
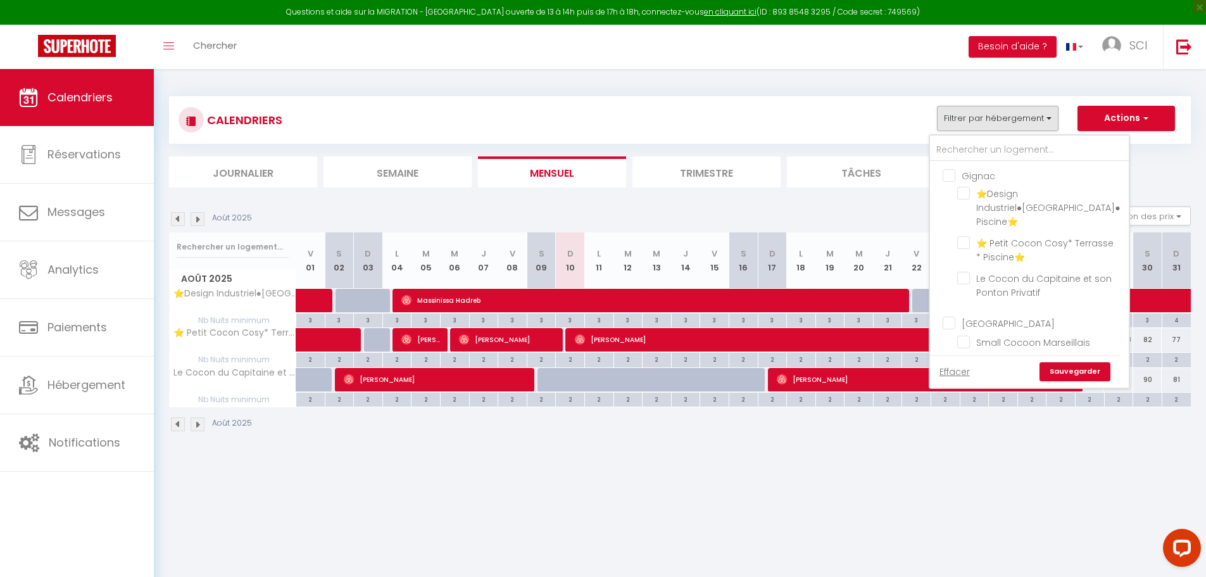
checkbox input "false"
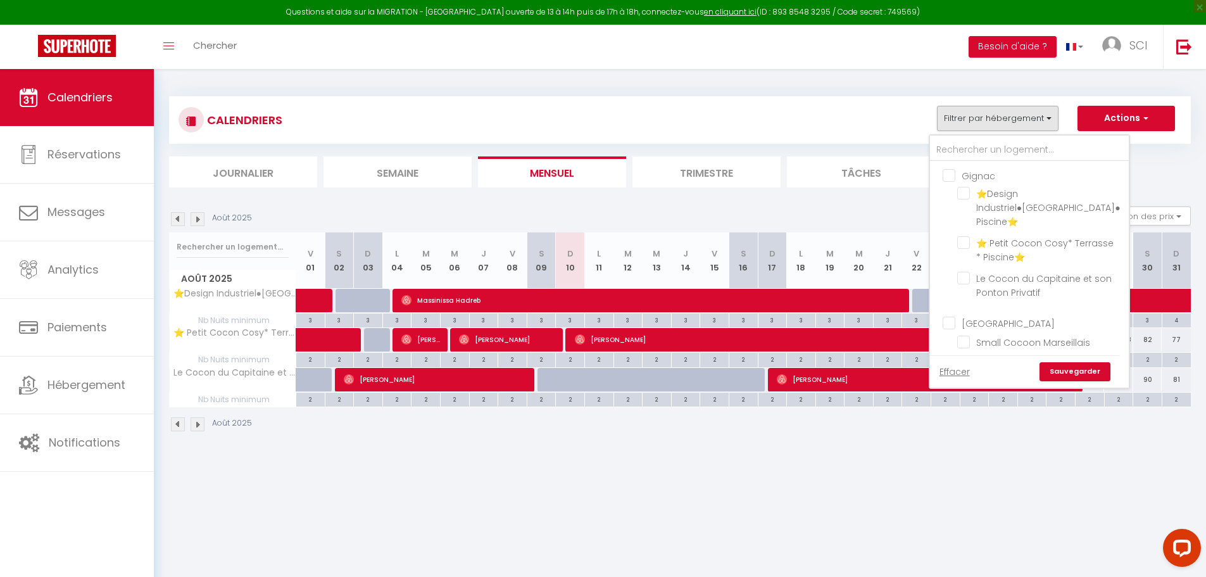
checkbox input "false"
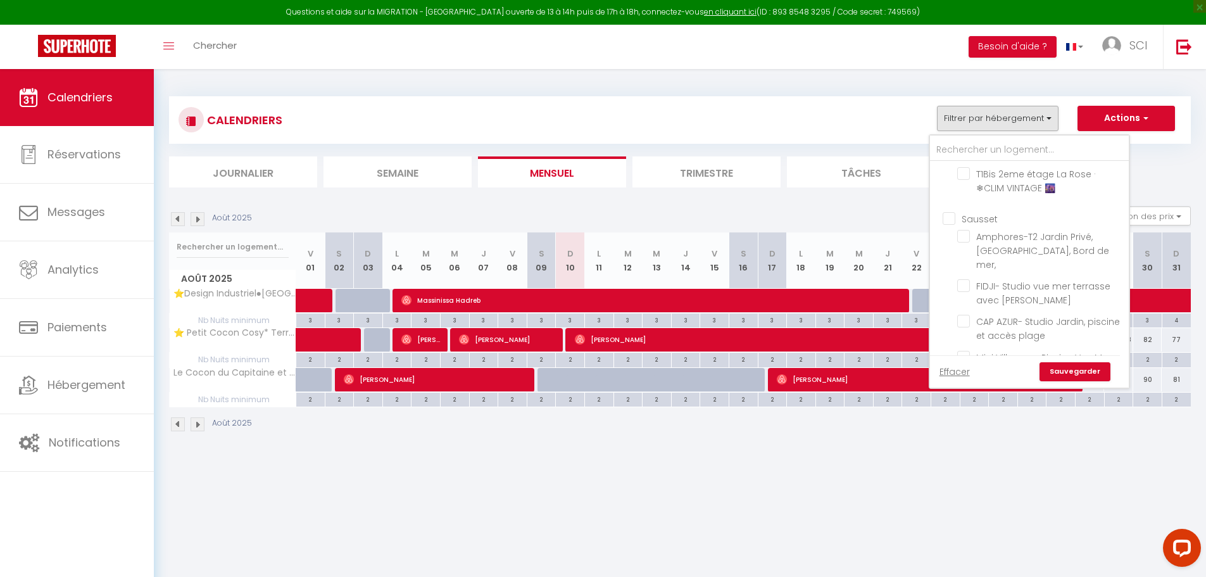
click at [949, 211] on input "Sausset" at bounding box center [1041, 217] width 199 height 13
click at [948, 227] on input "[PERSON_NAME]" at bounding box center [1041, 233] width 199 height 13
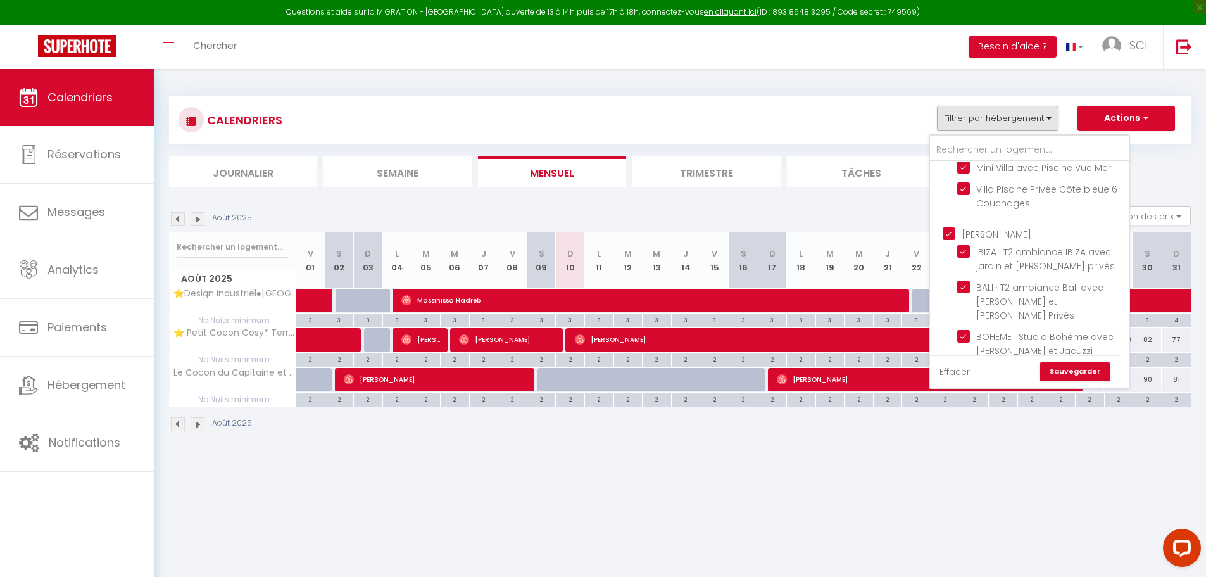
click at [1072, 373] on link "Sauvegarder" at bounding box center [1074, 371] width 71 height 19
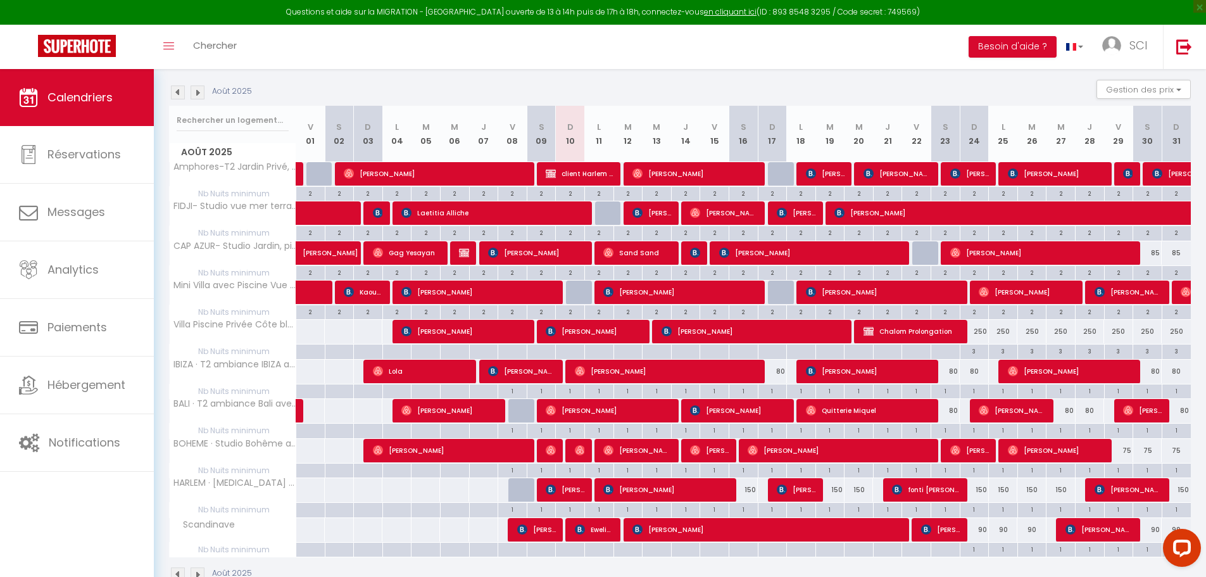
scroll to position [159, 0]
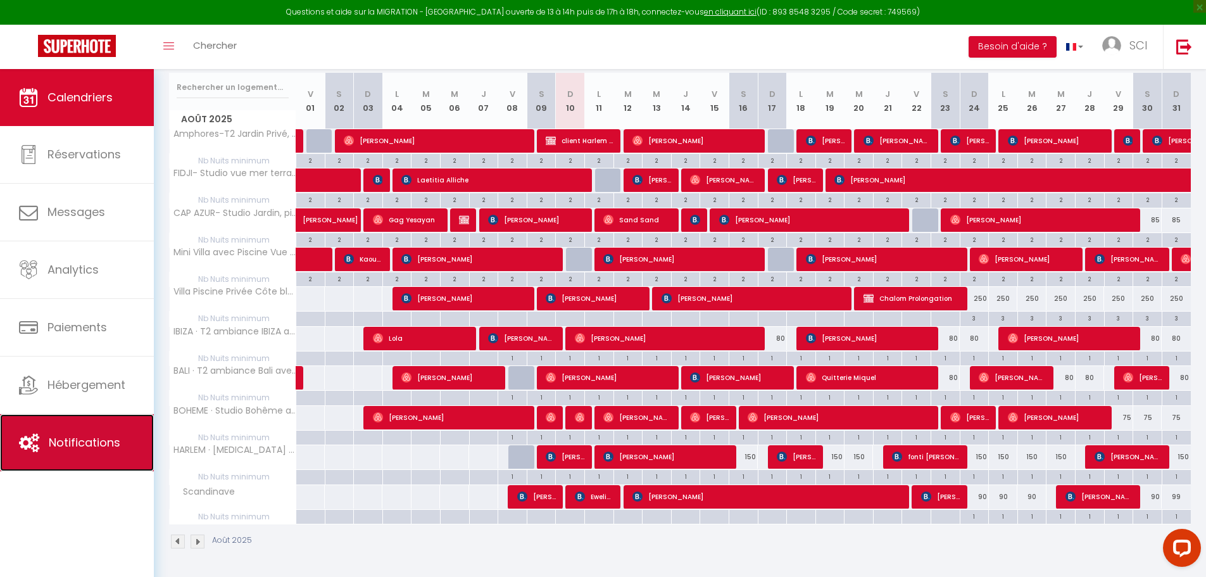
click at [65, 451] on link "Notifications" at bounding box center [77, 442] width 154 height 57
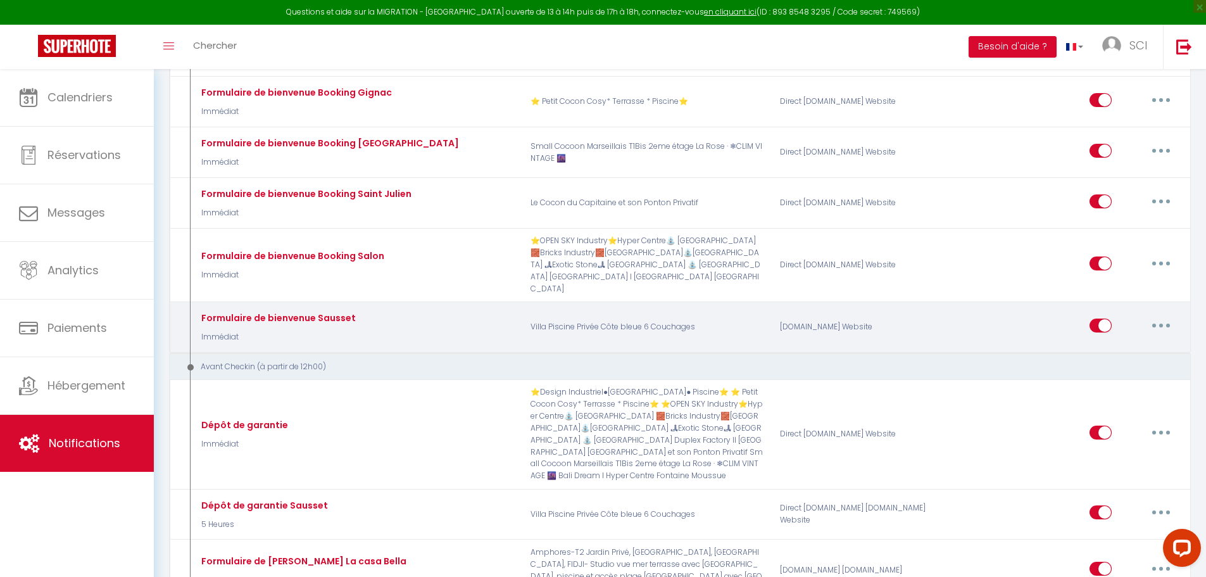
scroll to position [1202, 0]
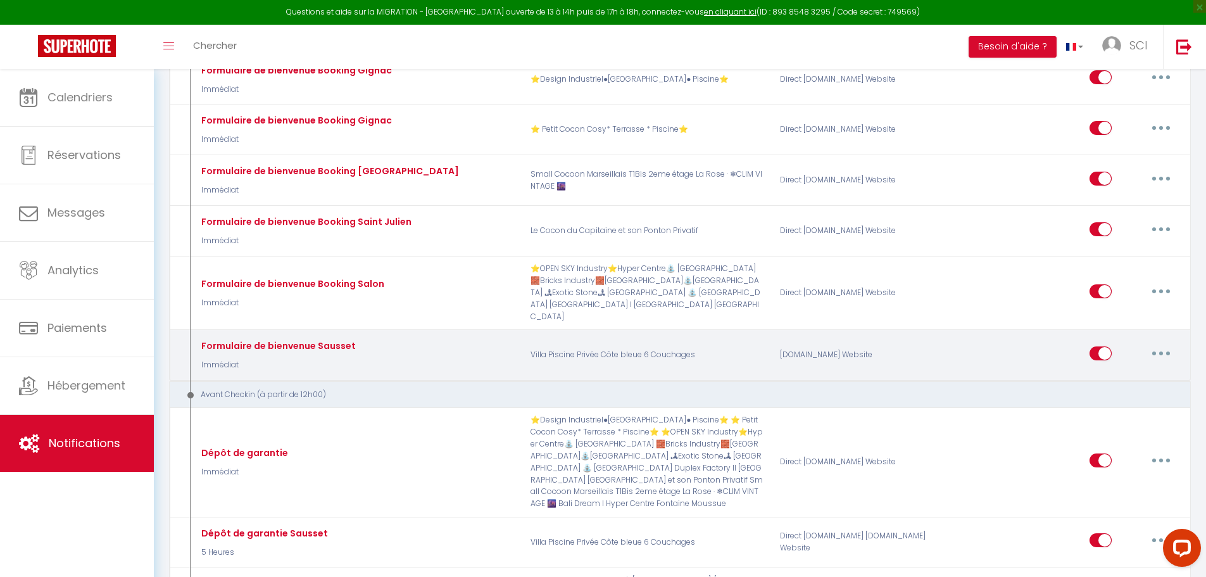
click at [1157, 351] on button "button" at bounding box center [1160, 353] width 35 height 20
click at [947, 351] on div "Editer Dupliquer Tester Supprimer" at bounding box center [1062, 355] width 249 height 37
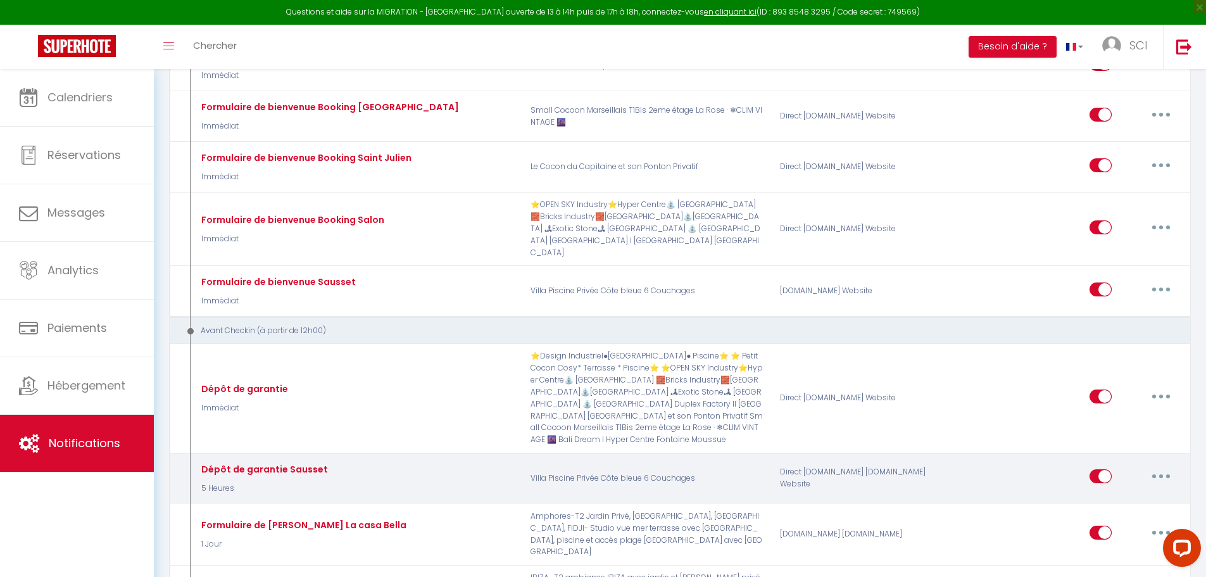
scroll to position [1266, 0]
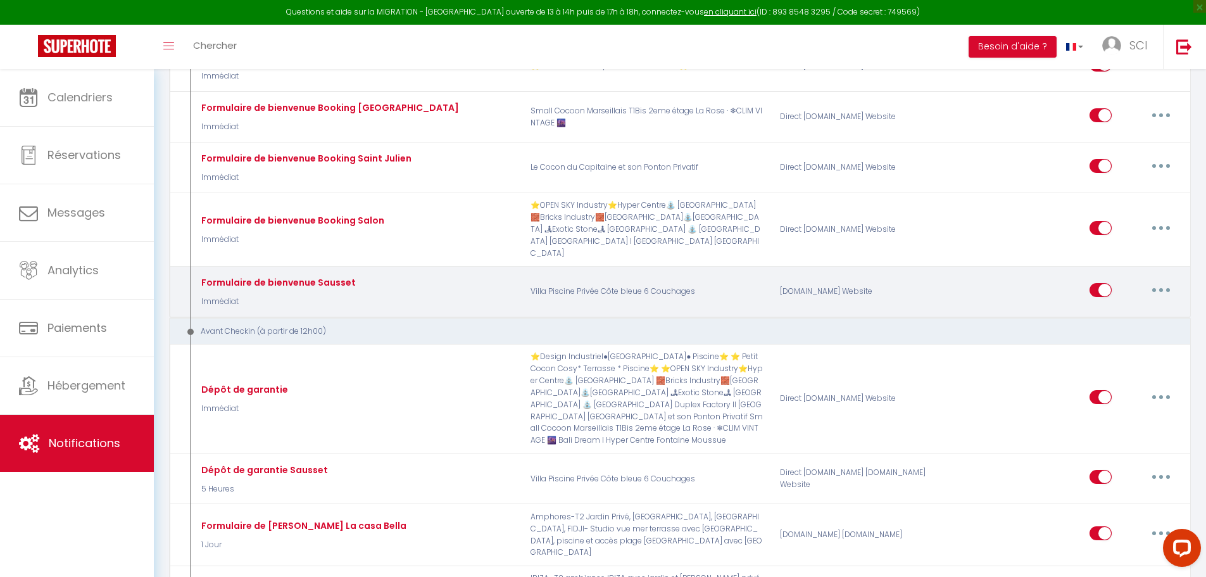
click at [1158, 290] on button "button" at bounding box center [1160, 290] width 35 height 20
click at [1156, 289] on button "button" at bounding box center [1160, 290] width 35 height 20
click at [1112, 315] on link "Editer" at bounding box center [1128, 319] width 94 height 22
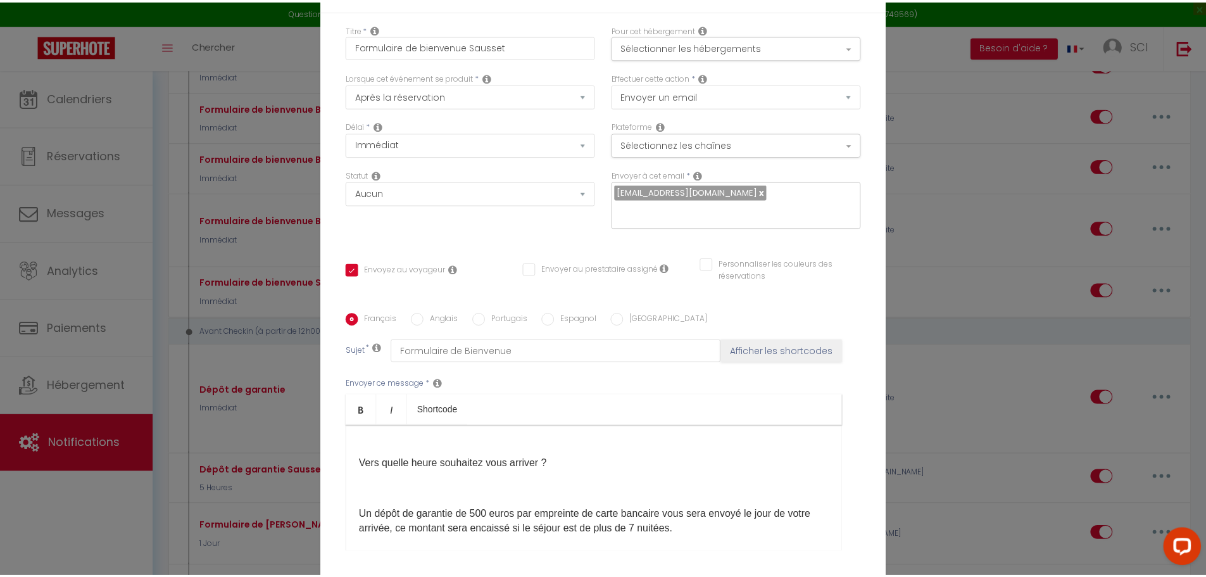
scroll to position [253, 0]
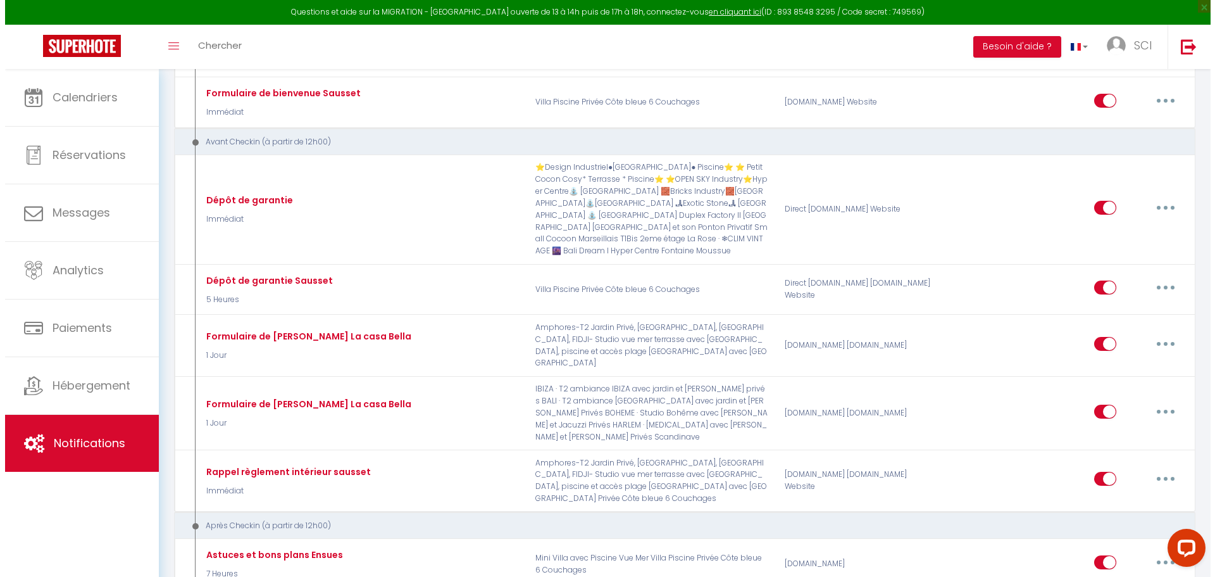
scroll to position [1456, 0]
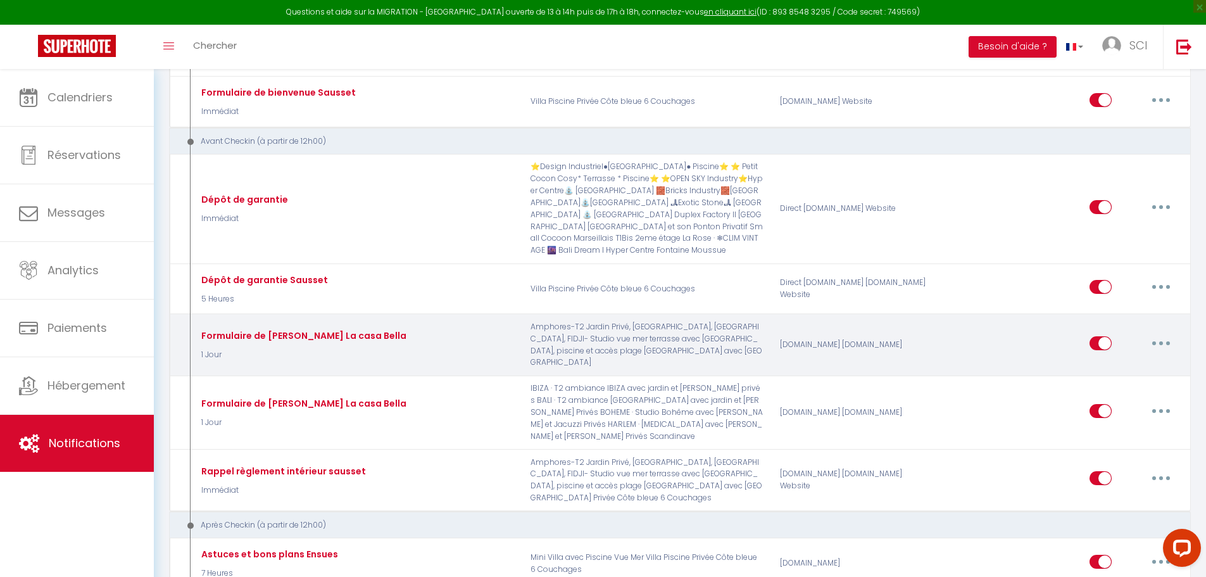
click at [1165, 345] on button "button" at bounding box center [1160, 343] width 35 height 20
click at [1116, 374] on link "Editer" at bounding box center [1128, 372] width 94 height 22
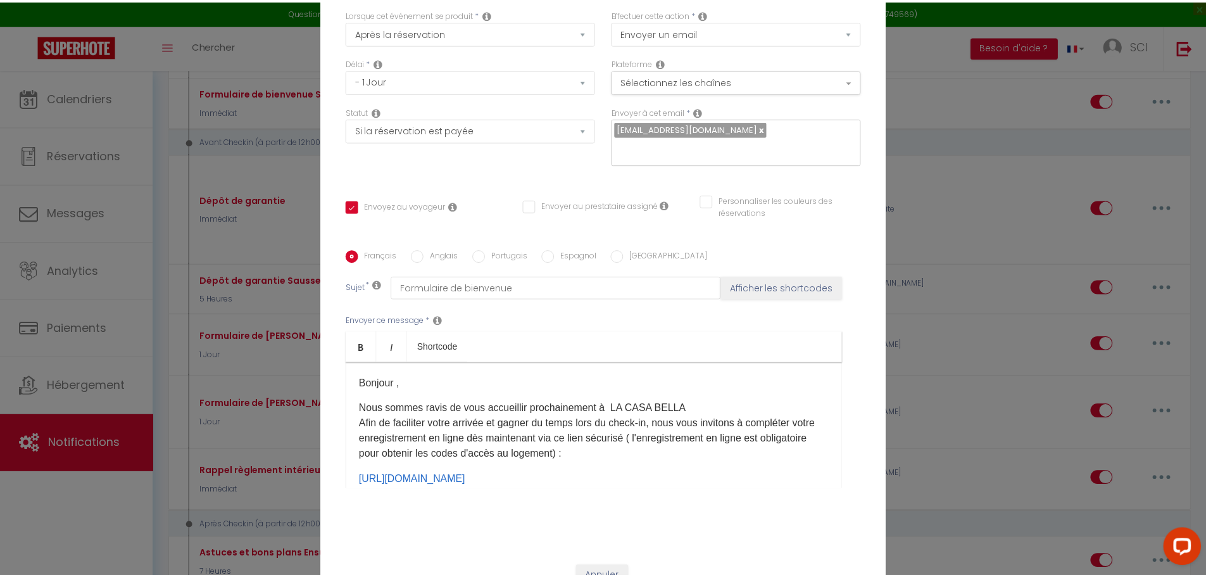
scroll to position [0, 0]
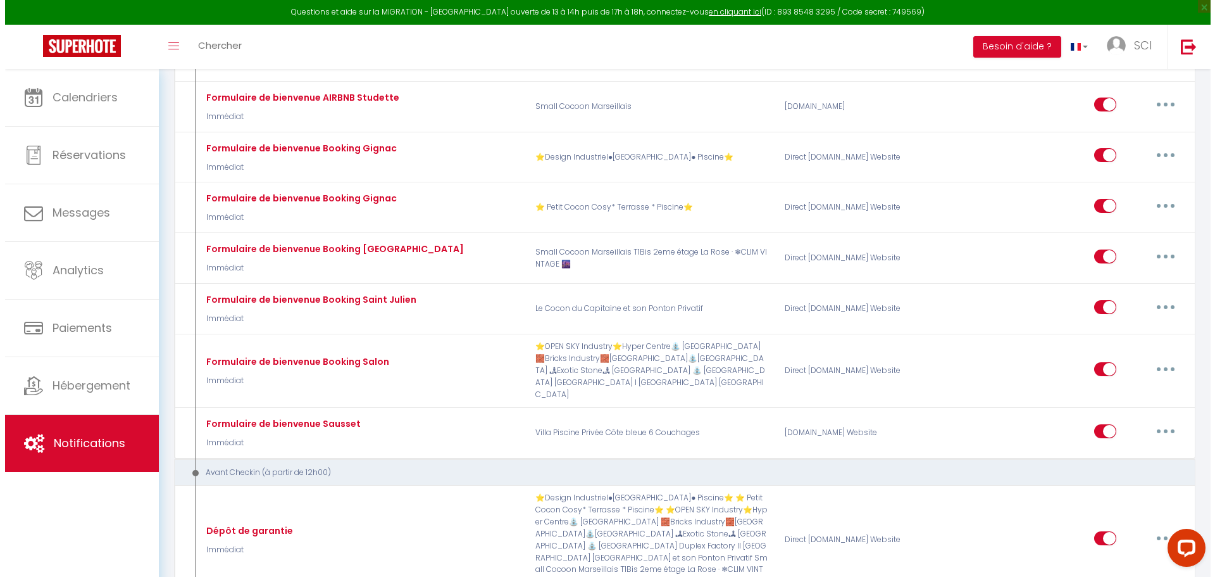
scroll to position [1202, 0]
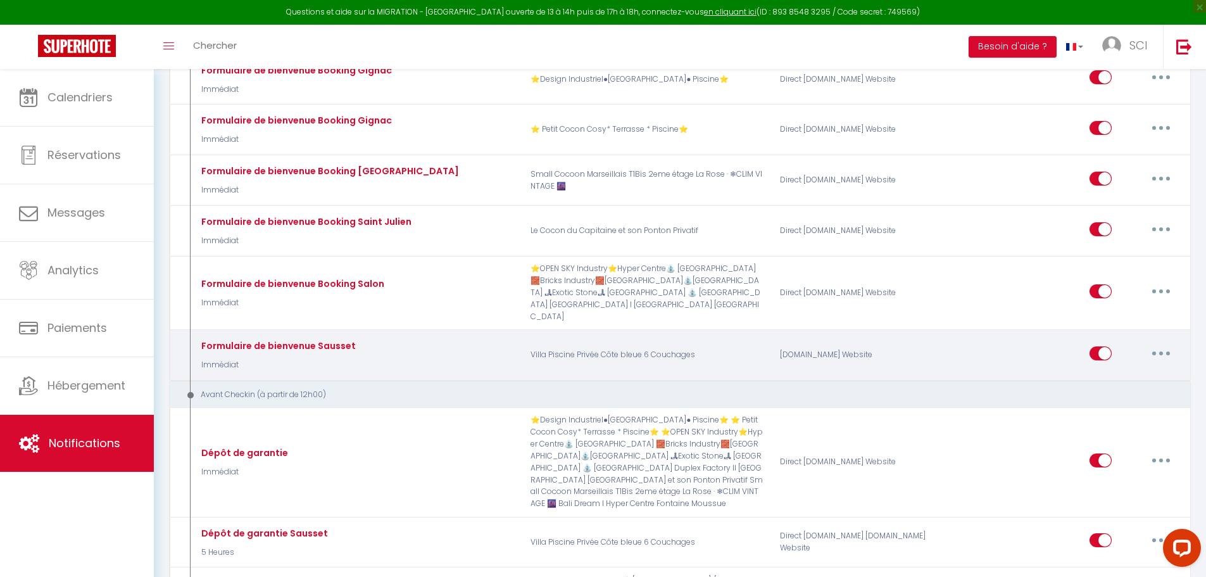
click at [1158, 351] on button "button" at bounding box center [1160, 353] width 35 height 20
click at [1118, 377] on link "Editer" at bounding box center [1128, 382] width 94 height 22
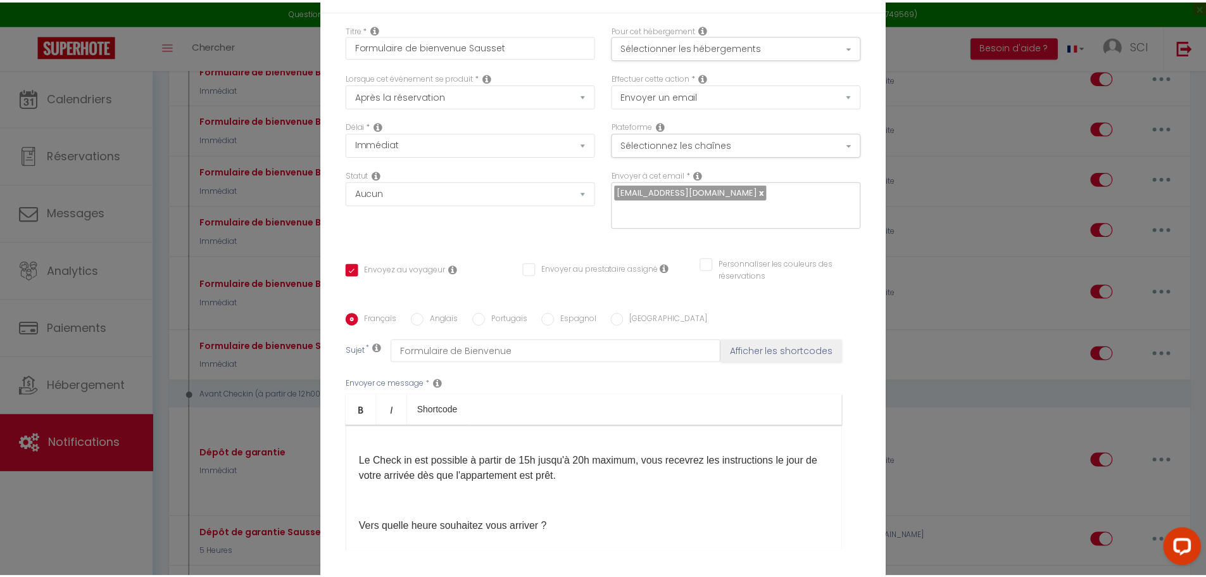
scroll to position [0, 0]
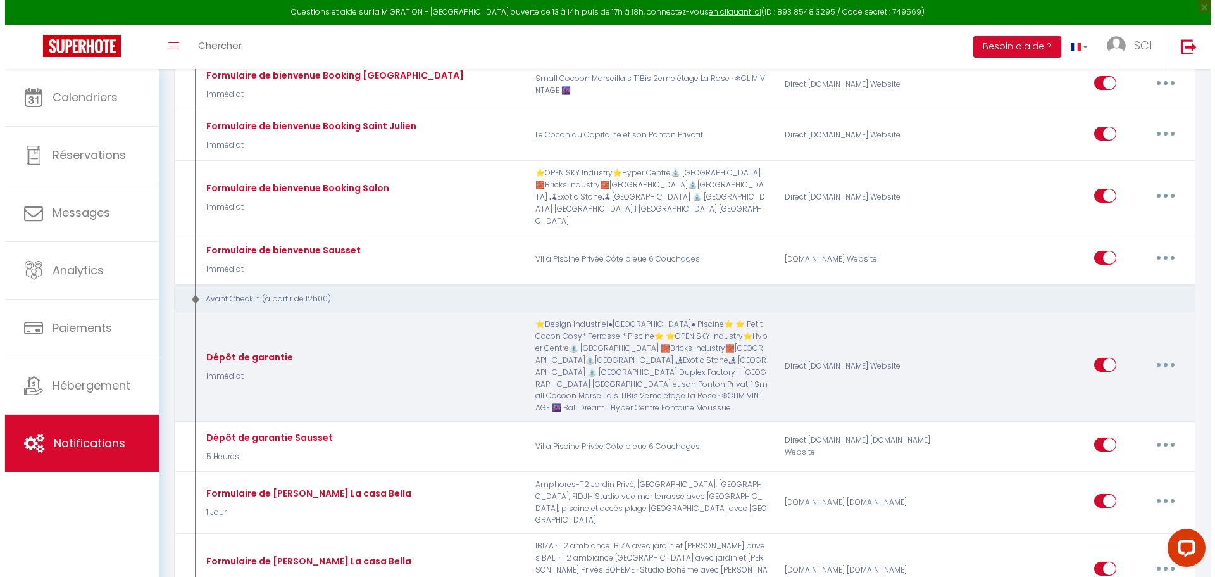
scroll to position [1329, 0]
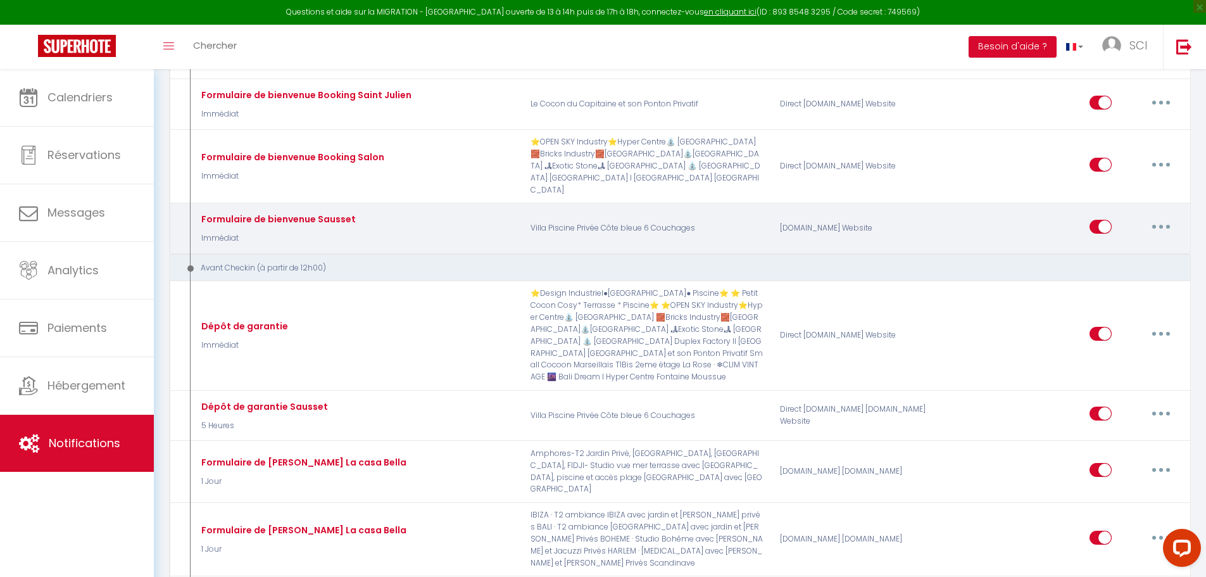
click at [1161, 225] on icon "button" at bounding box center [1161, 227] width 4 height 4
click at [1119, 254] on link "Editer" at bounding box center [1128, 255] width 94 height 22
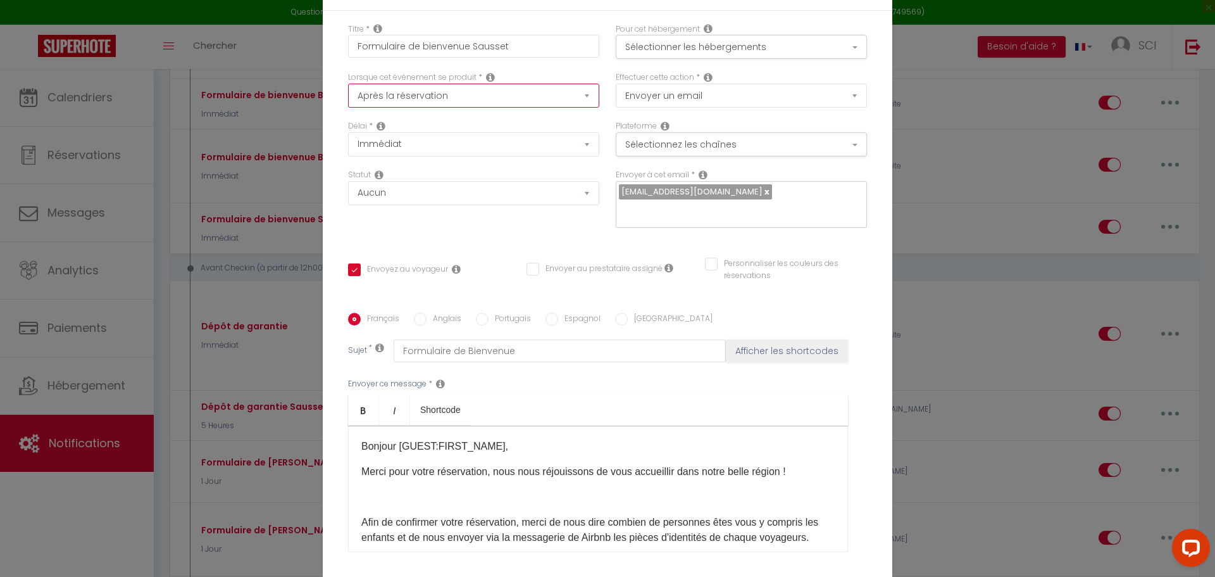
click at [455, 94] on select "Après la réservation Avant Checkin (à partir de 12h00) Après Checkin (à partir …" at bounding box center [473, 96] width 251 height 24
click at [348, 84] on select "Après la réservation Avant Checkin (à partir de 12h00) Après Checkin (à partir …" at bounding box center [473, 96] width 251 height 24
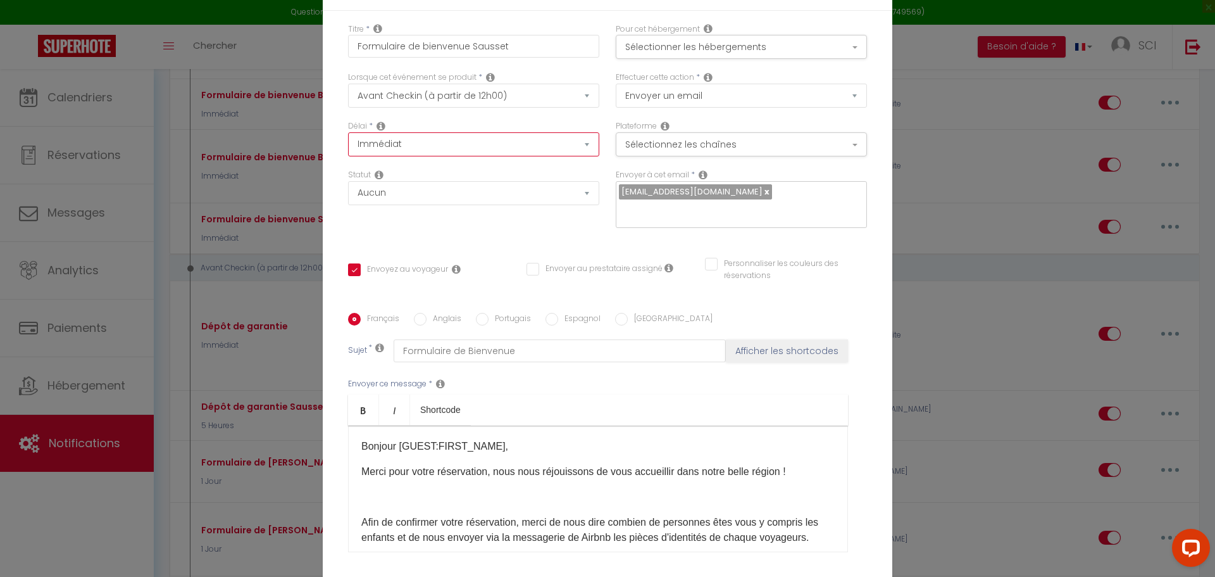
click at [442, 148] on select "Immédiat + 10 Minutes + 1 Heure + 2 Heures + 3 Heures + 4 Heures + 5 Heures + 6…" at bounding box center [473, 144] width 251 height 24
click at [348, 132] on select "Immédiat - 10 Minutes - 1 Heure - 2 Heures - 3 Heures - 4 Heures - 5 Heures - 6…" at bounding box center [473, 144] width 251 height 24
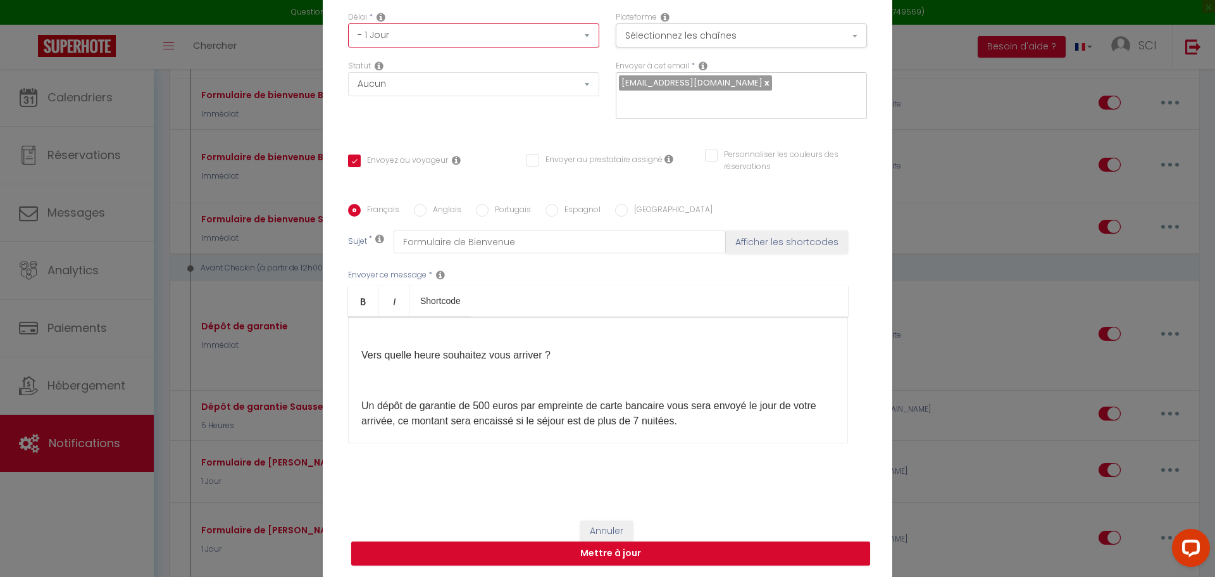
scroll to position [109, 0]
click at [613, 554] on button "Mettre à jour" at bounding box center [610, 552] width 519 height 24
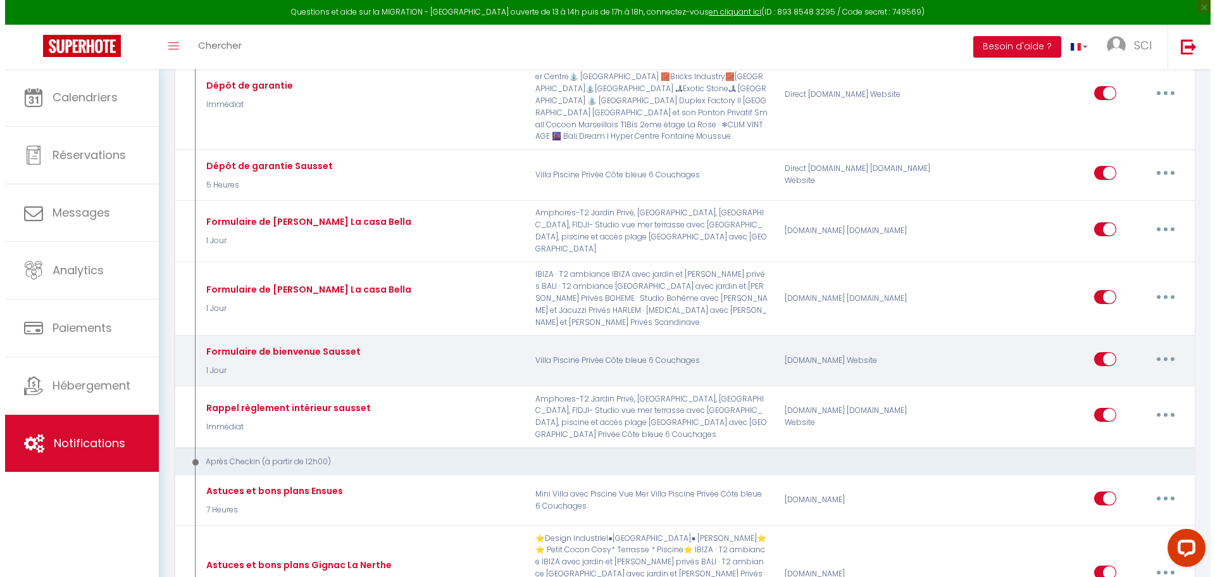
scroll to position [1456, 0]
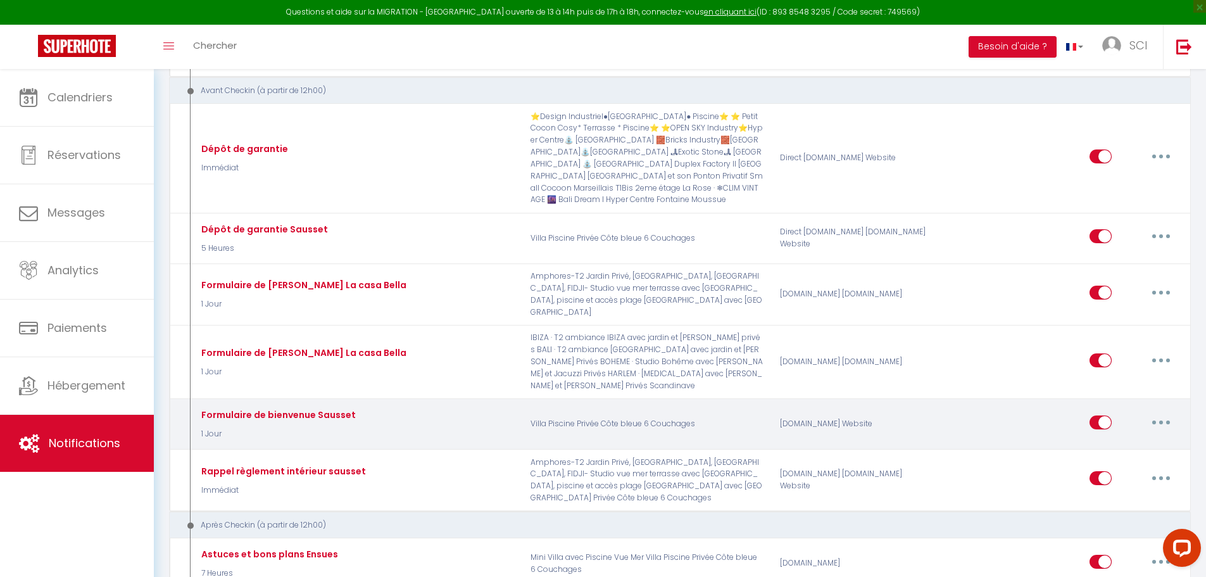
click at [1163, 412] on button "button" at bounding box center [1160, 422] width 35 height 20
click at [1118, 442] on link "Editer" at bounding box center [1128, 451] width 94 height 22
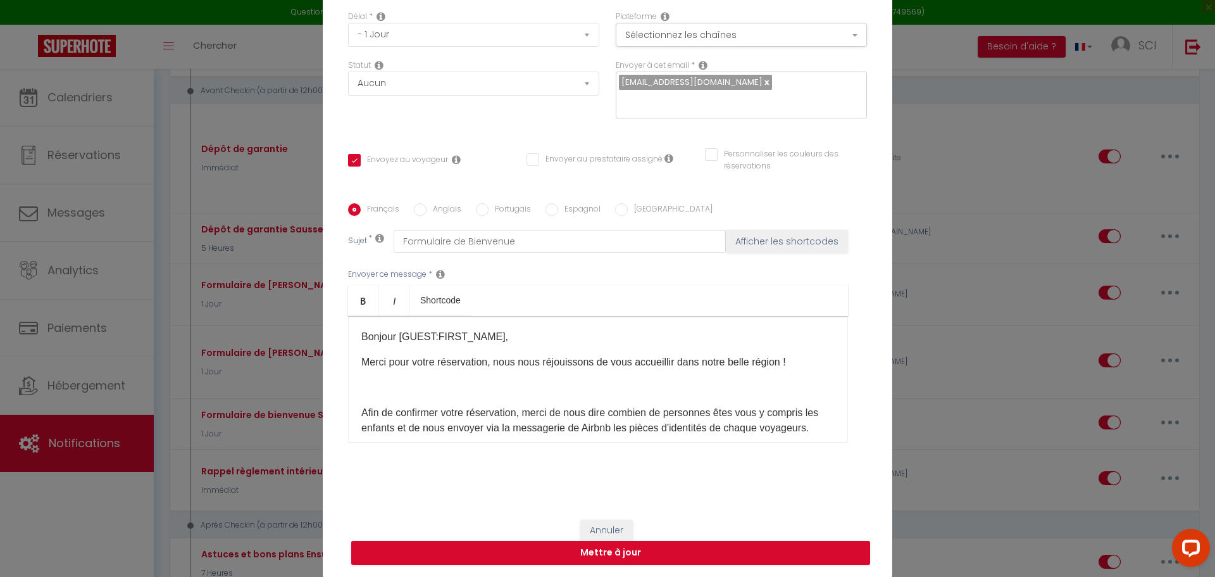
scroll to position [63, 0]
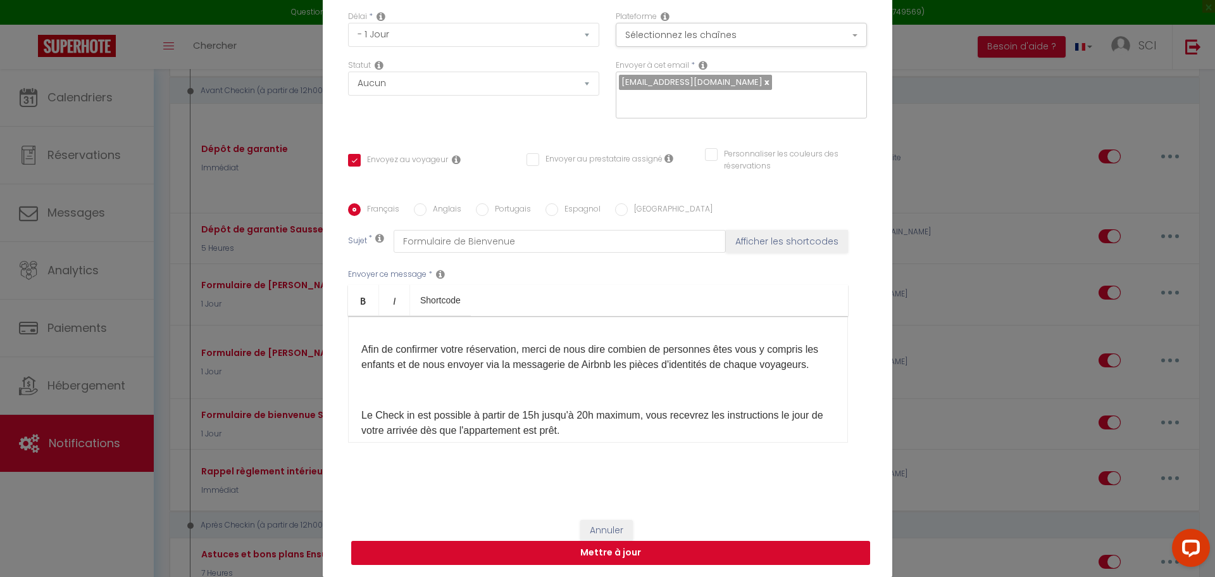
click at [630, 551] on button "Mettre à jour" at bounding box center [610, 552] width 519 height 24
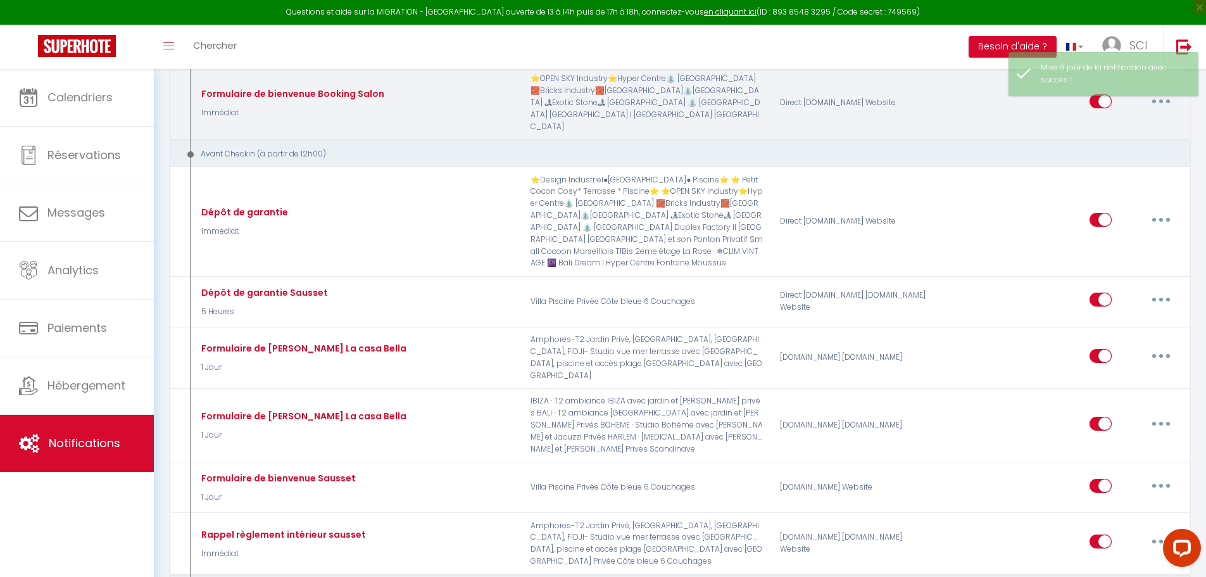
scroll to position [1456, 0]
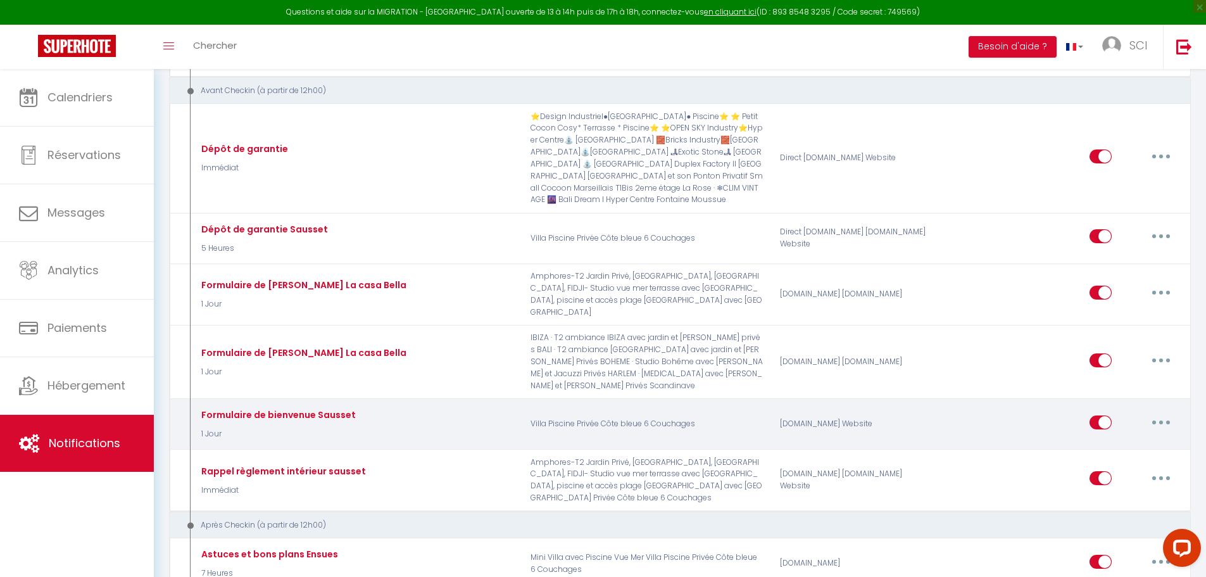
click at [1162, 420] on icon "button" at bounding box center [1161, 422] width 4 height 4
click at [1116, 467] on link "Dupliquer" at bounding box center [1128, 474] width 94 height 22
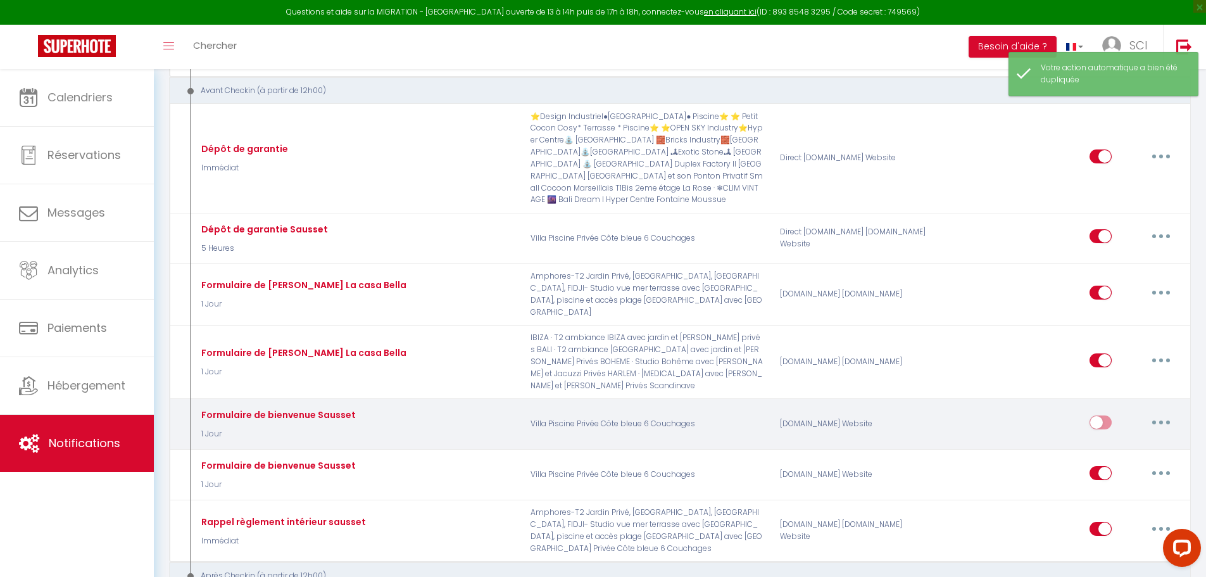
click at [1165, 412] on button "button" at bounding box center [1160, 422] width 35 height 20
click at [1121, 441] on link "Editer" at bounding box center [1128, 451] width 94 height 22
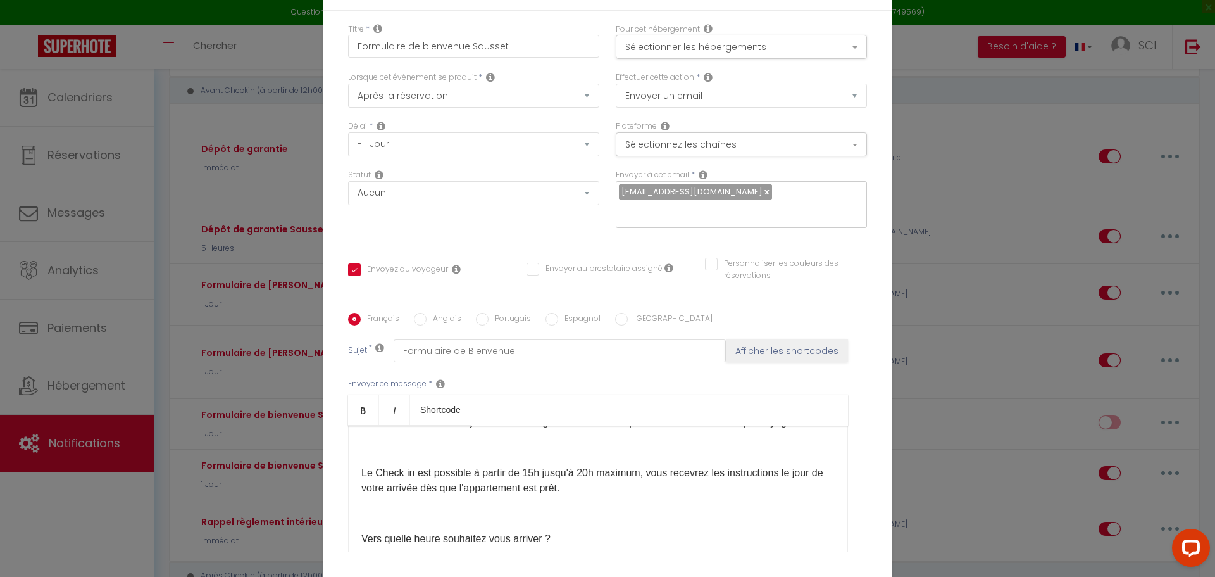
scroll to position [52, 0]
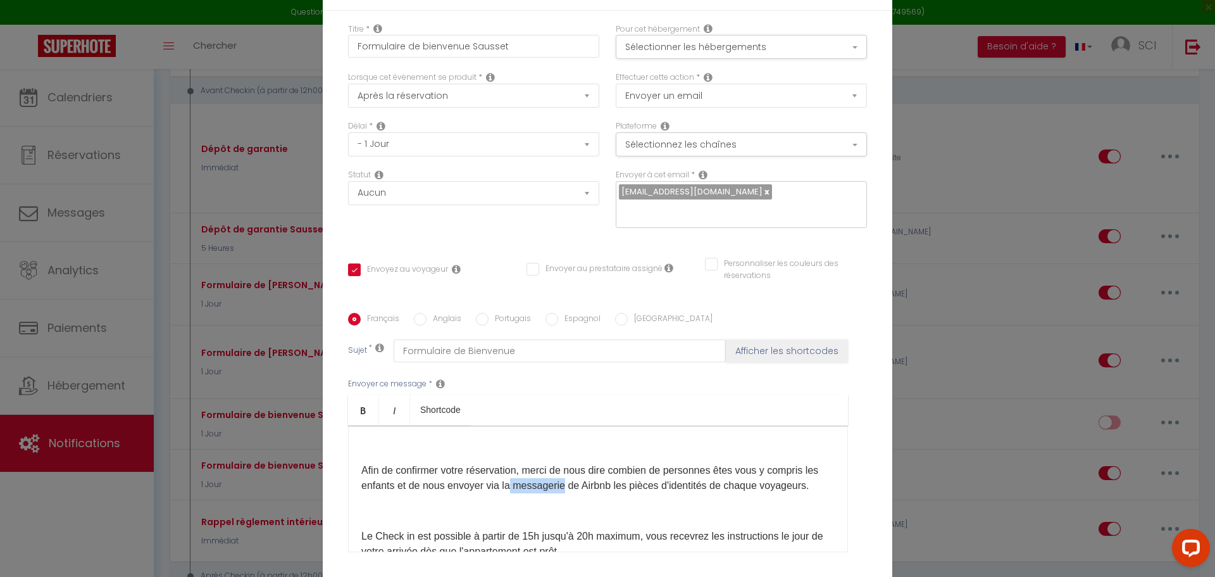
drag, startPoint x: 560, startPoint y: 487, endPoint x: 509, endPoint y: 487, distance: 51.3
click at [509, 487] on p "Afin de confirmer votre réservation, merci de nous dire combien de personnes êt…" at bounding box center [597, 478] width 473 height 30
drag, startPoint x: 601, startPoint y: 485, endPoint x: 556, endPoint y: 487, distance: 44.3
click at [557, 487] on p "Afin de confirmer votre réservation, merci de nous dire combien de personnes êt…" at bounding box center [597, 478] width 473 height 30
drag, startPoint x: 508, startPoint y: 485, endPoint x: 498, endPoint y: 485, distance: 9.5
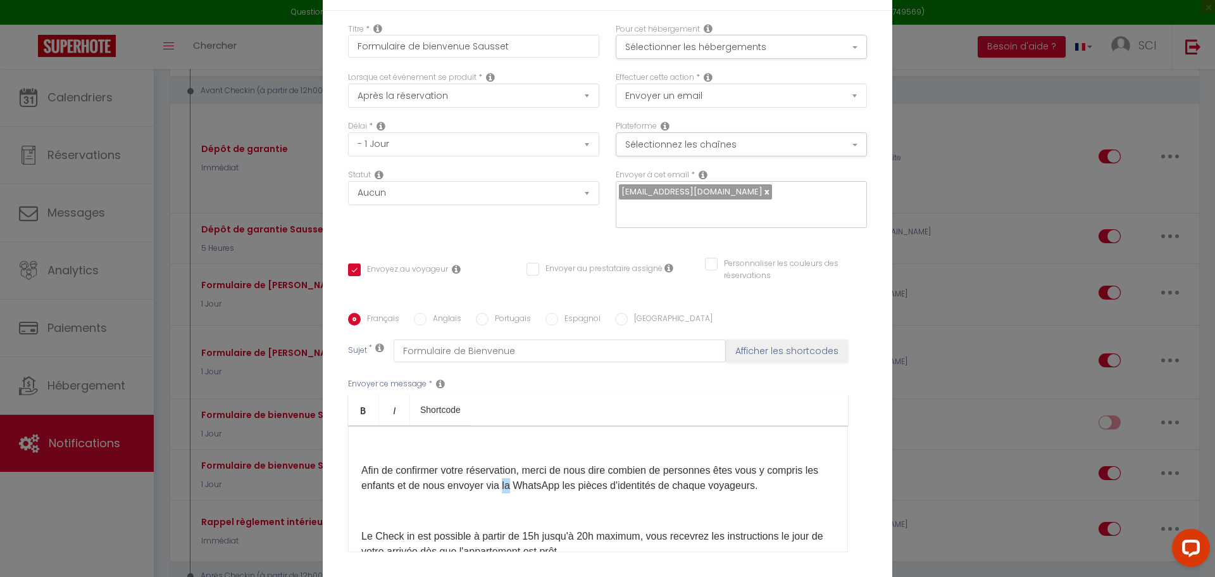
click at [498, 485] on p "Afin de confirmer votre réservation, merci de nous dire combien de personnes êt…" at bounding box center [597, 478] width 473 height 30
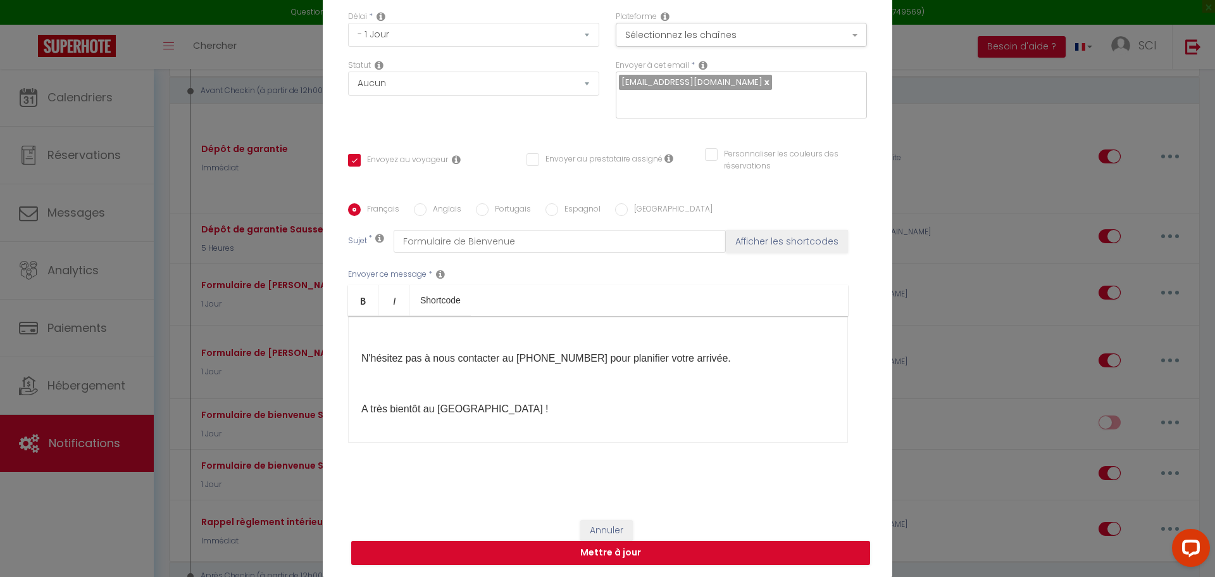
scroll to position [0, 0]
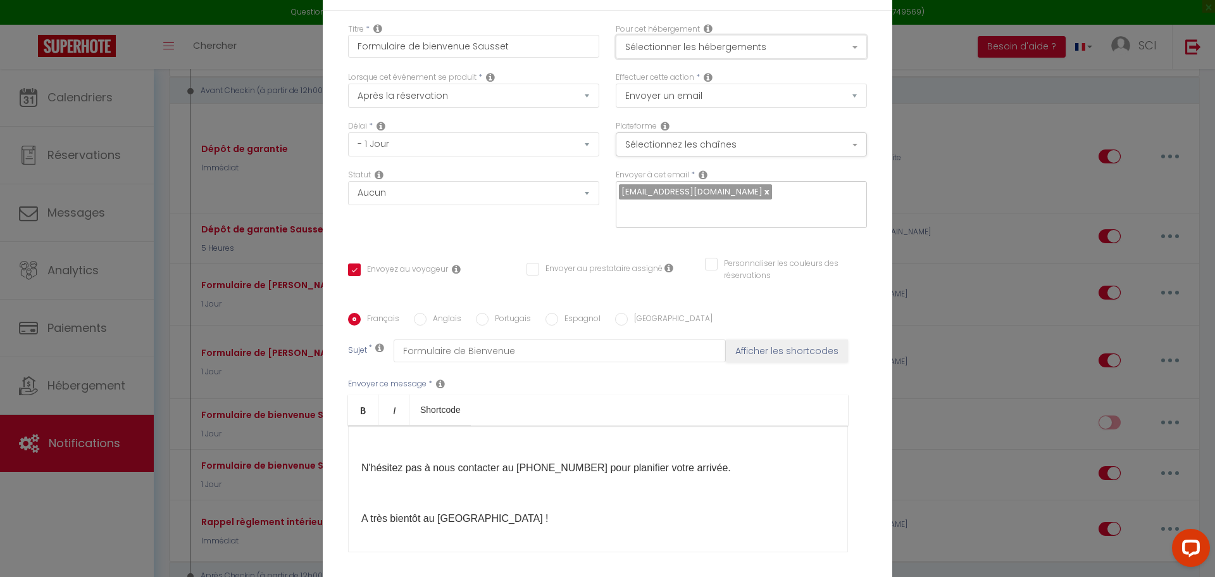
click at [687, 46] on button "Sélectionner les hébergements" at bounding box center [741, 47] width 251 height 24
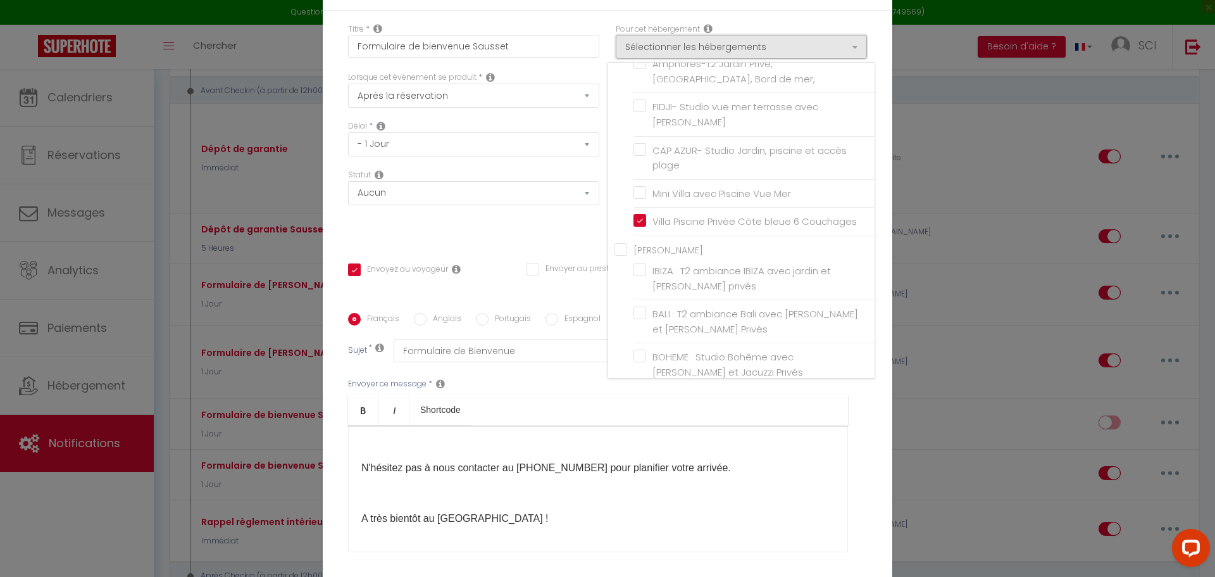
scroll to position [308, 0]
click at [558, 237] on div "Statut Aucun Si la réservation est payée Si réservation non payée Si la caution…" at bounding box center [474, 205] width 268 height 72
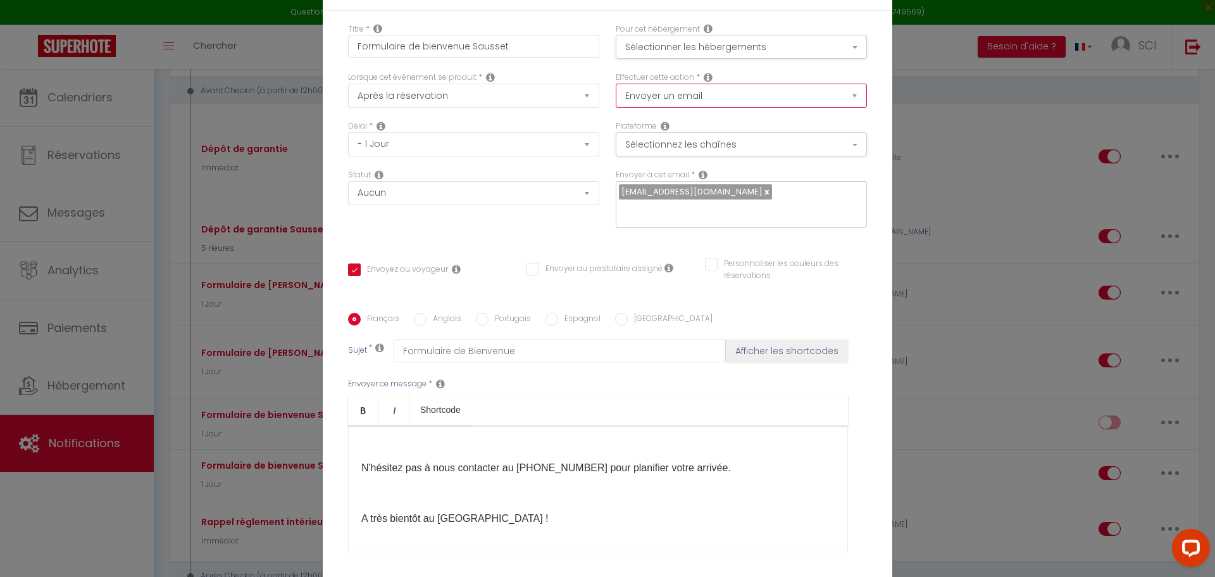
click at [664, 91] on select "Envoyer un email Envoyer un SMS Envoyer une notification push" at bounding box center [741, 96] width 251 height 24
drag, startPoint x: 666, startPoint y: 95, endPoint x: 666, endPoint y: 143, distance: 48.1
click at [666, 95] on select "Envoyer un email Envoyer un SMS Envoyer une notification push" at bounding box center [741, 96] width 251 height 24
click at [666, 143] on button "Sélectionnez les chaînes" at bounding box center [741, 144] width 251 height 24
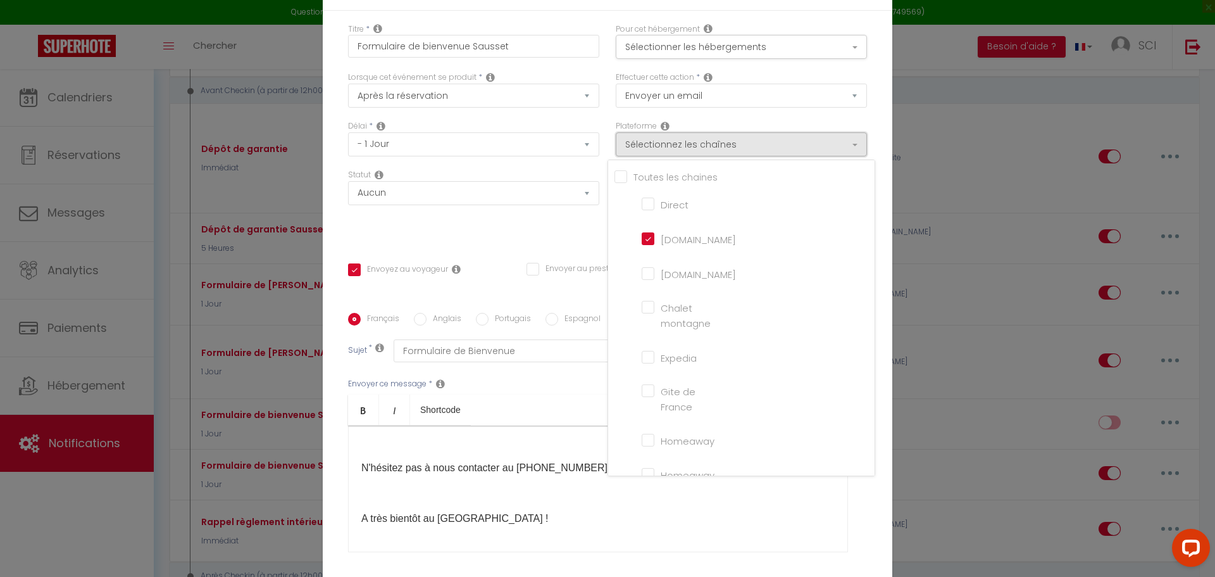
click at [670, 147] on button "Sélectionnez les chaînes" at bounding box center [741, 144] width 251 height 24
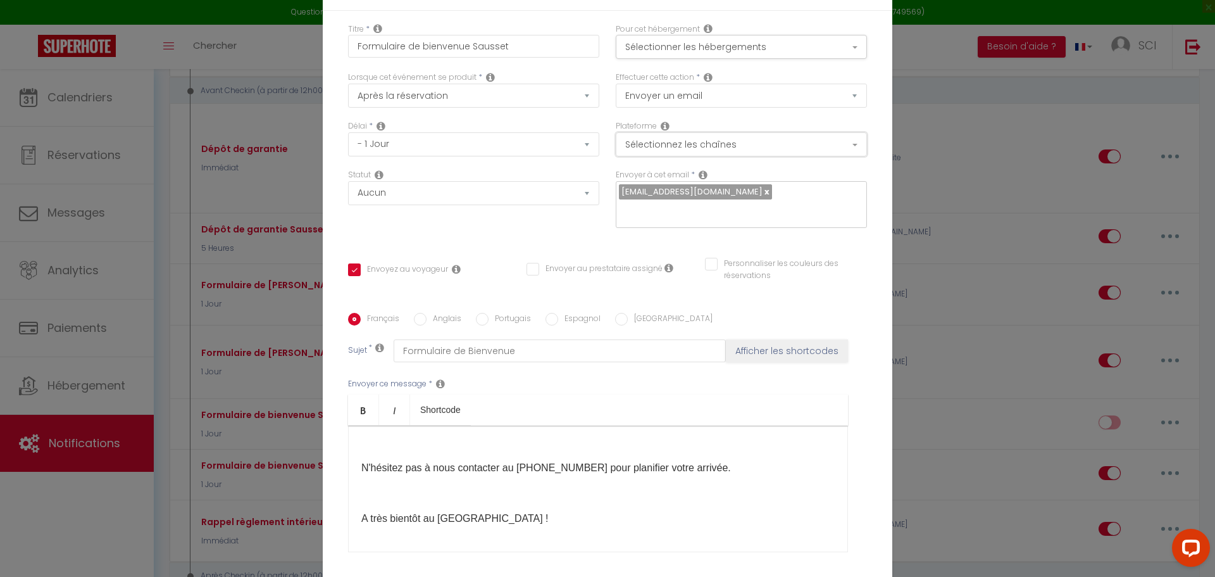
click at [739, 146] on button "Sélectionnez les chaînes" at bounding box center [741, 144] width 251 height 24
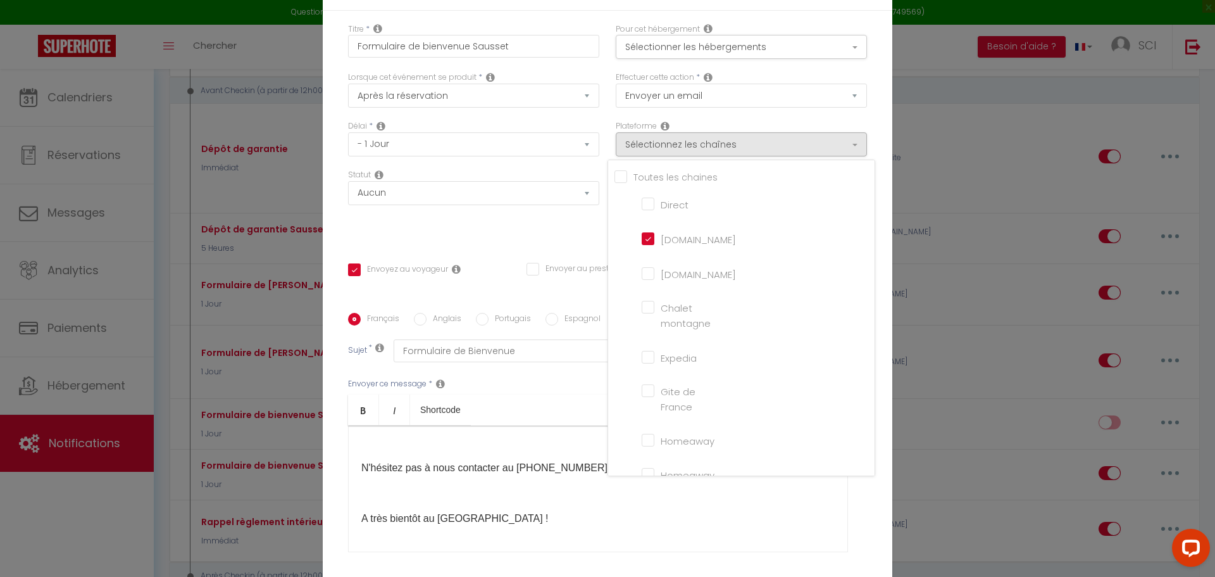
click at [642, 240] on input "[DOMAIN_NAME]" at bounding box center [678, 238] width 72 height 13
click at [643, 278] on input "[DOMAIN_NAME]" at bounding box center [678, 272] width 72 height 13
click at [549, 239] on div "Statut Aucun Si la réservation est payée Si réservation non payée Si la caution…" at bounding box center [474, 205] width 268 height 72
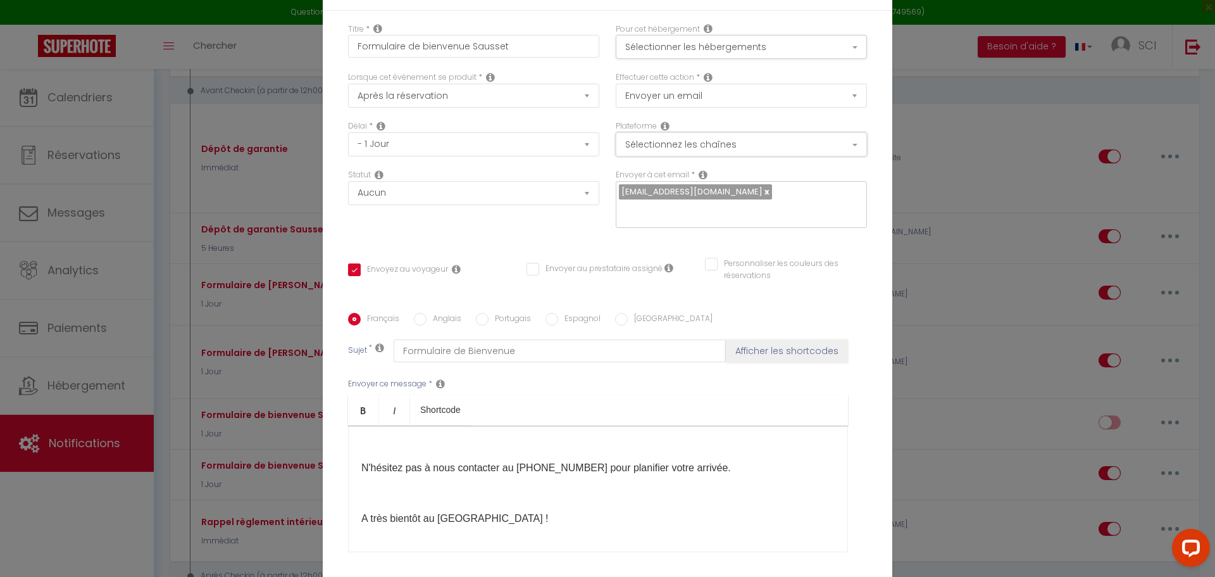
click at [740, 153] on button "Sélectionnez les chaînes" at bounding box center [741, 144] width 251 height 24
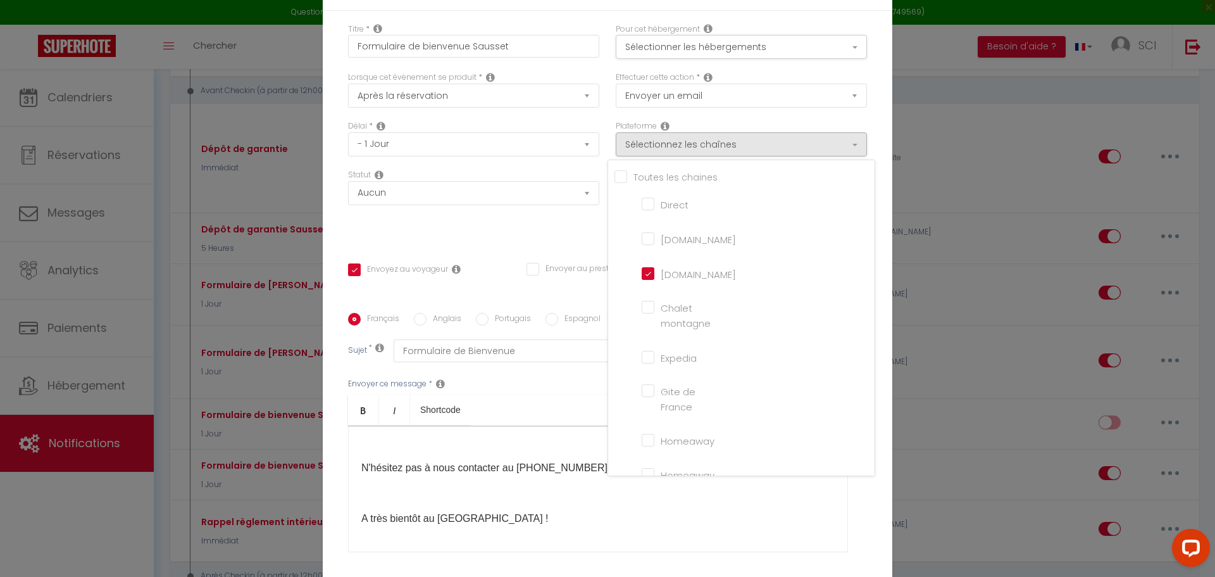
click at [524, 230] on div "Statut Aucun Si la réservation est payée Si réservation non payée Si la caution…" at bounding box center [474, 205] width 268 height 72
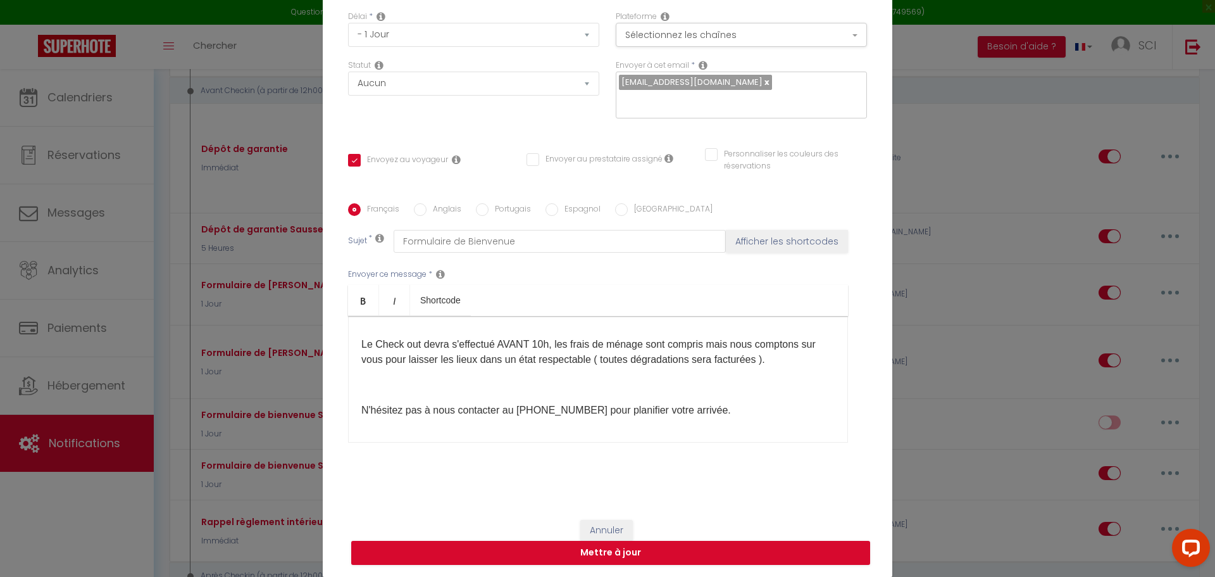
scroll to position [368, 0]
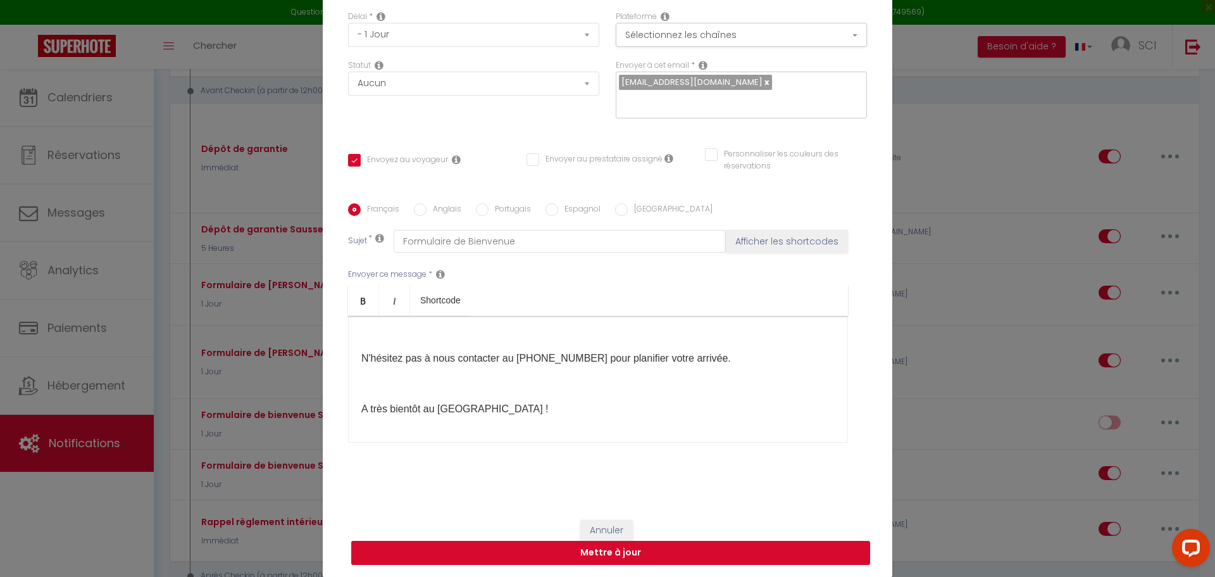
click at [597, 551] on button "Mettre à jour" at bounding box center [610, 552] width 519 height 24
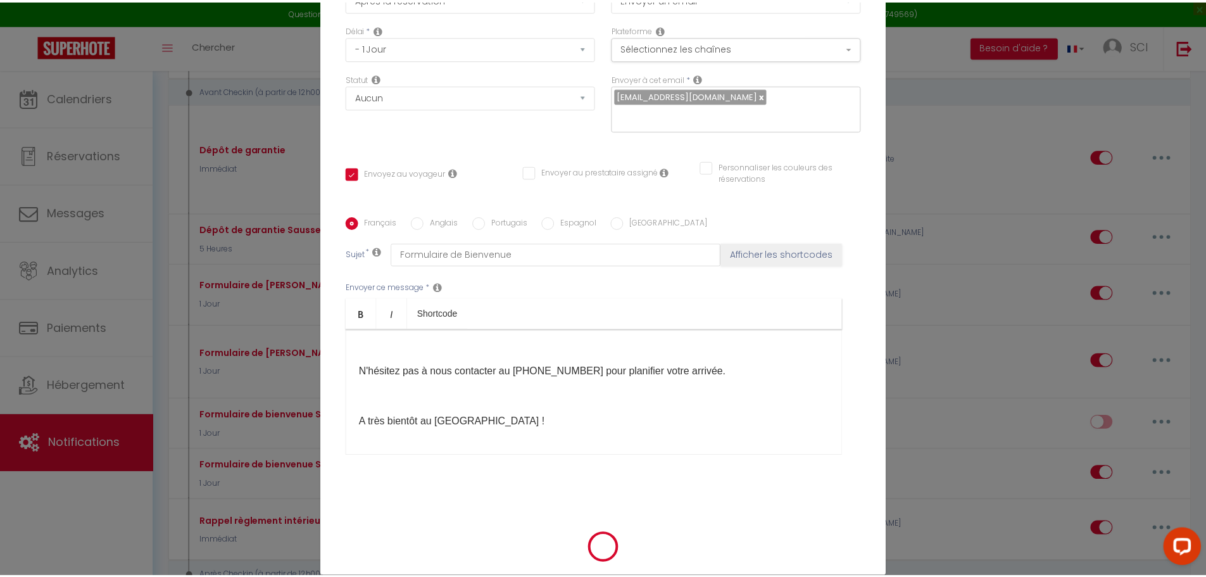
scroll to position [103, 0]
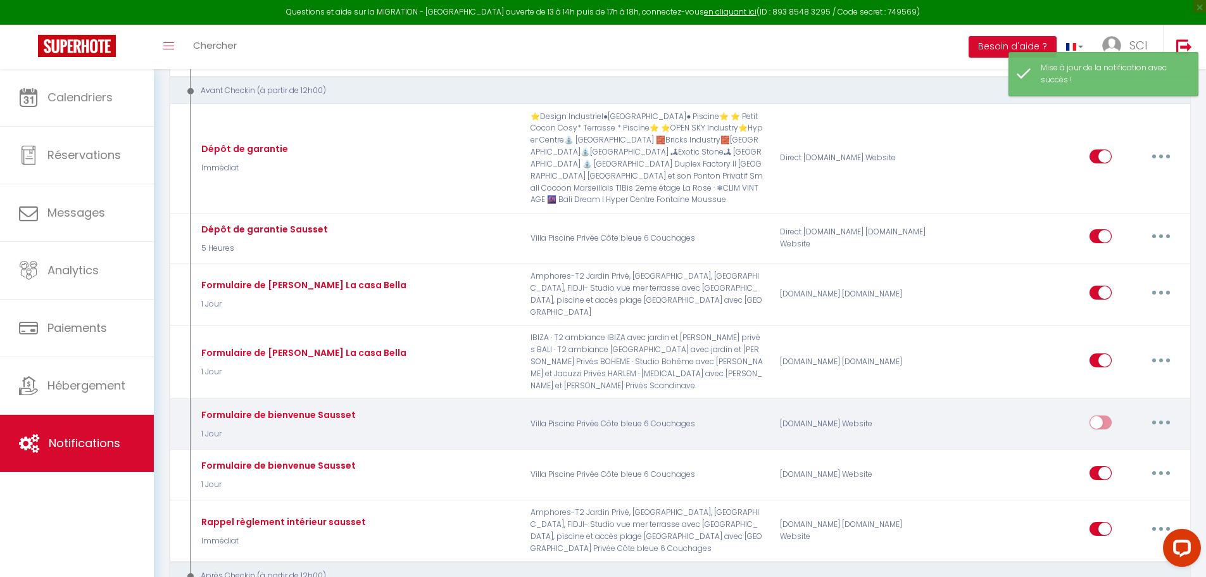
click at [1108, 415] on input "checkbox" at bounding box center [1100, 424] width 22 height 19
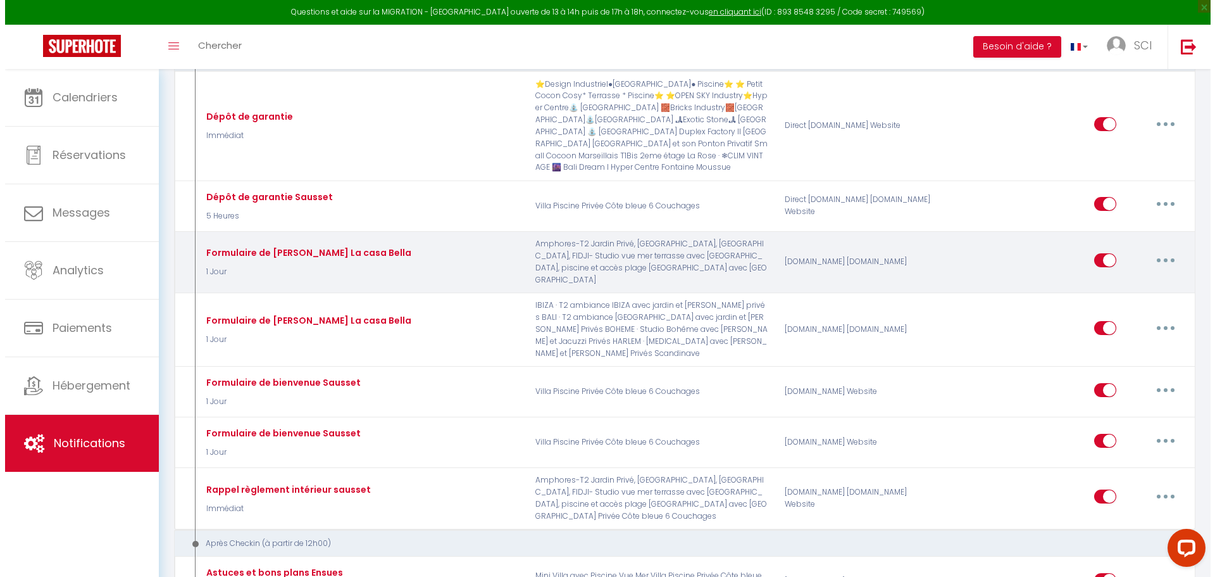
scroll to position [1519, 0]
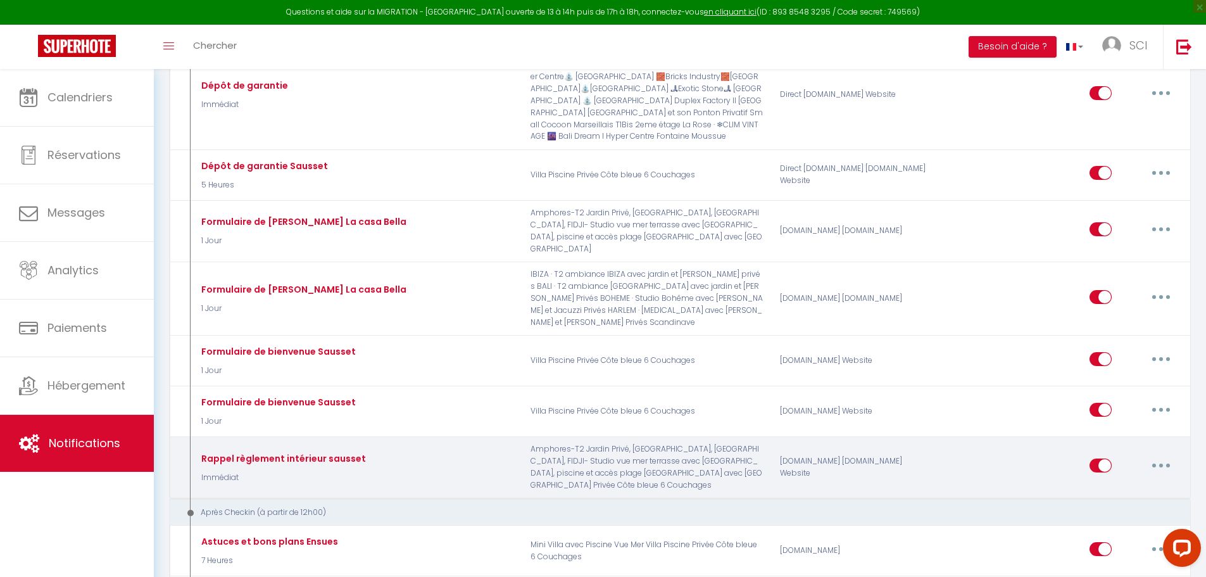
click at [1166, 455] on button "button" at bounding box center [1160, 465] width 35 height 20
click at [1120, 484] on link "Editer" at bounding box center [1128, 495] width 94 height 22
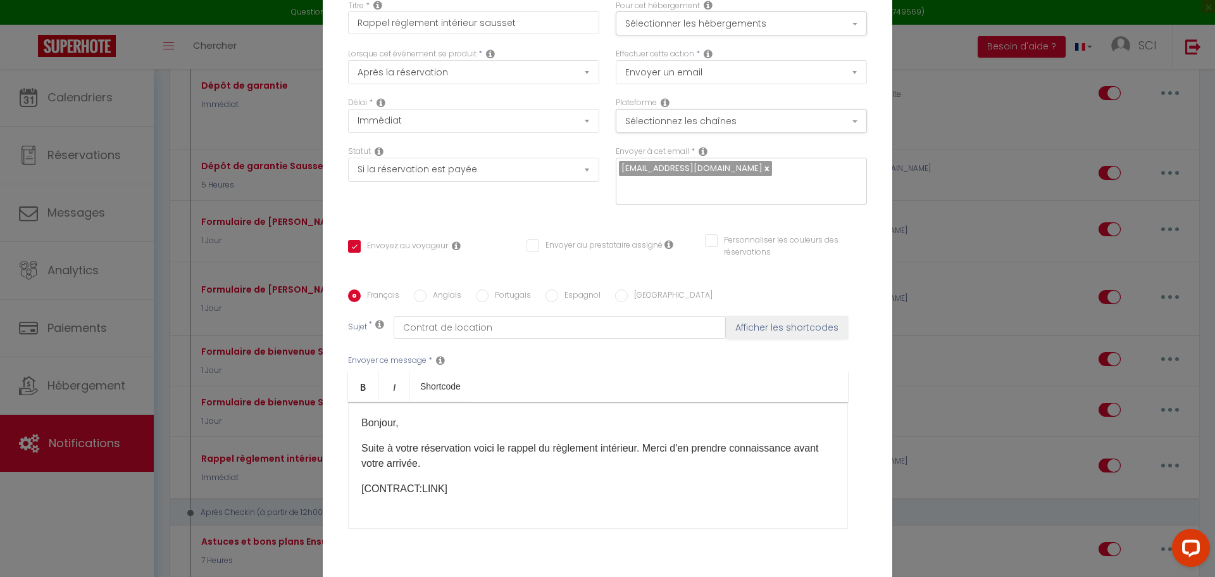
scroll to position [0, 0]
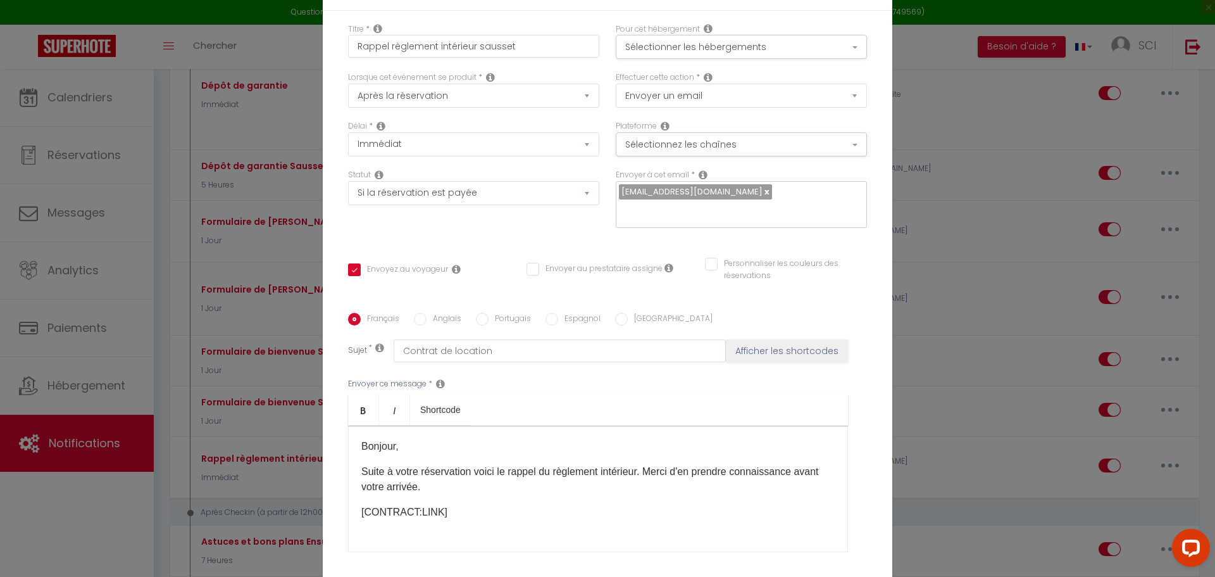
click at [507, 158] on div "Délai * Immédiat - 10 Minutes - 1 Heure - 2 Heures - 3 Heures - 4 Heures - 5 He…" at bounding box center [474, 144] width 268 height 49
click at [506, 152] on select "Immédiat - 10 Minutes - 1 Heure - 2 Heures - 3 Heures - 4 Heures - 5 Heures - 6…" at bounding box center [473, 144] width 251 height 24
click at [348, 132] on select "Immédiat - 10 Minutes - 1 Heure - 2 Heures - 3 Heures - 4 Heures - 5 Heures - 6…" at bounding box center [473, 144] width 251 height 24
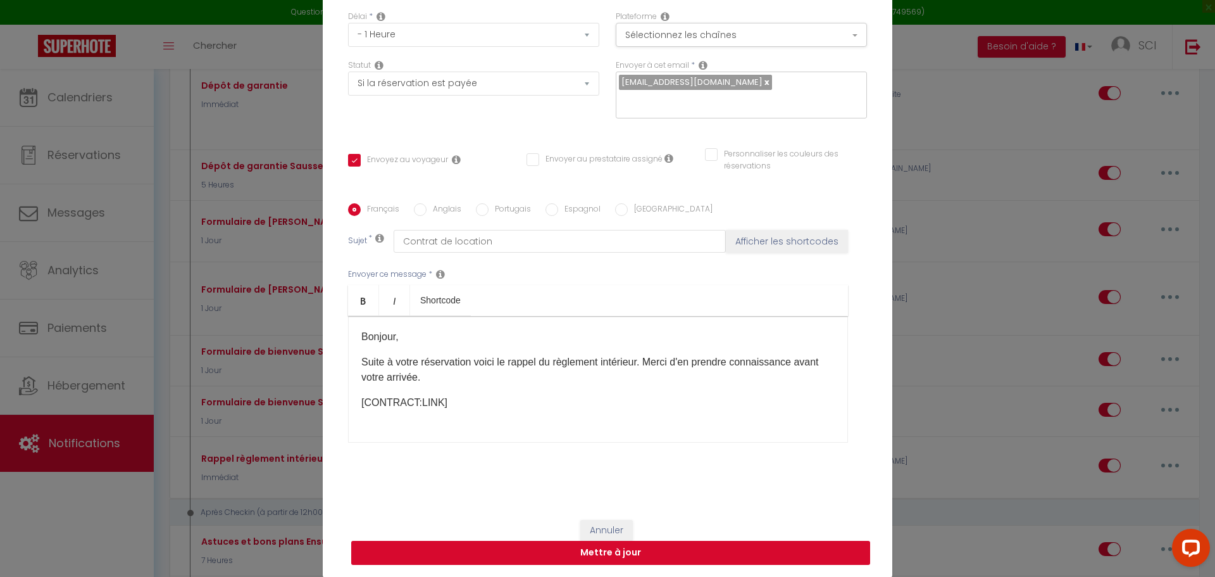
click at [634, 549] on button "Mettre à jour" at bounding box center [610, 552] width 519 height 24
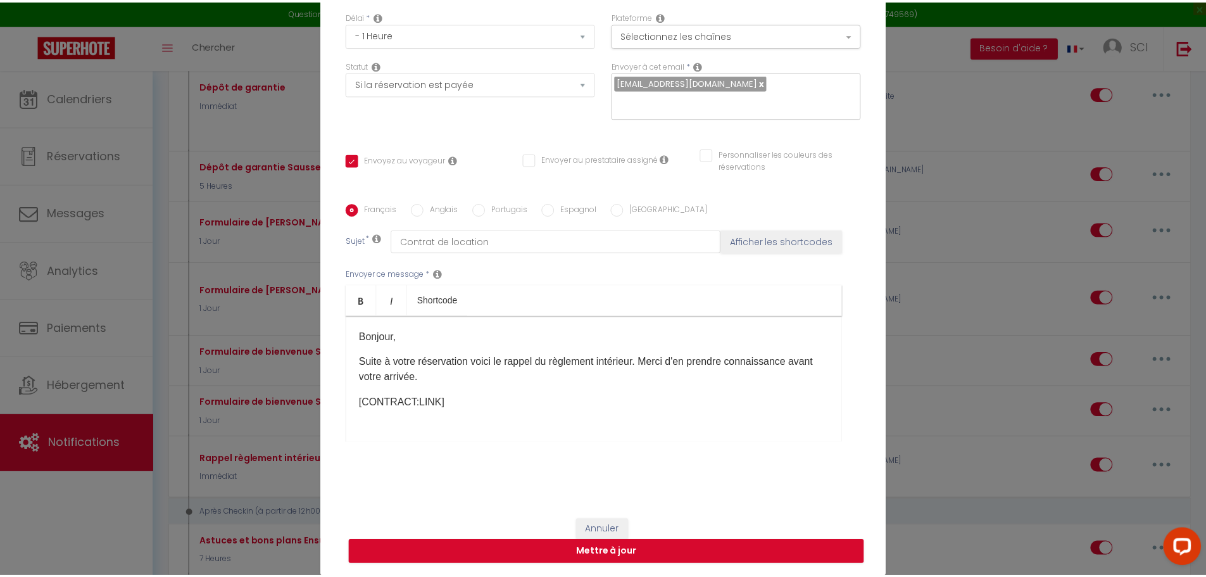
scroll to position [103, 0]
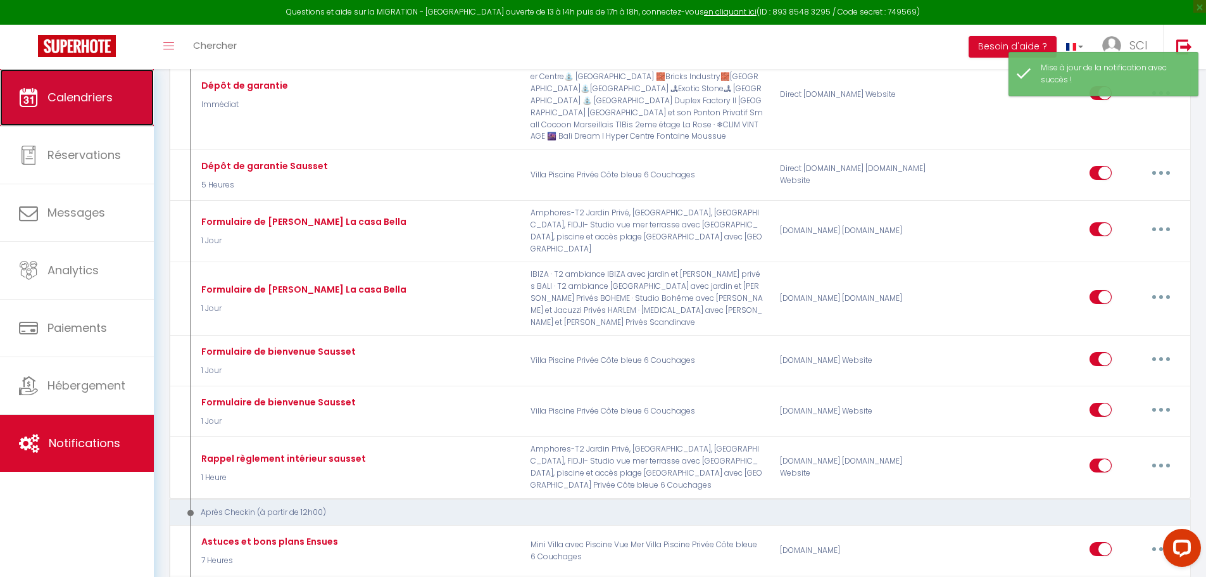
click at [58, 79] on link "Calendriers" at bounding box center [77, 97] width 154 height 57
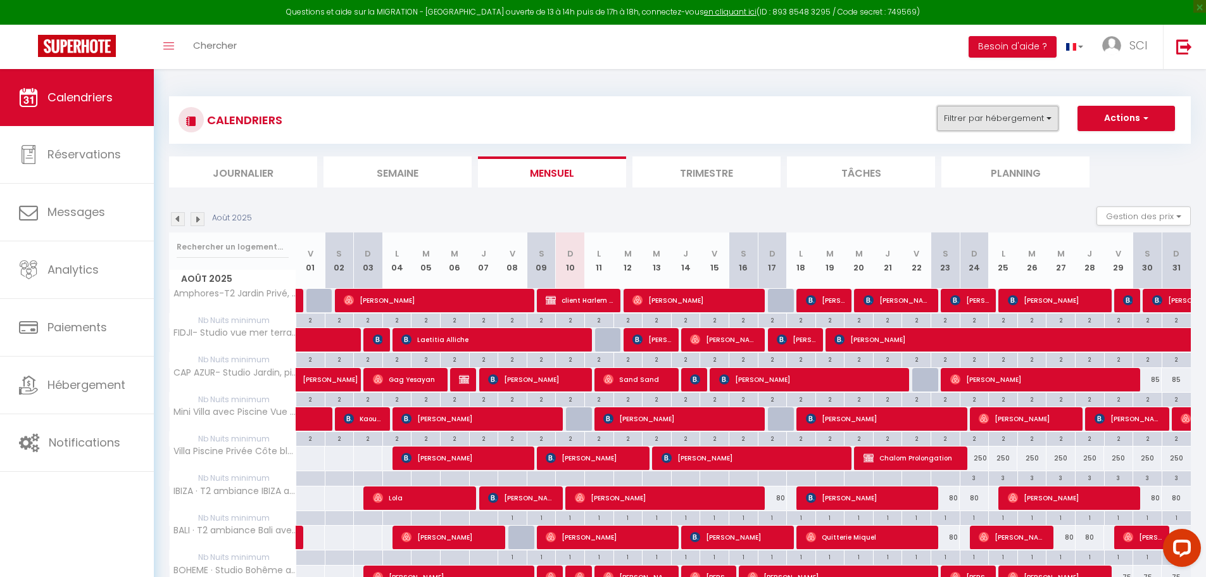
click at [1000, 113] on button "Filtrer par hébergement" at bounding box center [998, 118] width 122 height 25
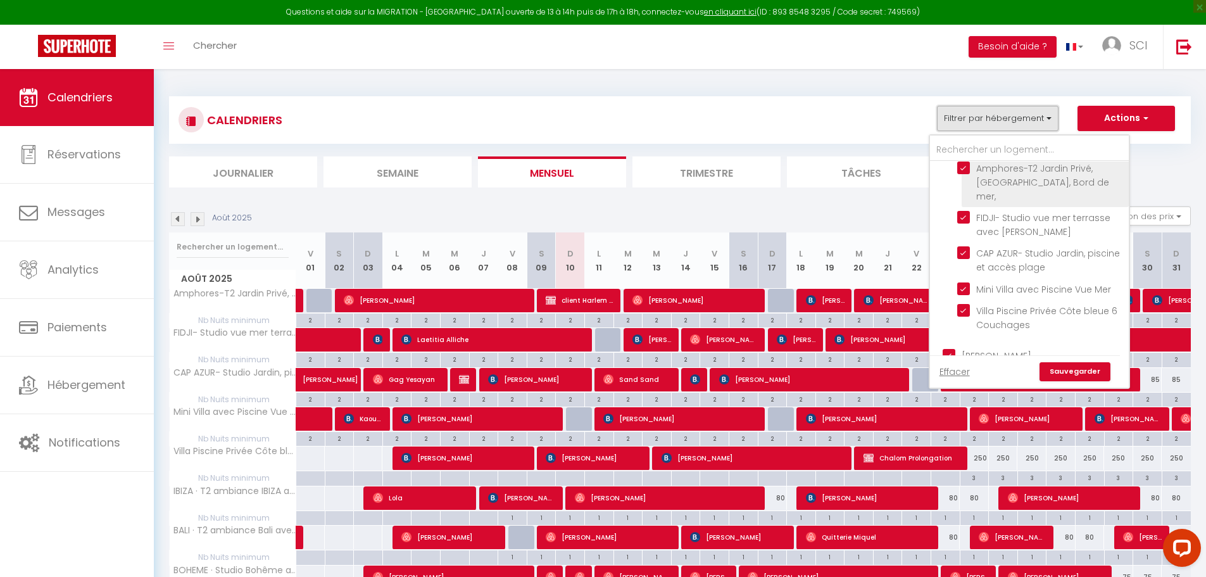
scroll to position [570, 0]
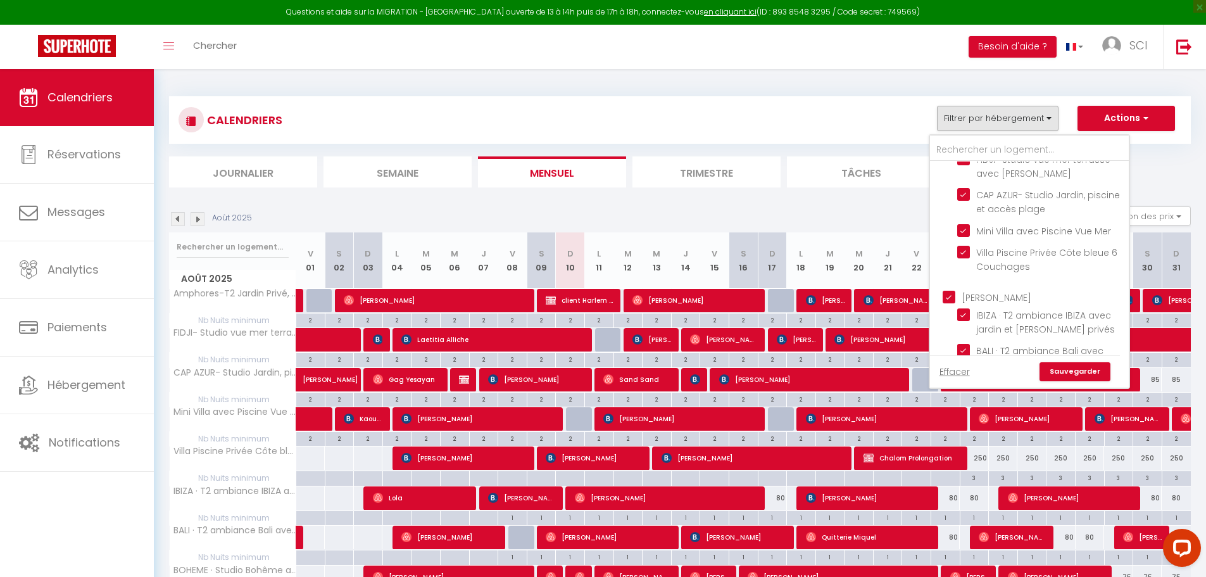
click at [953, 290] on input "[PERSON_NAME]" at bounding box center [1041, 296] width 199 height 13
click at [1077, 373] on link "Sauvegarder" at bounding box center [1074, 371] width 71 height 19
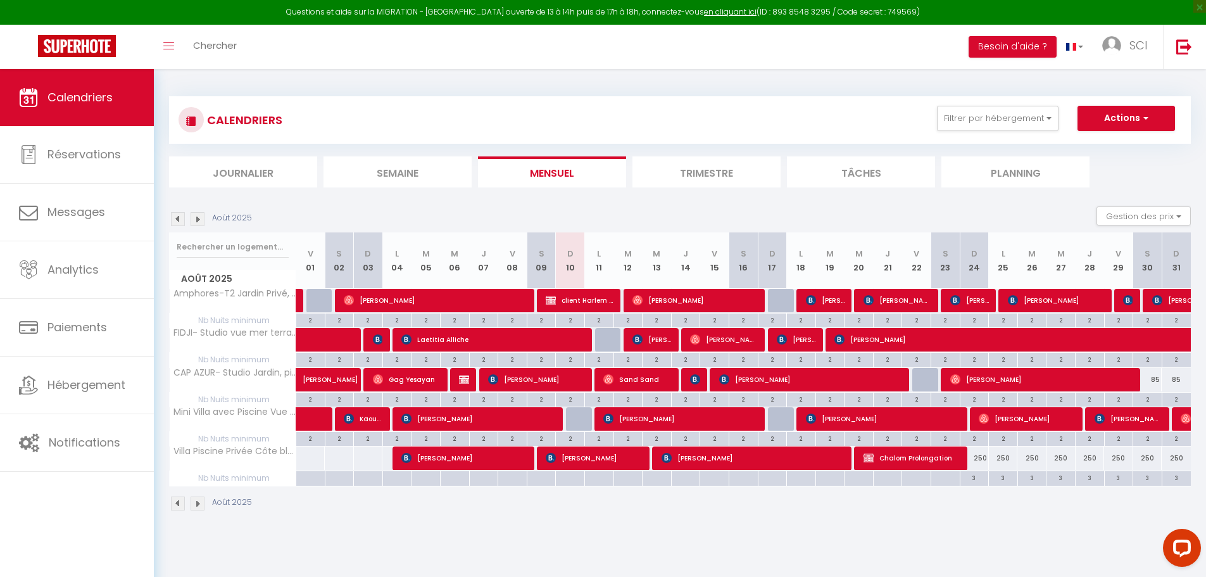
click at [703, 149] on div "CALENDRIERS Filtrer par hébergement Fontaine Moussue ⭐OPEN SKY Industry⭐Hyper C…" at bounding box center [679, 141] width 1021 height 91
click at [706, 173] on li "Trimestre" at bounding box center [706, 171] width 148 height 31
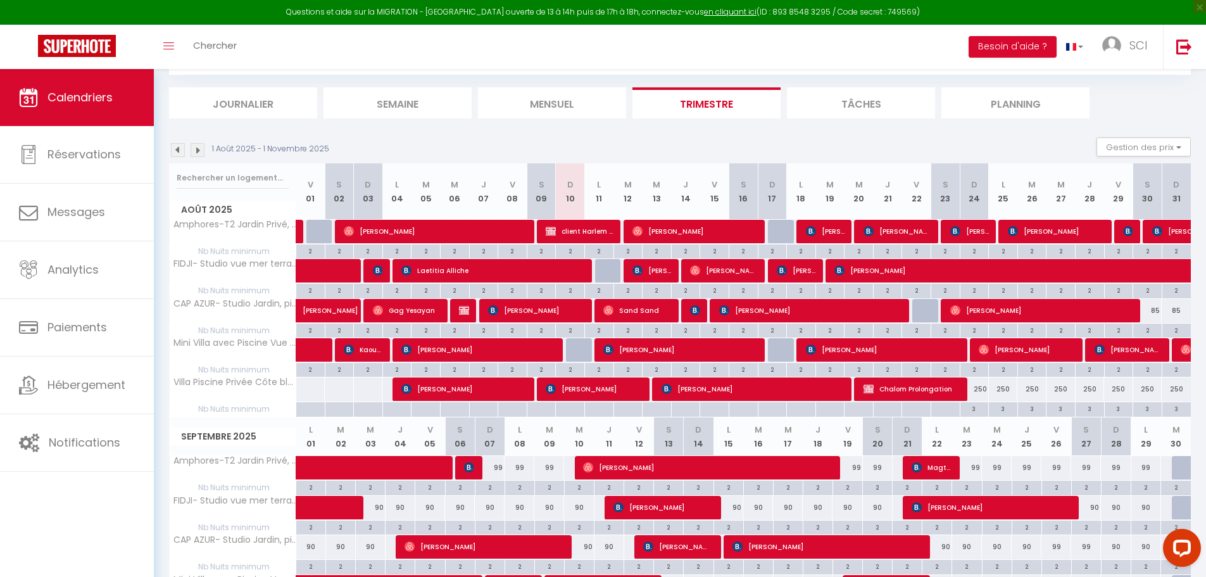
scroll to position [196, 0]
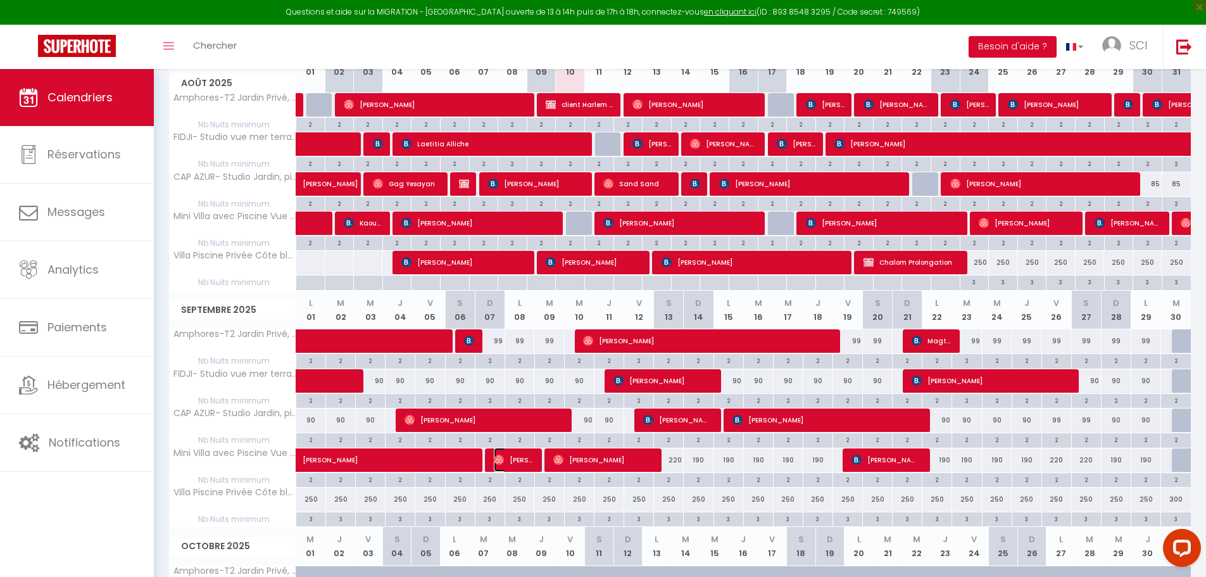
click at [518, 466] on span "[PERSON_NAME]" at bounding box center [513, 459] width 39 height 24
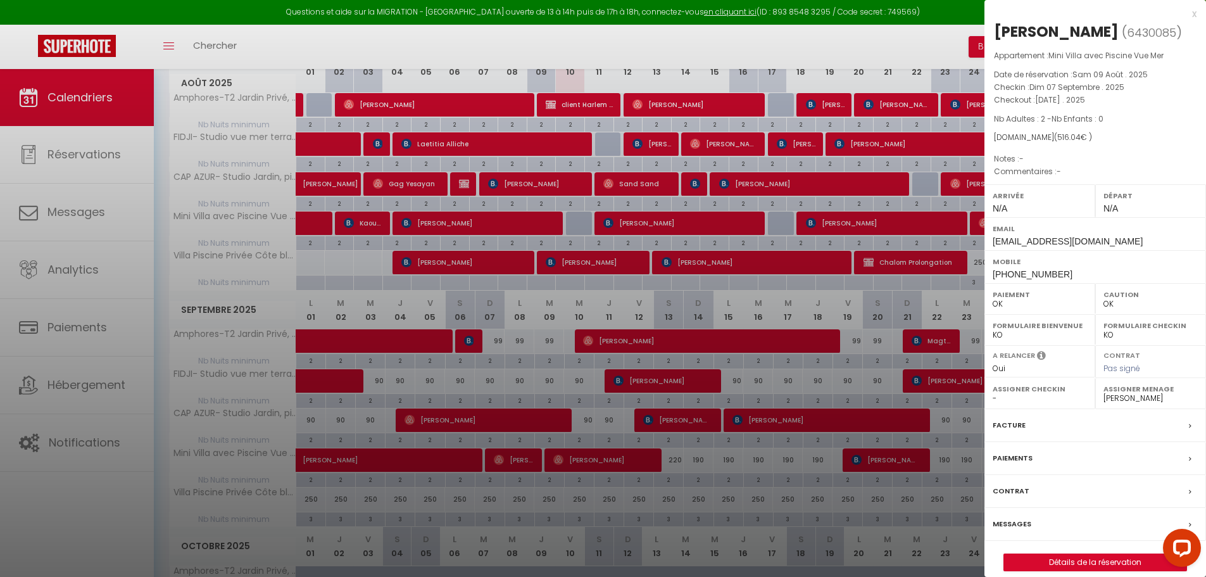
click at [1027, 525] on label "Messages" at bounding box center [1011, 523] width 39 height 13
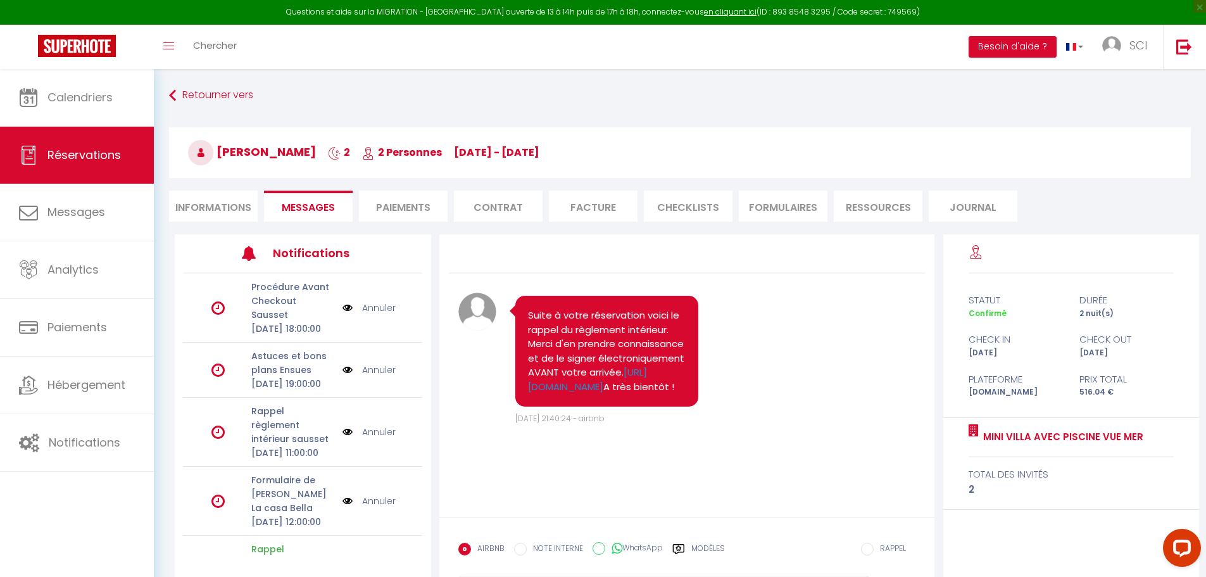
click at [211, 208] on li "Informations" at bounding box center [213, 206] width 89 height 31
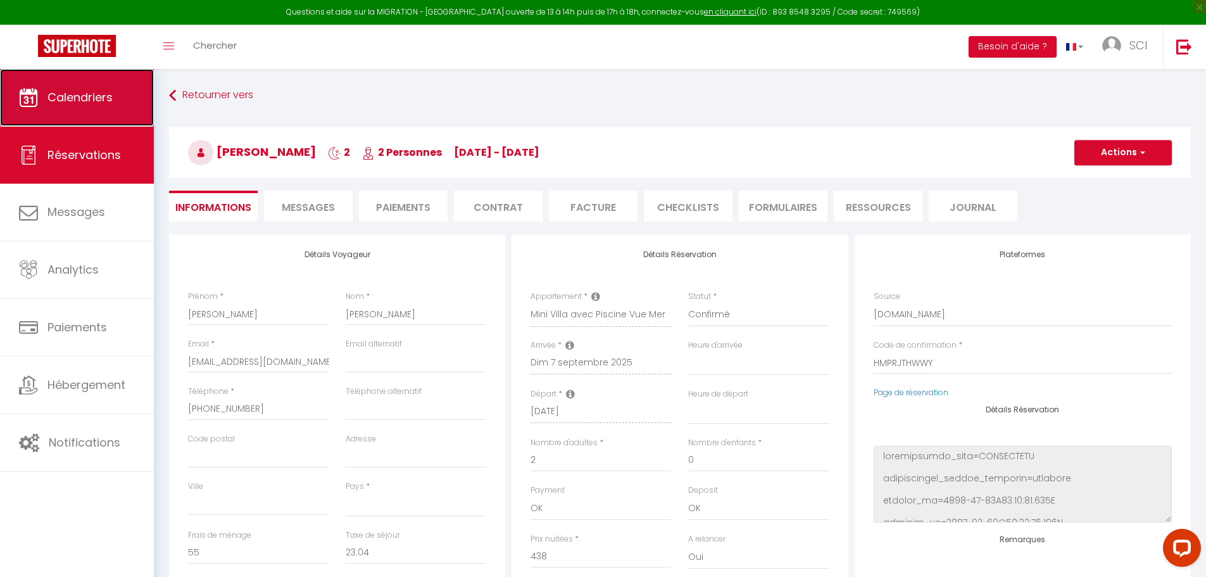
click at [84, 108] on link "Calendriers" at bounding box center [77, 97] width 154 height 57
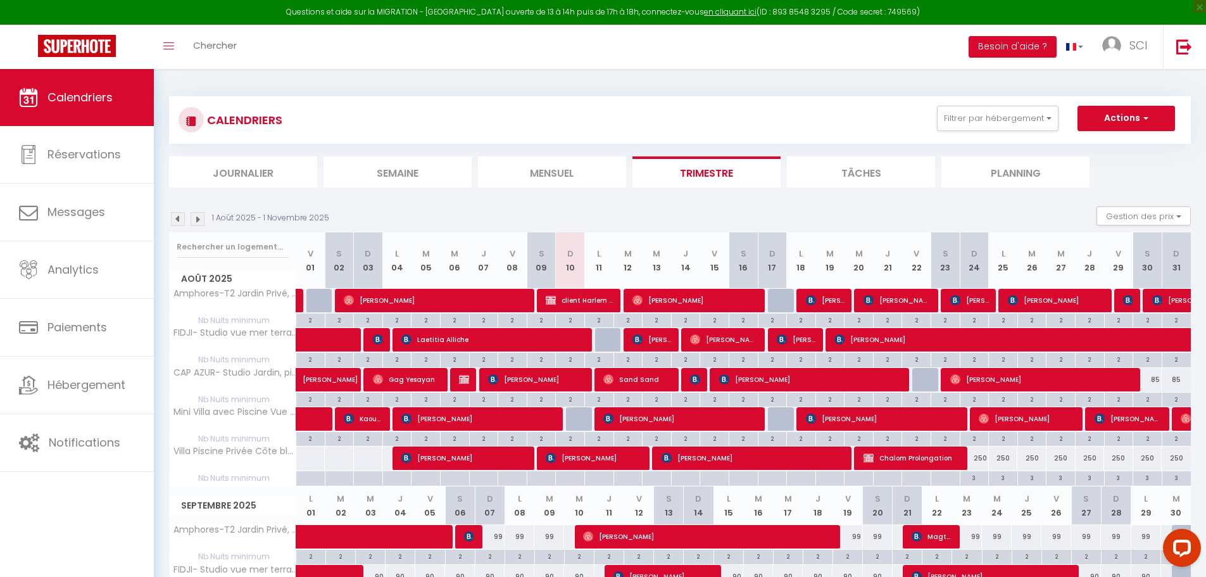
scroll to position [127, 0]
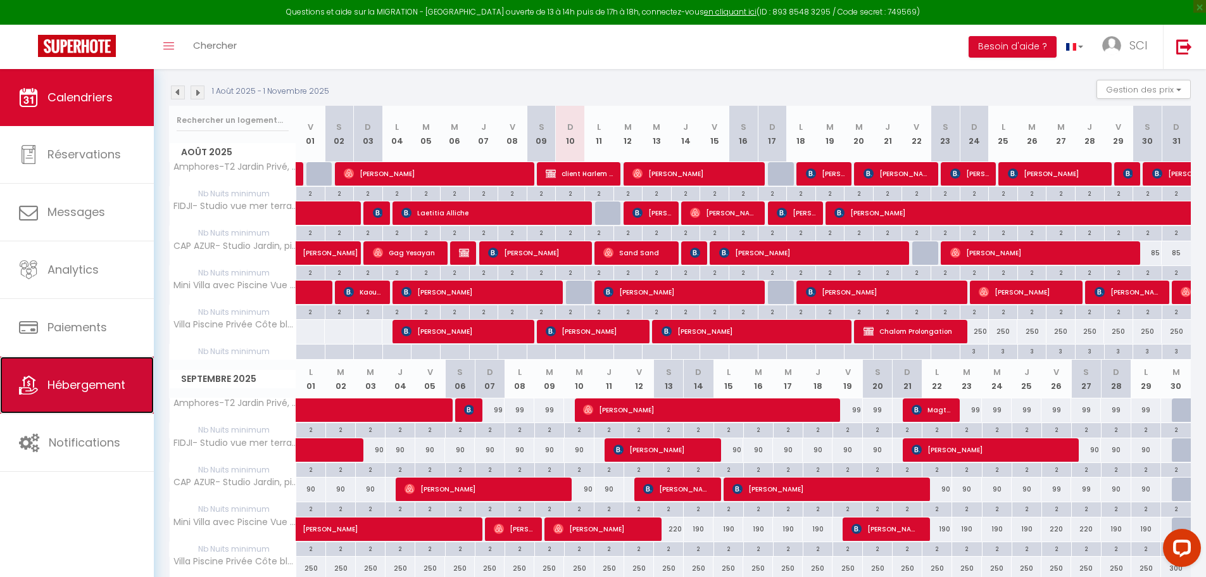
click at [101, 392] on span "Hébergement" at bounding box center [86, 385] width 78 height 16
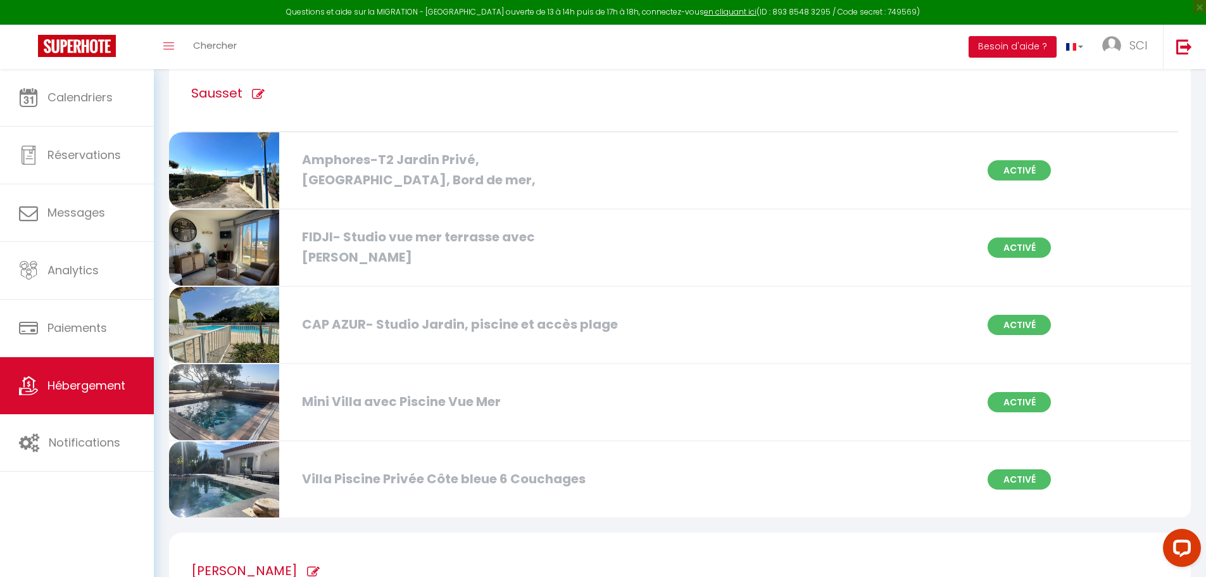
scroll to position [1202, 0]
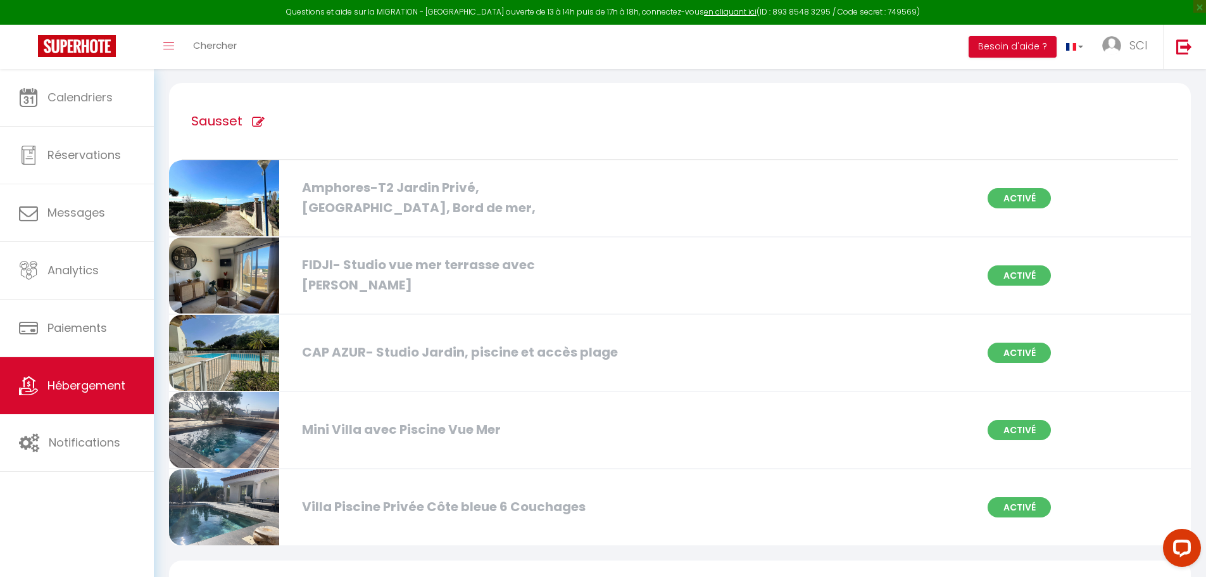
click at [456, 265] on div "FIDJI- Studio vue mer terrasse avec [PERSON_NAME]" at bounding box center [460, 275] width 329 height 40
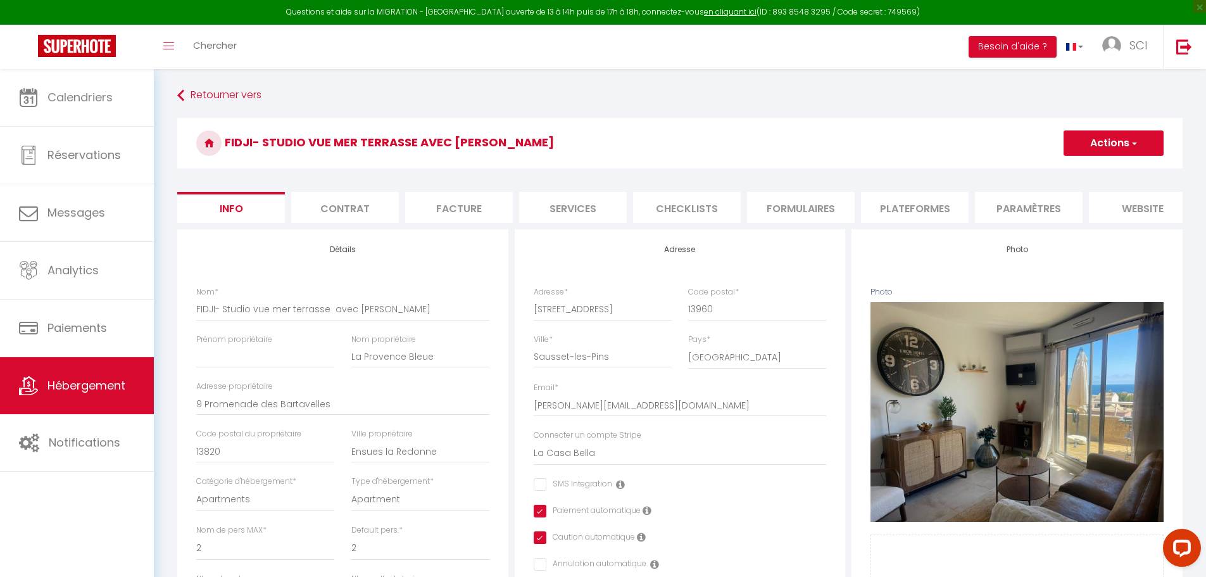
click at [1144, 204] on li "website" at bounding box center [1143, 207] width 108 height 31
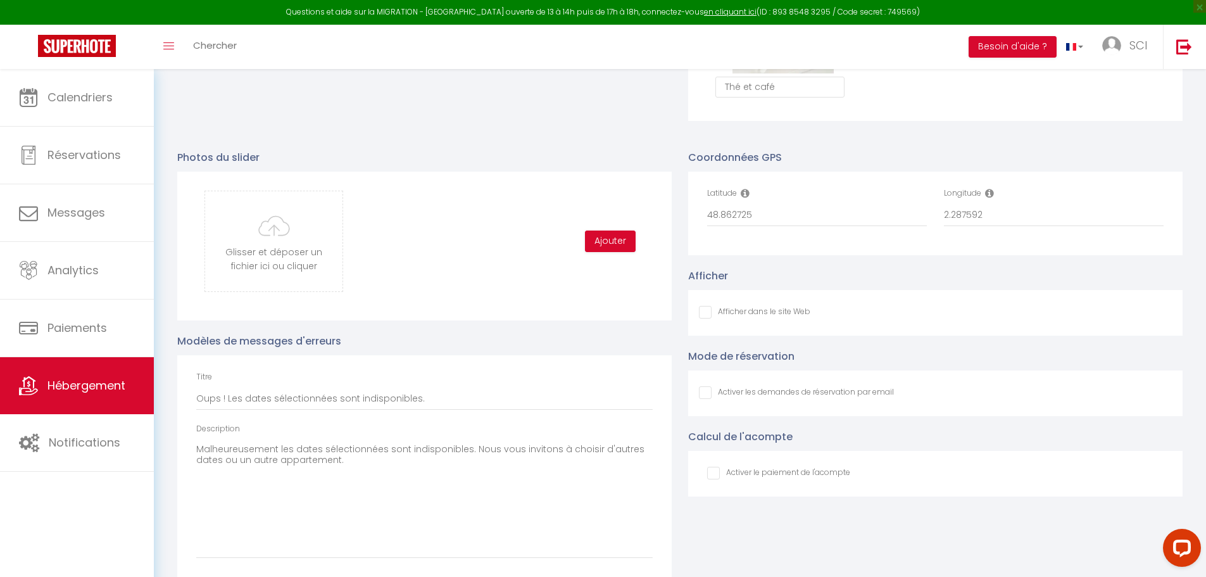
scroll to position [1234, 0]
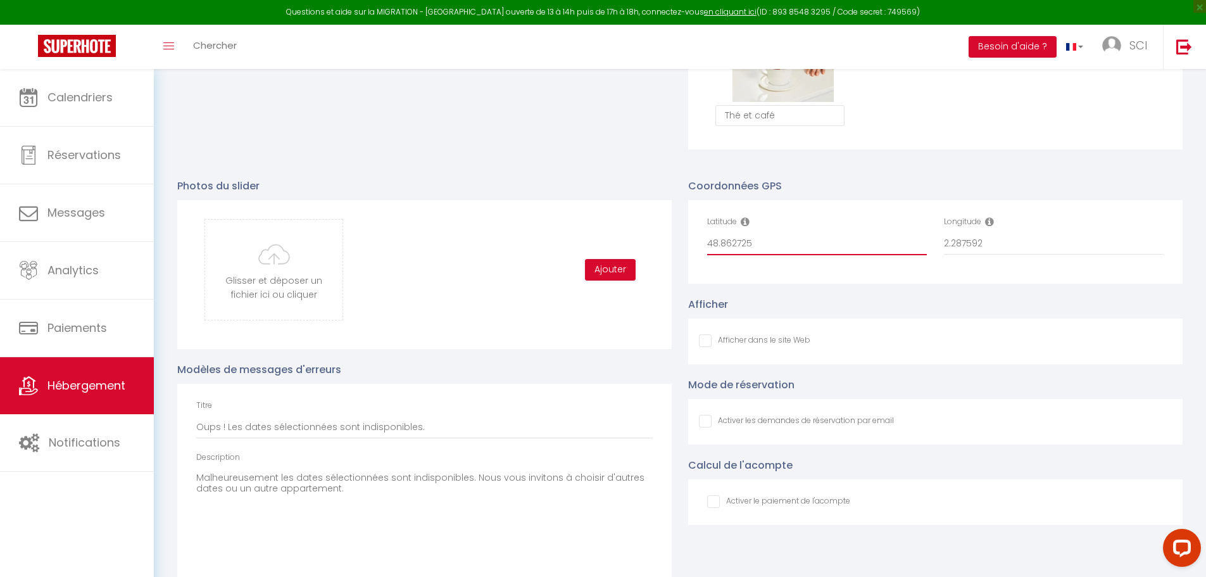
drag, startPoint x: 754, startPoint y: 249, endPoint x: 694, endPoint y: 251, distance: 60.1
click at [694, 250] on div "Latitude 48.862725 Longitude 2.287592" at bounding box center [935, 242] width 494 height 84
paste input "43.33278274536133"
drag, startPoint x: 1002, startPoint y: 260, endPoint x: 911, endPoint y: 260, distance: 90.5
click at [911, 260] on div "Latitude 43.33278274536133 Longitude 2.287592" at bounding box center [935, 242] width 473 height 52
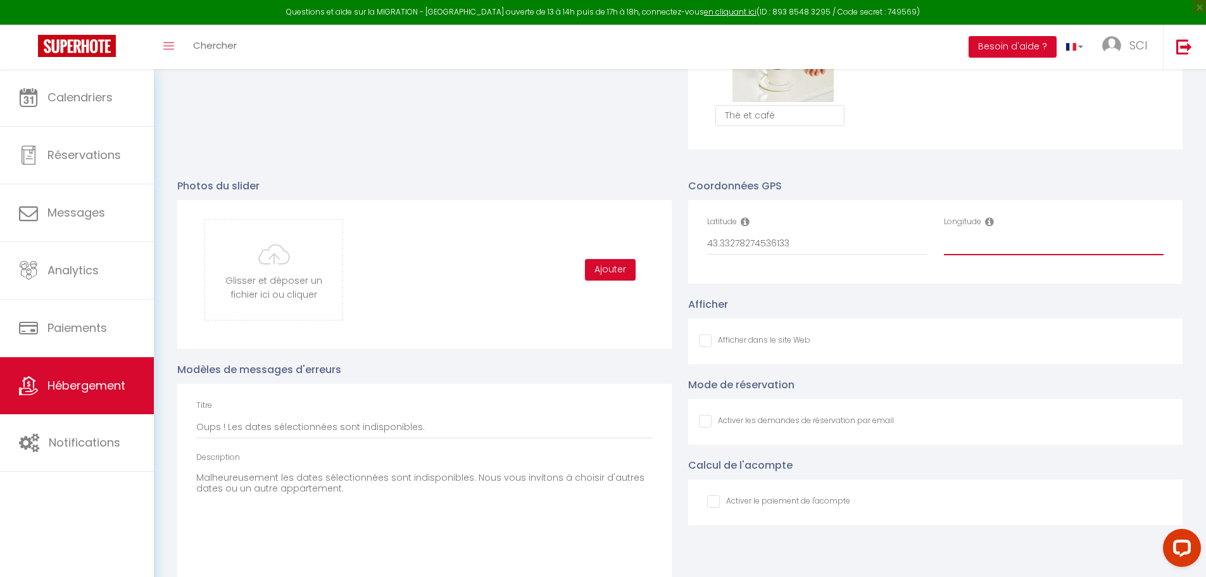
paste input "5.1047892570495605"
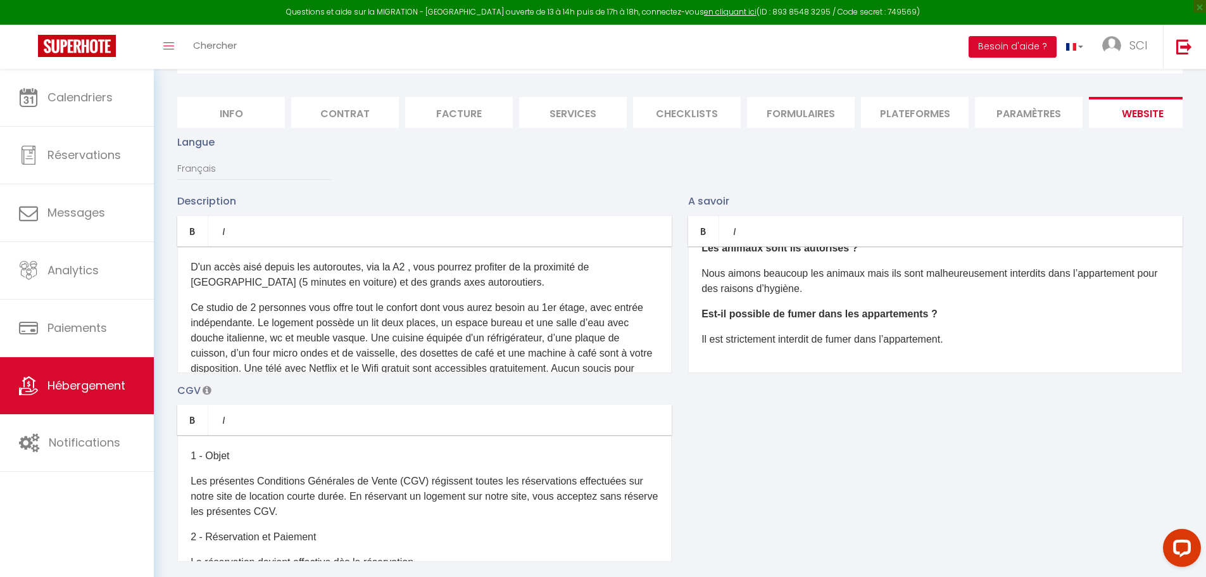
scroll to position [0, 0]
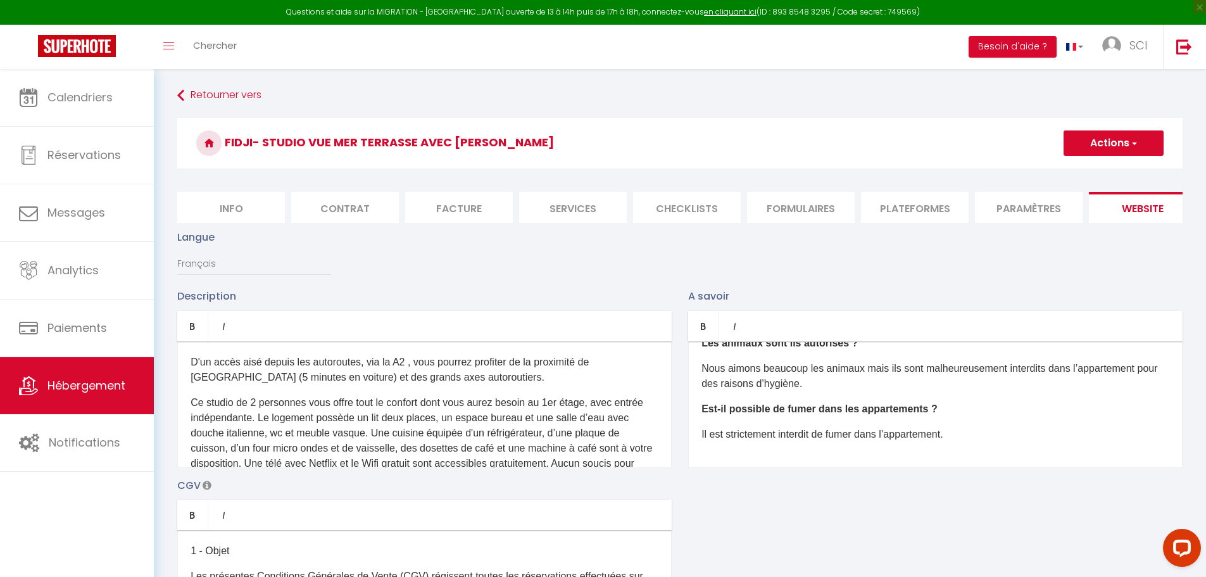
click at [1109, 147] on button "Actions" at bounding box center [1113, 142] width 100 height 25
click at [1090, 168] on input "Enregistrer" at bounding box center [1098, 171] width 47 height 13
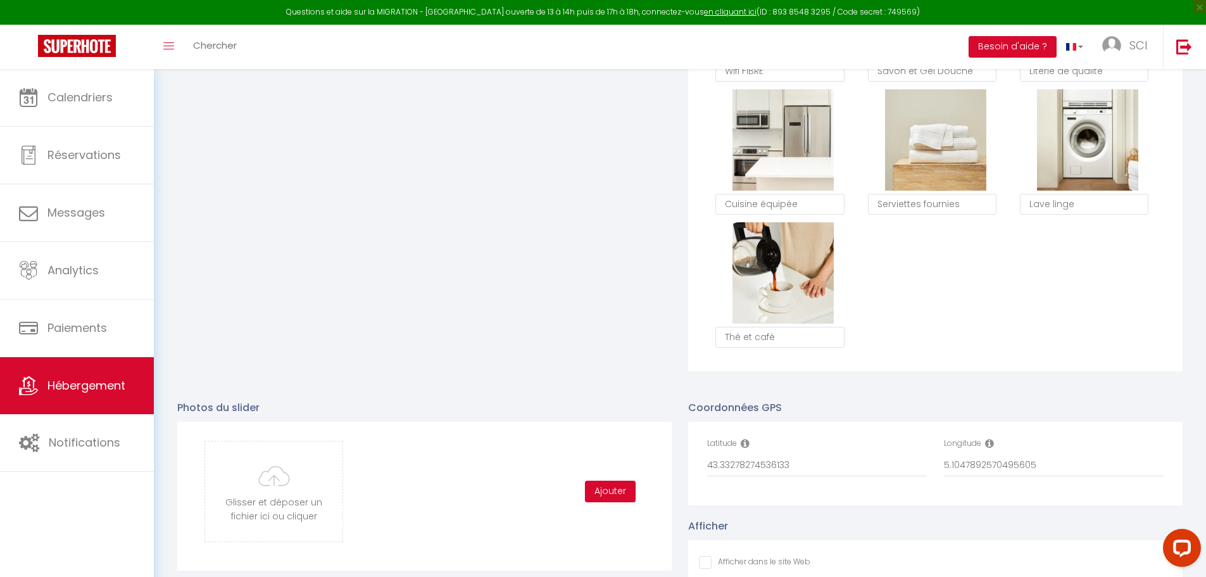
scroll to position [1297, 0]
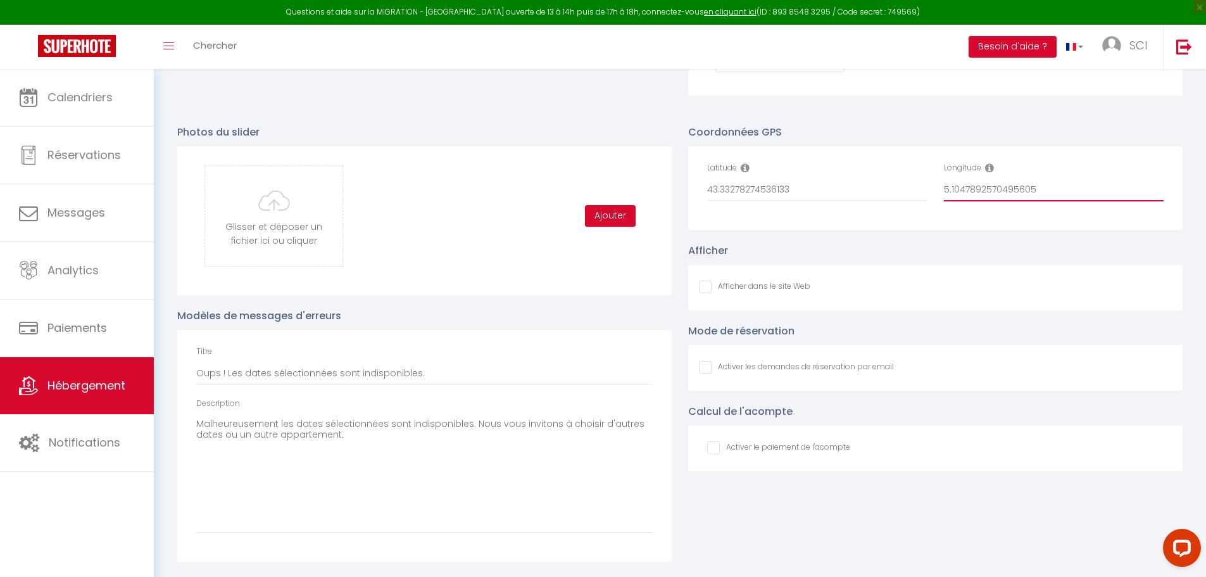
drag, startPoint x: 978, startPoint y: 189, endPoint x: 1043, endPoint y: 193, distance: 64.7
click at [1043, 193] on input "5.1047892570495605" at bounding box center [1054, 189] width 220 height 23
drag, startPoint x: 797, startPoint y: 187, endPoint x: 681, endPoint y: 180, distance: 116.1
click at [681, 180] on div "Coordonnées GPS Latitude 43.33278274536133 Longitude 5.104789 Afficher Afficher…" at bounding box center [935, 336] width 511 height 450
paste input "43.332783"
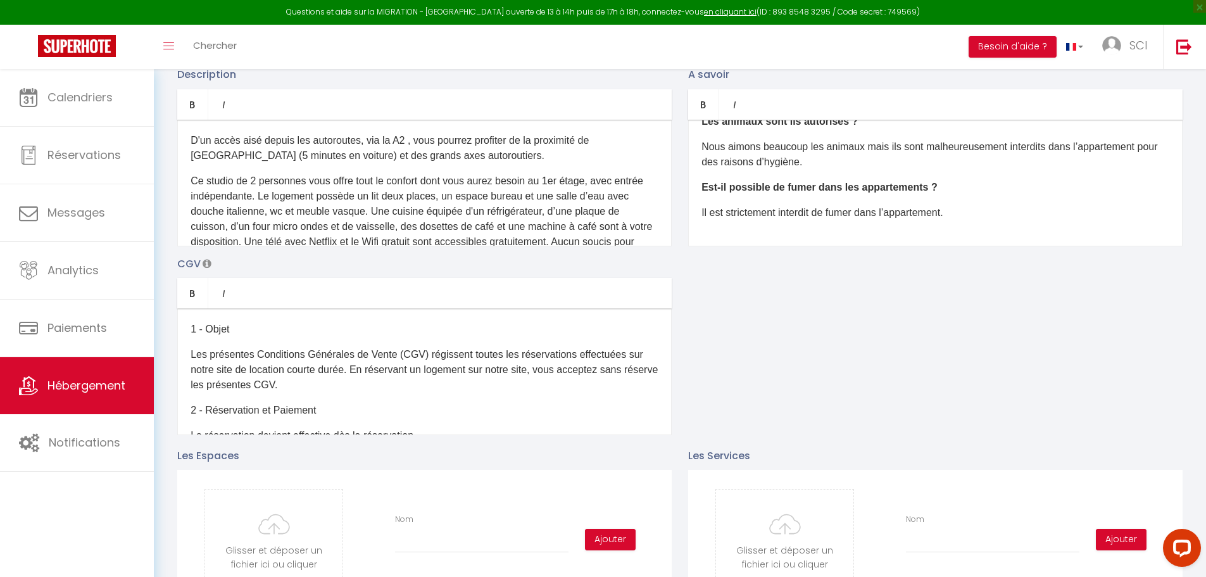
scroll to position [0, 0]
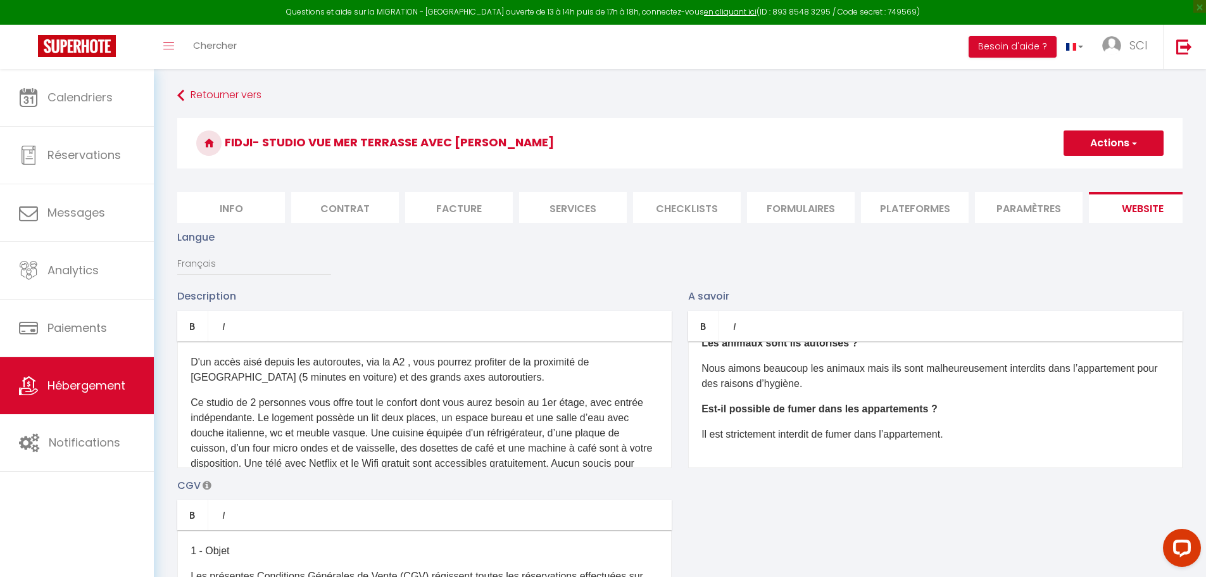
click at [1097, 136] on button "Actions" at bounding box center [1113, 142] width 100 height 25
click at [1089, 177] on link "Enregistrer" at bounding box center [1113, 171] width 100 height 16
click at [1094, 148] on button "Actions" at bounding box center [1113, 142] width 100 height 25
click at [1091, 170] on input "Enregistrer" at bounding box center [1098, 171] width 47 height 13
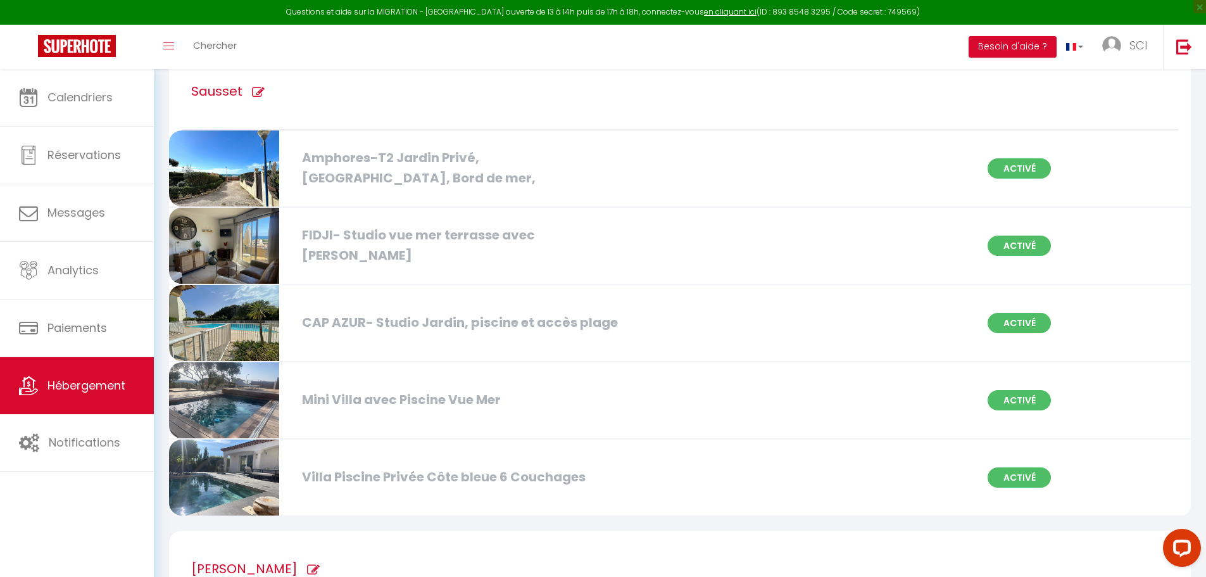
scroll to position [1235, 0]
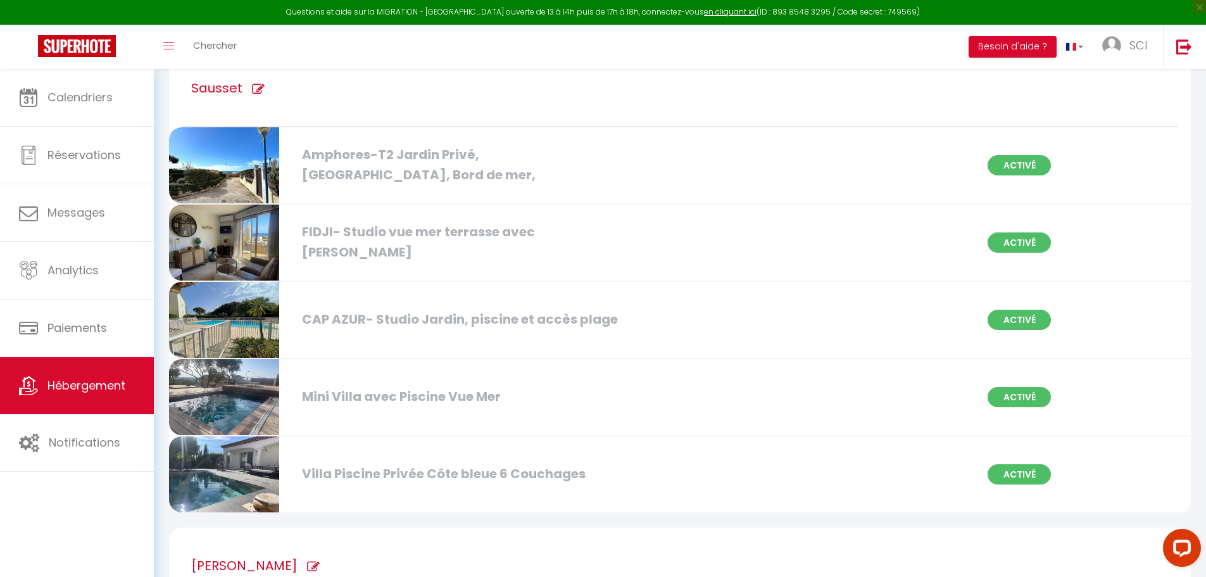
click at [424, 320] on div "CAP AZUR- Studio Jardin, piscine et accès plage" at bounding box center [460, 319] width 329 height 20
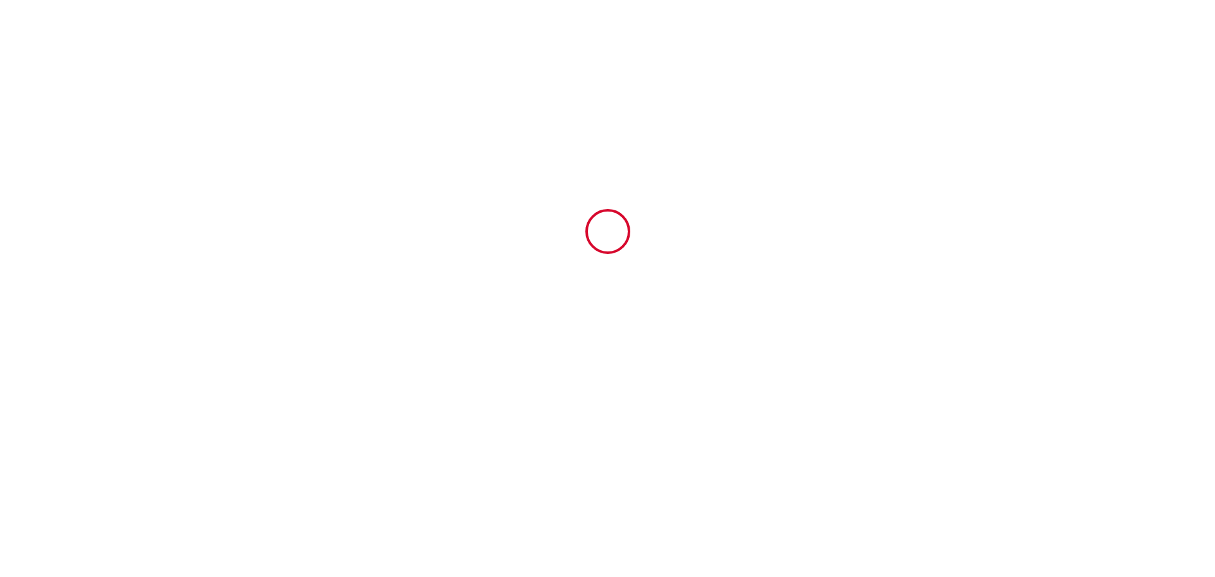
type input "6430085"
type input "Mini Villa avec Piscine Vue Mer"
type input "9 Promenade des Bartavelles"
type input "13820"
type input "Ensuès-la-Redonne"
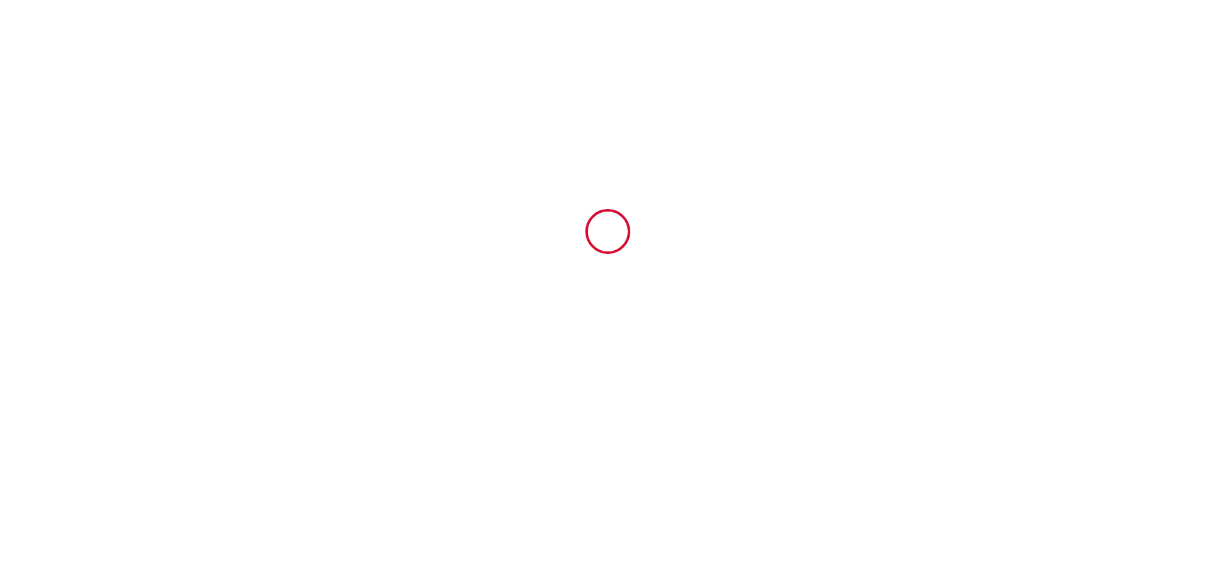
type input "[GEOGRAPHIC_DATA]"
type input "[DATE]"
type input "2"
type input "0"
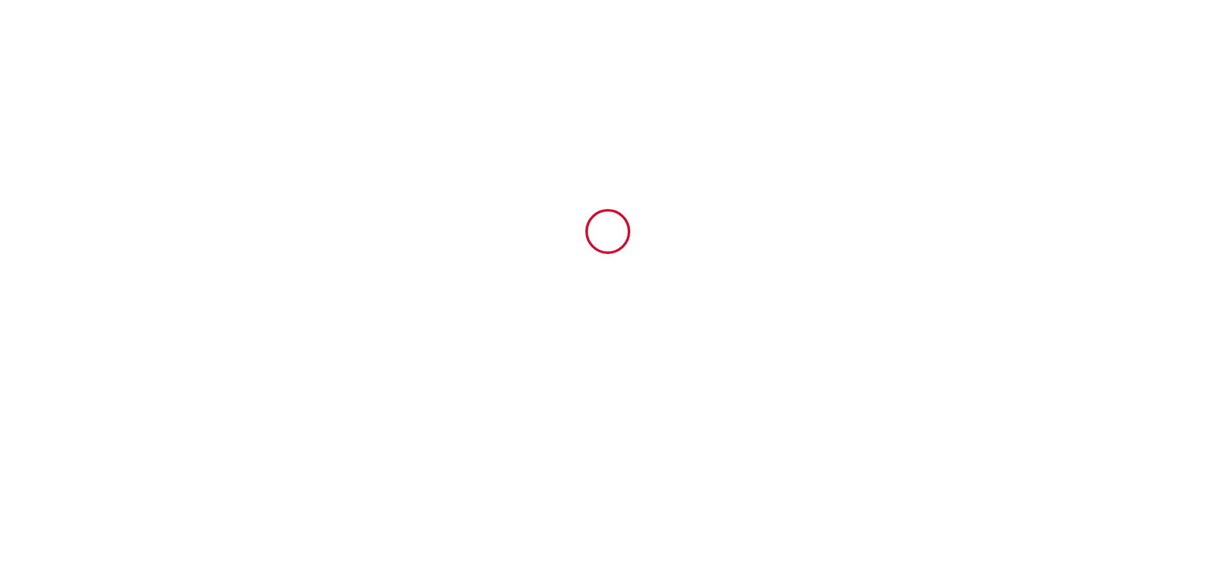
type input "516.04"
type input "SCI"
type input "LA PROVENCE BLEUE"
type input "9 Promenade des Bartavelles"
type input "13820"
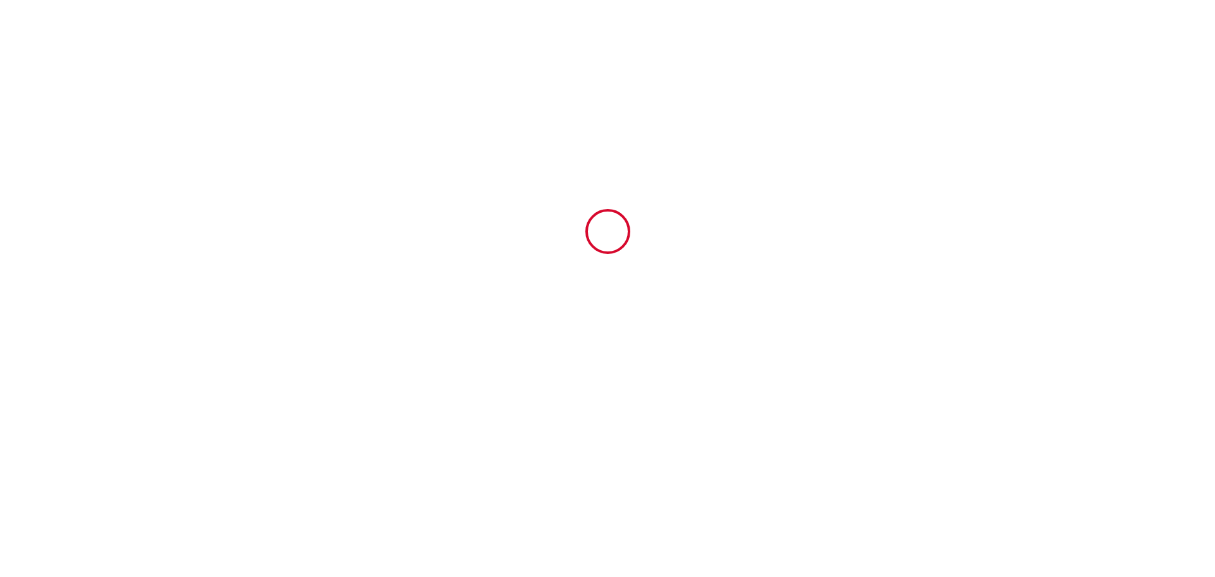
type input "ENSUES LA REDONNE"
type input "[GEOGRAPHIC_DATA]"
type input "[PERSON_NAME][EMAIL_ADDRESS][DOMAIN_NAME]"
type input "[PERSON_NAME]"
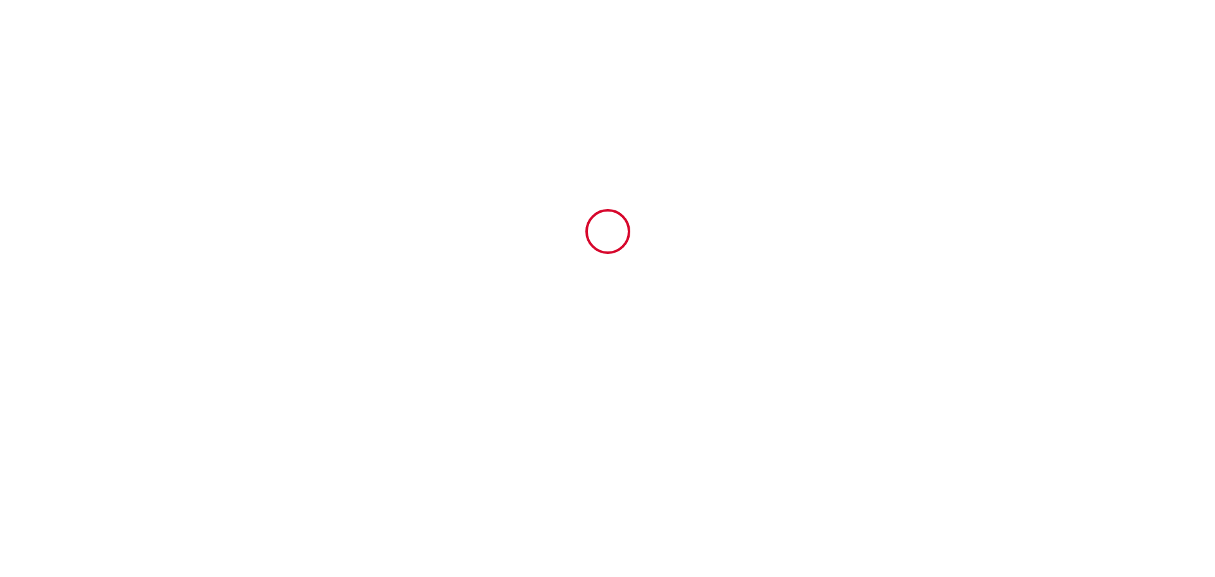
type input "[EMAIL_ADDRESS][DOMAIN_NAME]"
type input "[PHONE_NUMBER]"
select select
